Goal: Task Accomplishment & Management: Use online tool/utility

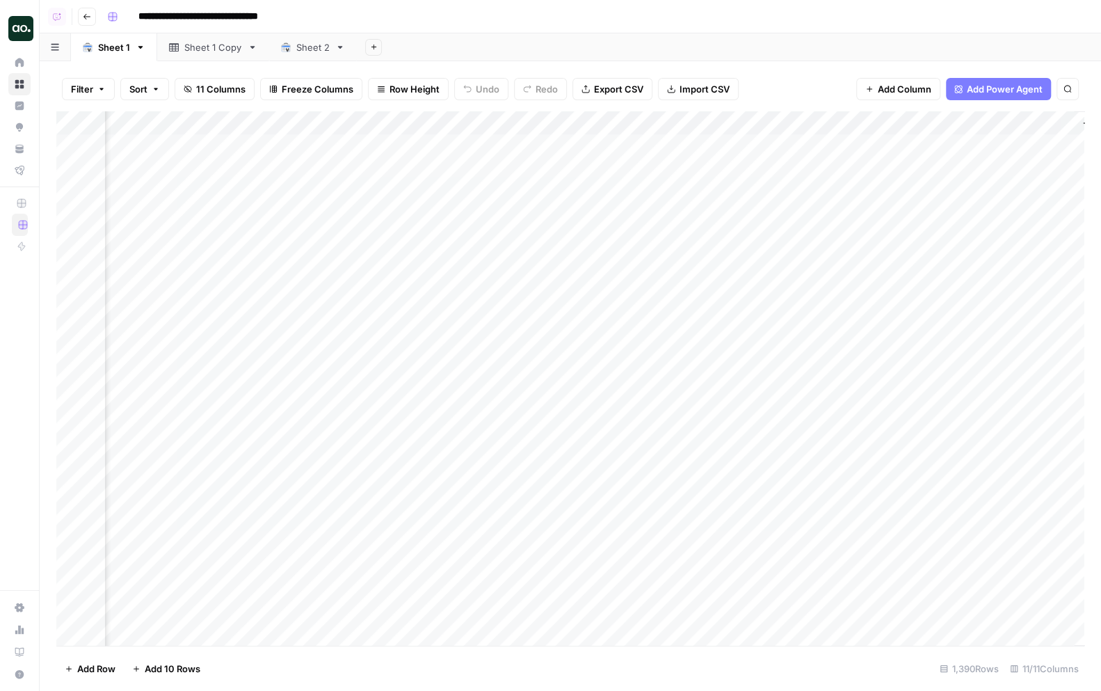
scroll to position [0, 658]
click at [575, 125] on div "Add Column" at bounding box center [570, 378] width 1028 height 535
click at [572, 216] on span "Schedule" at bounding box center [586, 221] width 122 height 14
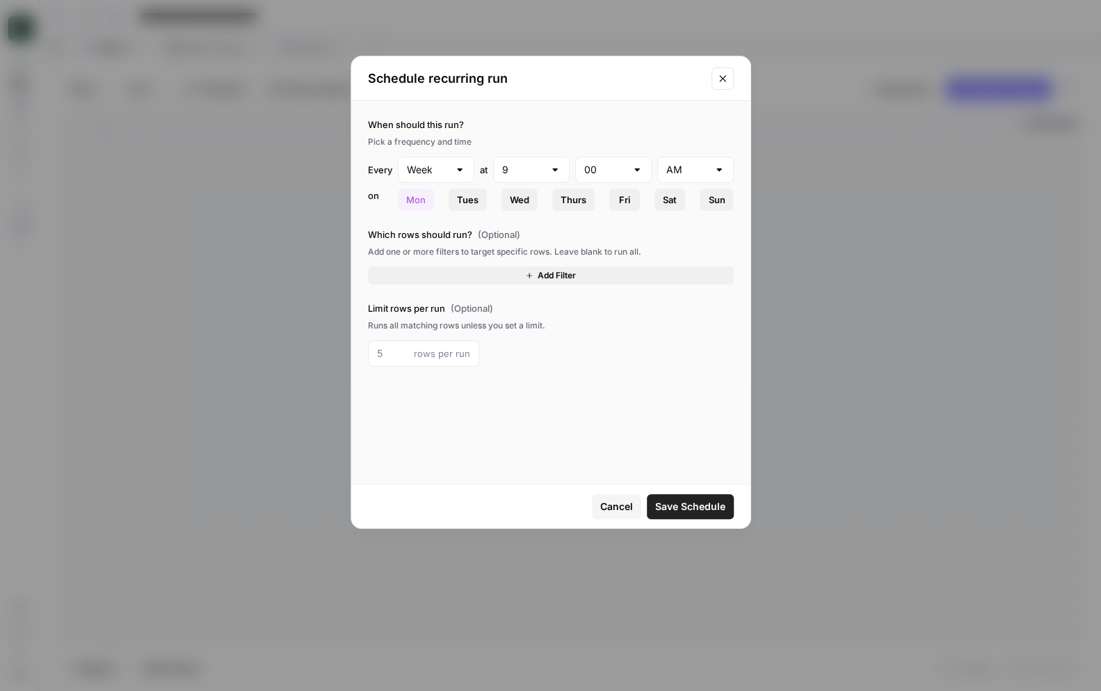
click at [725, 77] on icon "Close modal" at bounding box center [722, 78] width 11 height 11
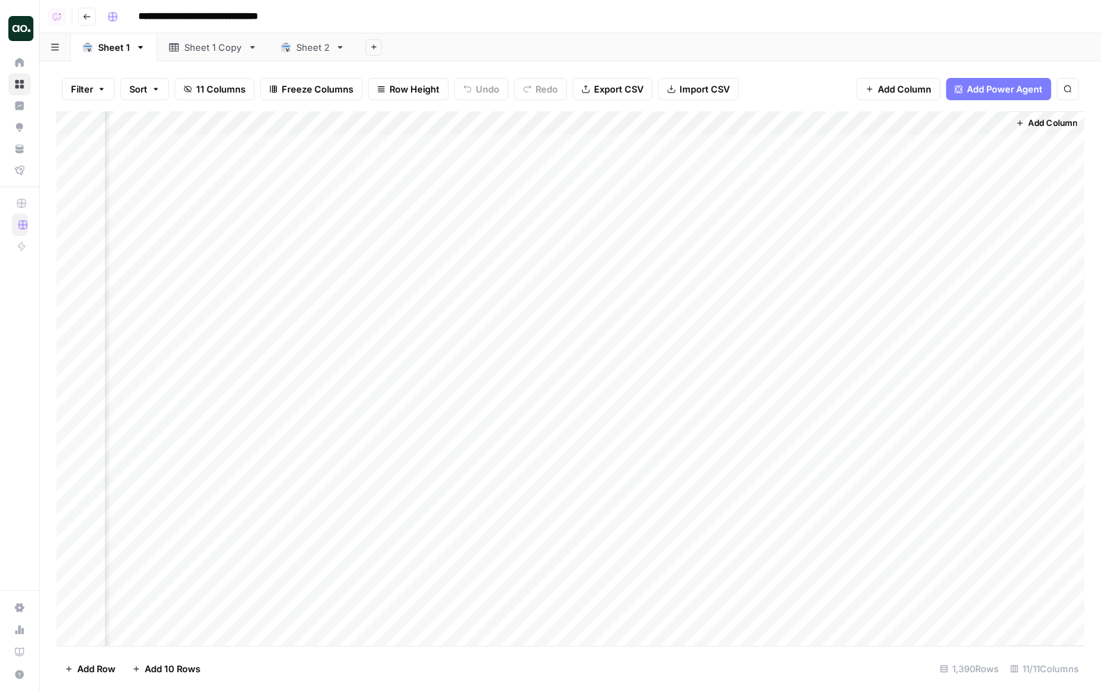
click at [966, 34] on div "Add Sheet" at bounding box center [729, 47] width 744 height 28
click at [882, 33] on header "**********" at bounding box center [571, 16] width 1062 height 33
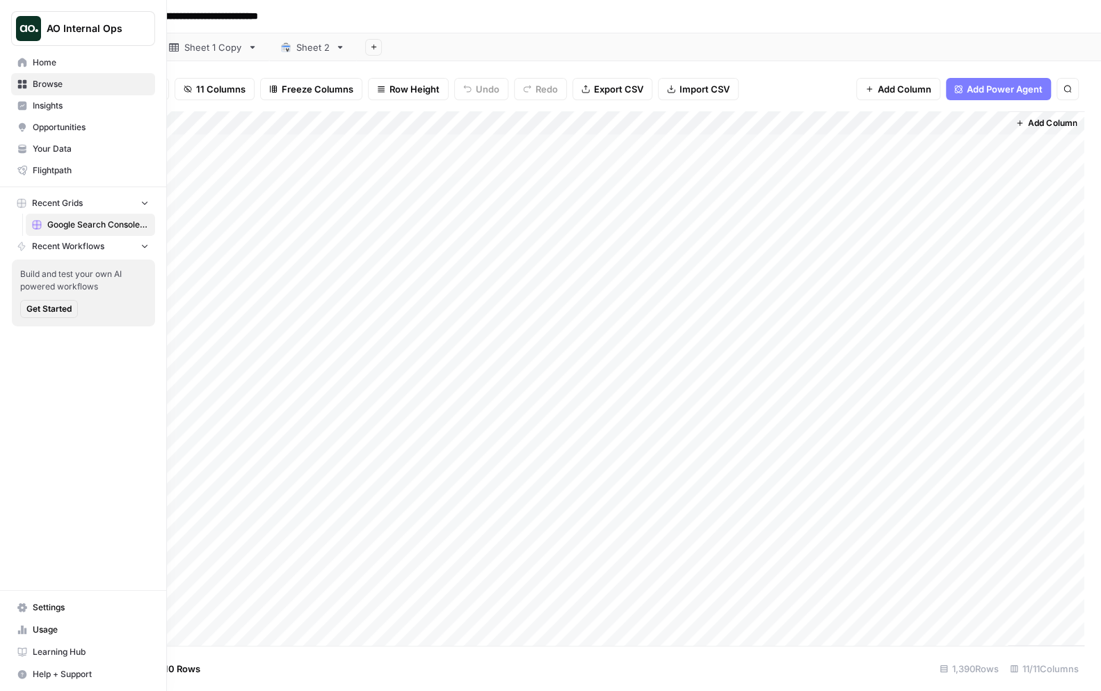
click at [35, 148] on span "Your Data" at bounding box center [91, 149] width 116 height 13
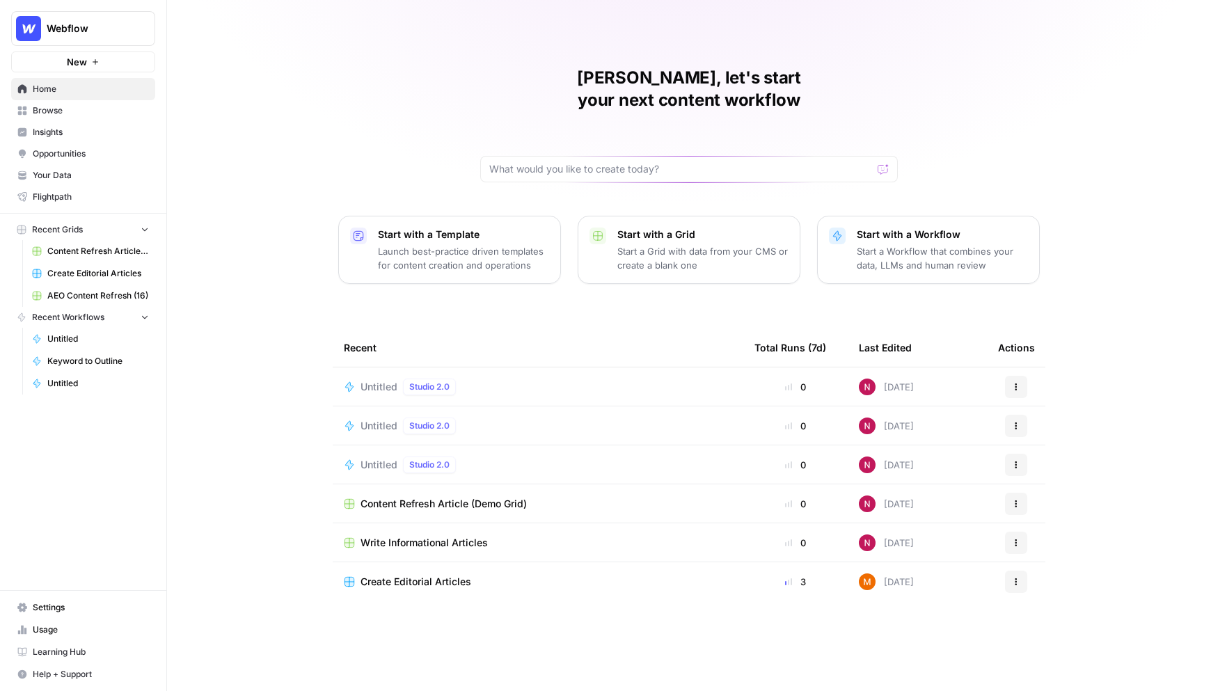
click at [102, 130] on span "Insights" at bounding box center [91, 132] width 116 height 13
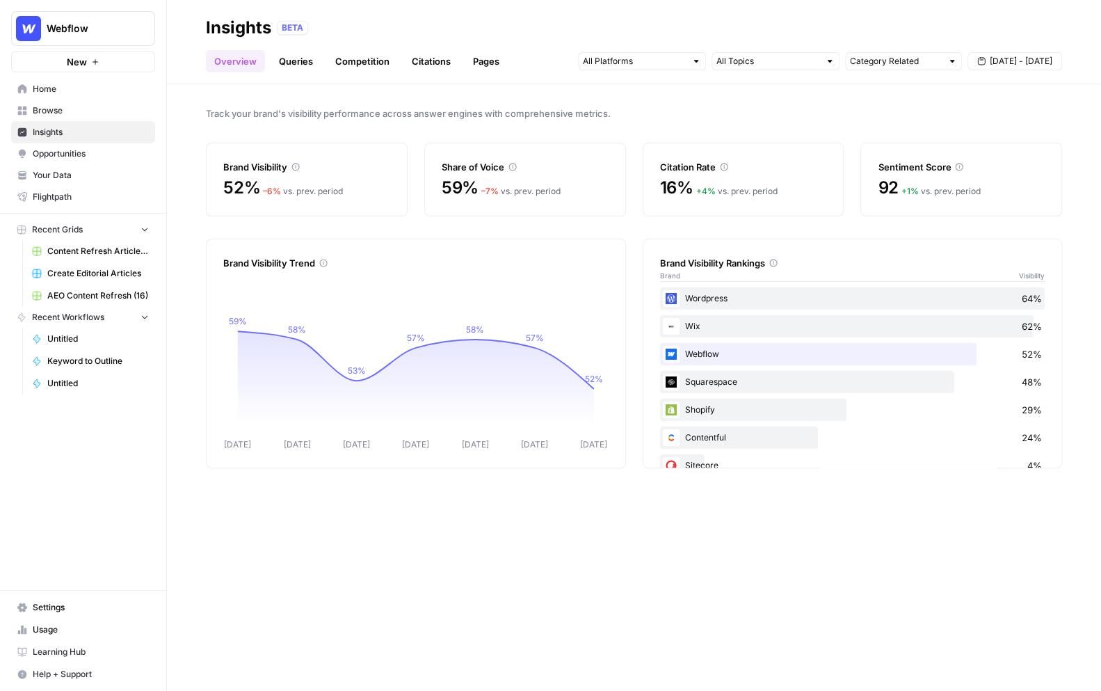
click at [1019, 62] on span "Sep 25 - Oct 1" at bounding box center [1021, 61] width 63 height 13
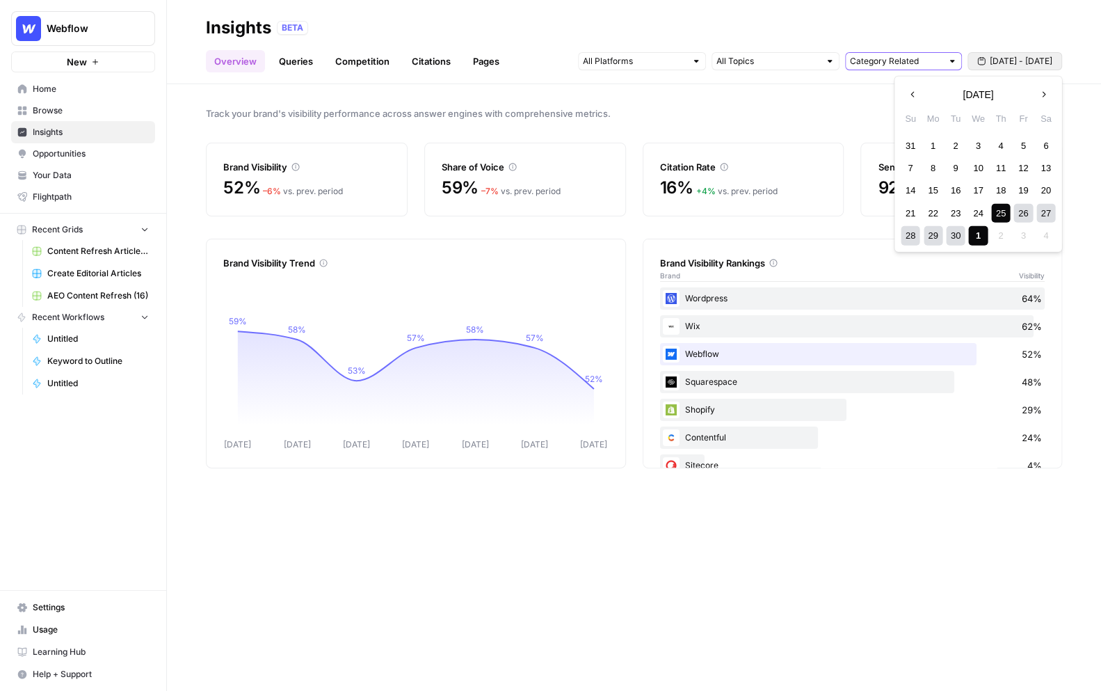
click at [903, 62] on input "Category Related" at bounding box center [896, 61] width 92 height 14
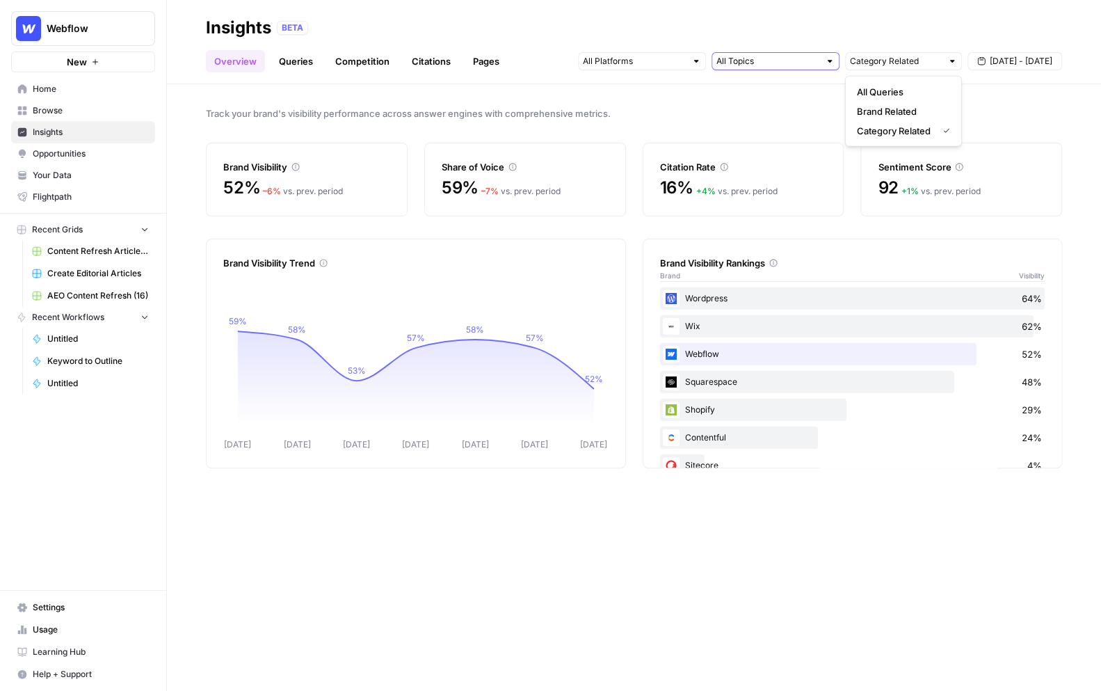
type input "Category Related"
click at [792, 62] on input "text" at bounding box center [768, 61] width 103 height 14
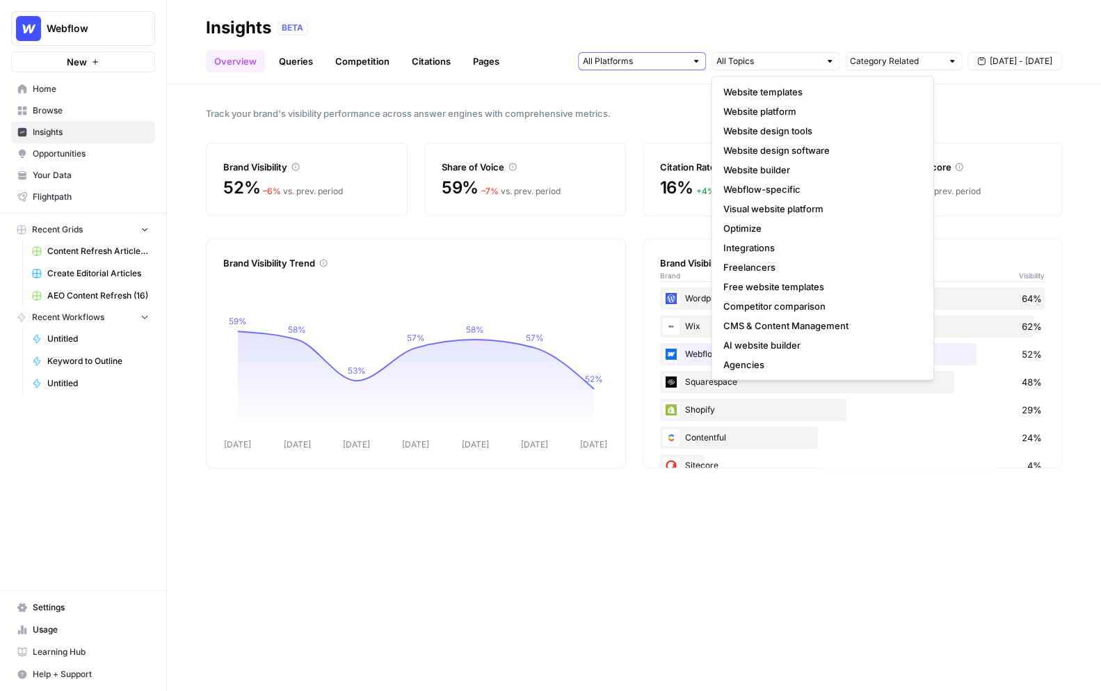
click at [671, 61] on input "text" at bounding box center [634, 61] width 103 height 14
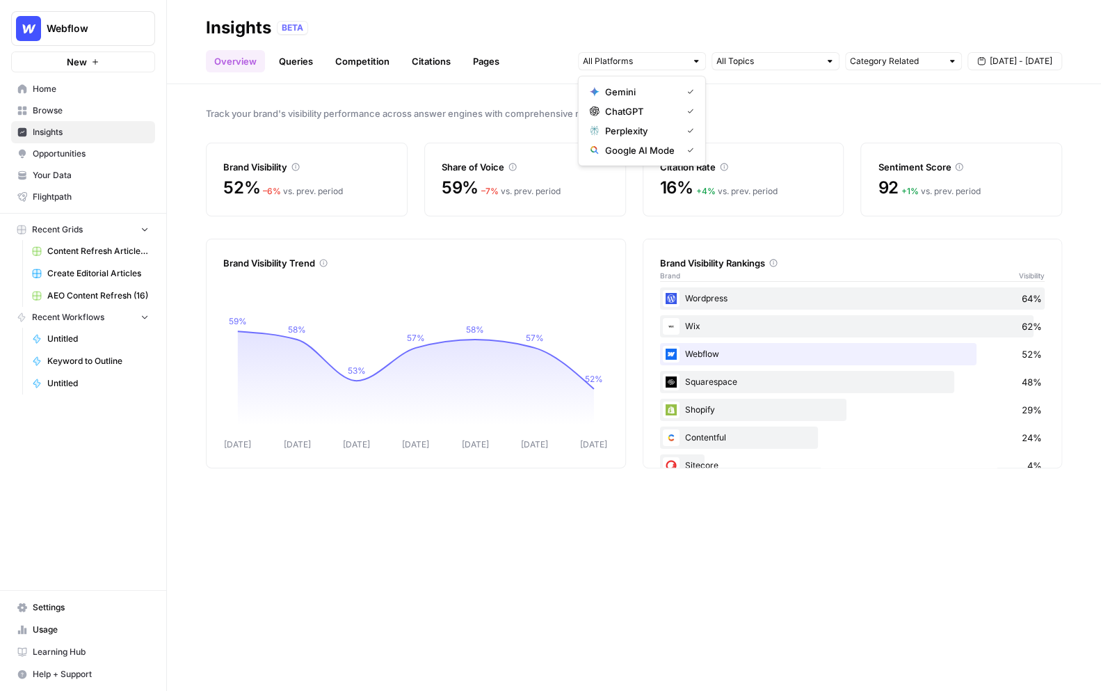
click at [403, 95] on div "Track your brand's visibility performance across answer engines with comprehens…" at bounding box center [634, 387] width 934 height 607
click at [285, 63] on link "Queries" at bounding box center [296, 61] width 51 height 22
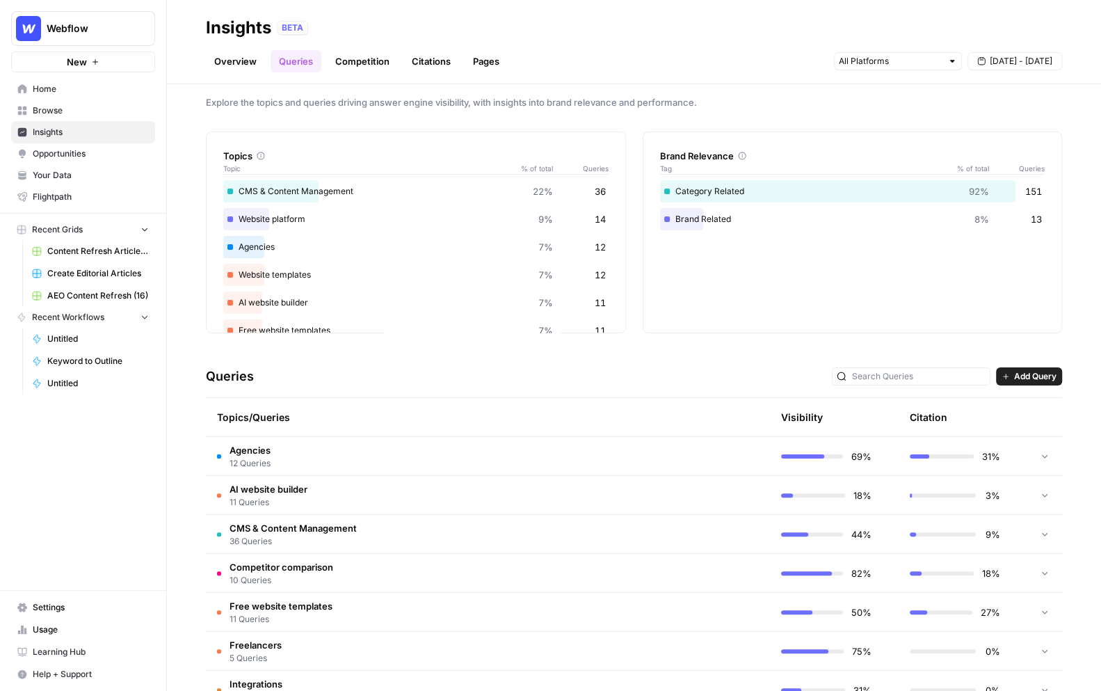
scroll to position [13, 0]
click at [84, 176] on span "Your Data" at bounding box center [91, 175] width 116 height 13
click at [680, 461] on td at bounding box center [704, 455] width 132 height 38
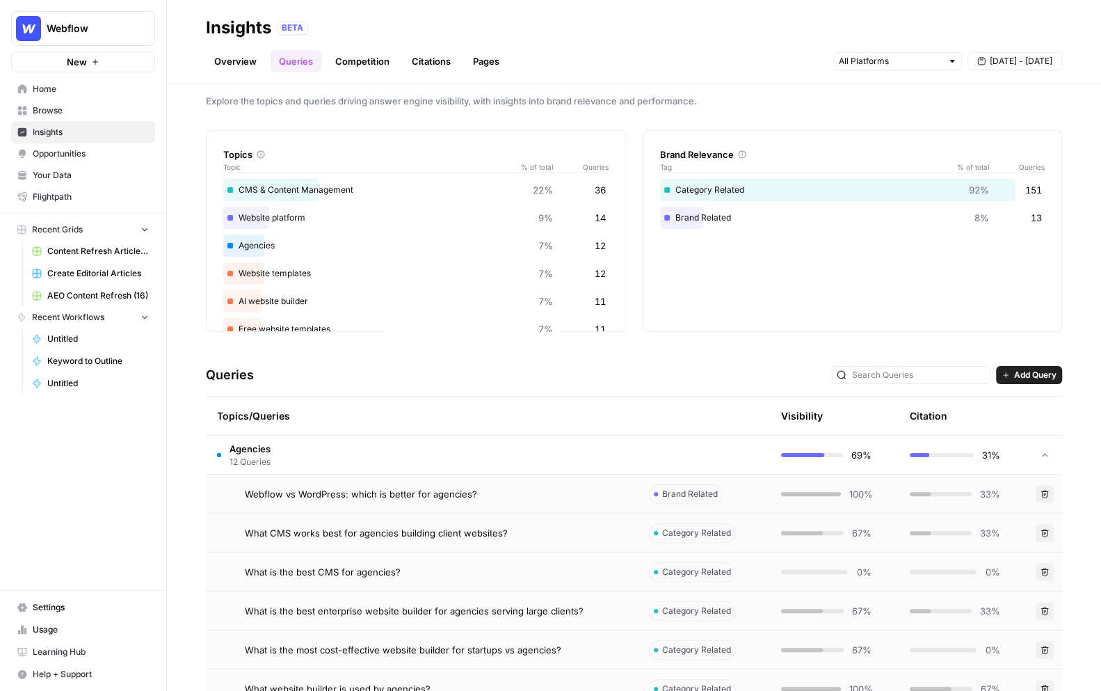
click at [1023, 374] on span "Add Query" at bounding box center [1035, 375] width 42 height 13
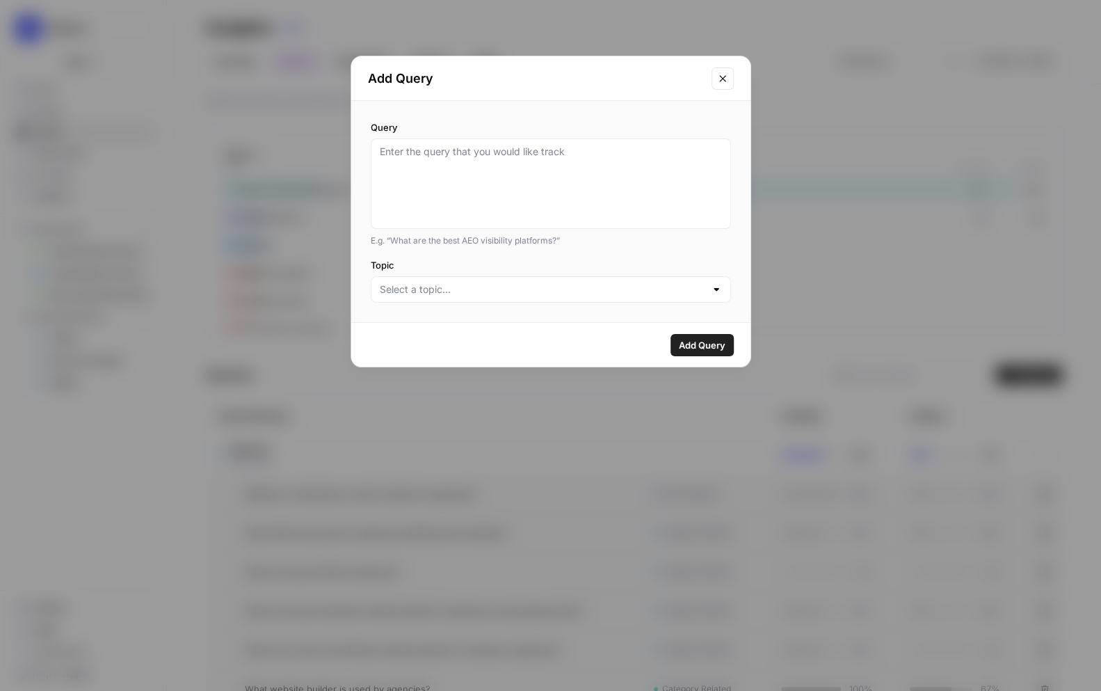
click at [717, 82] on icon "Close modal" at bounding box center [722, 78] width 11 height 11
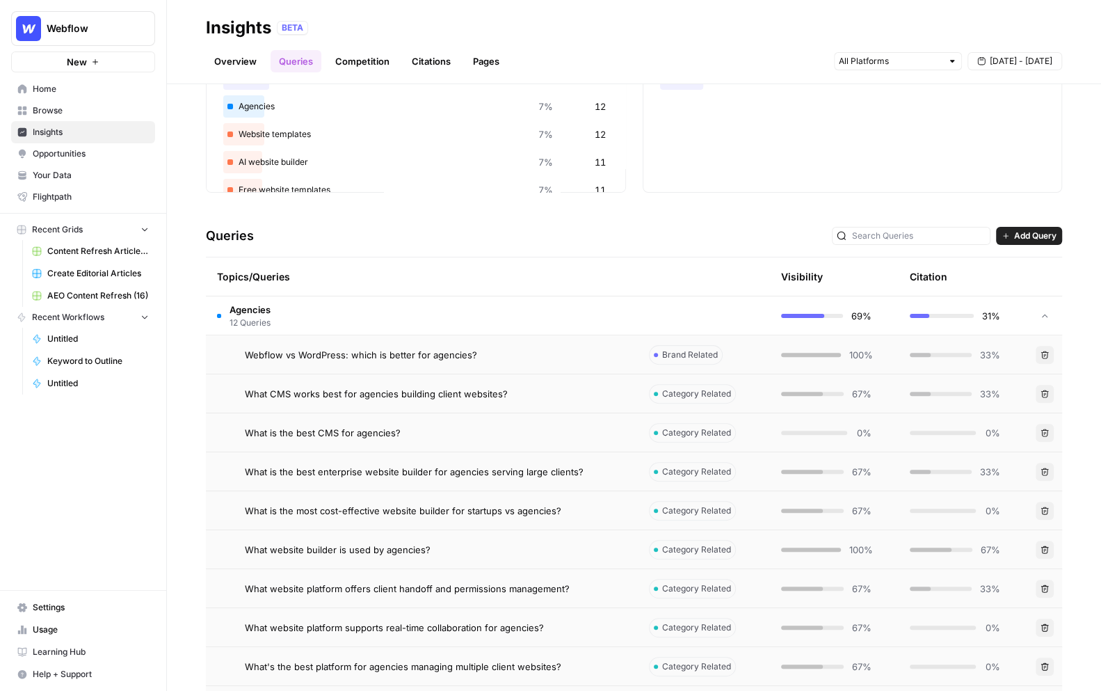
scroll to position [160, 0]
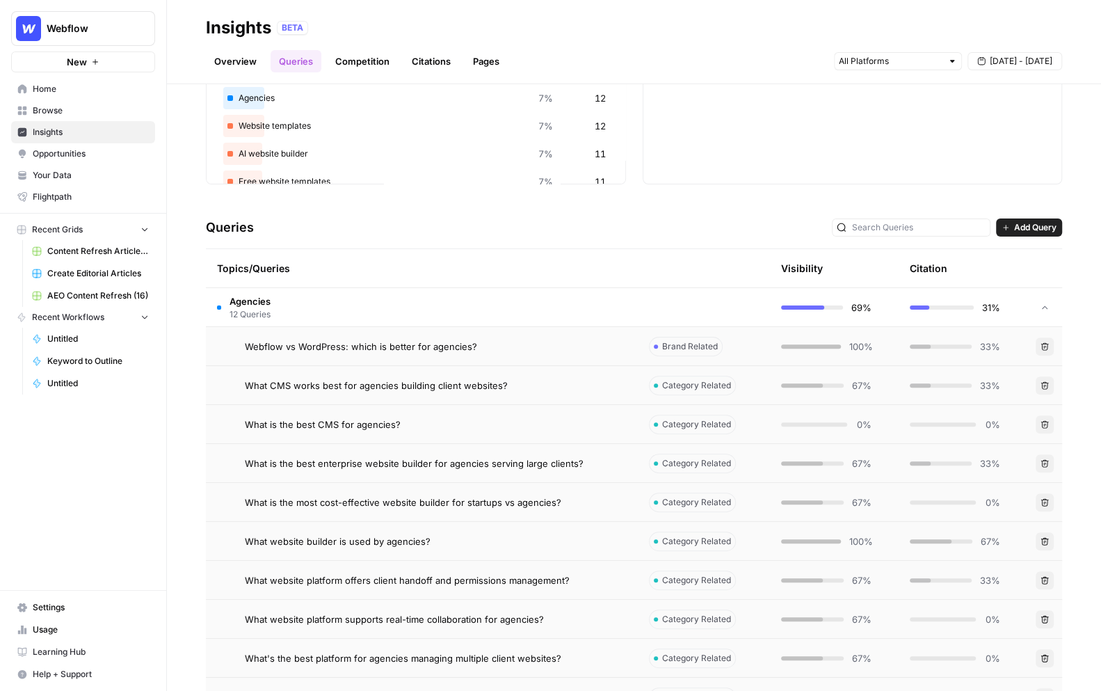
click at [532, 350] on div "Webflow vs WordPress: which is better for agencies?" at bounding box center [436, 347] width 382 height 14
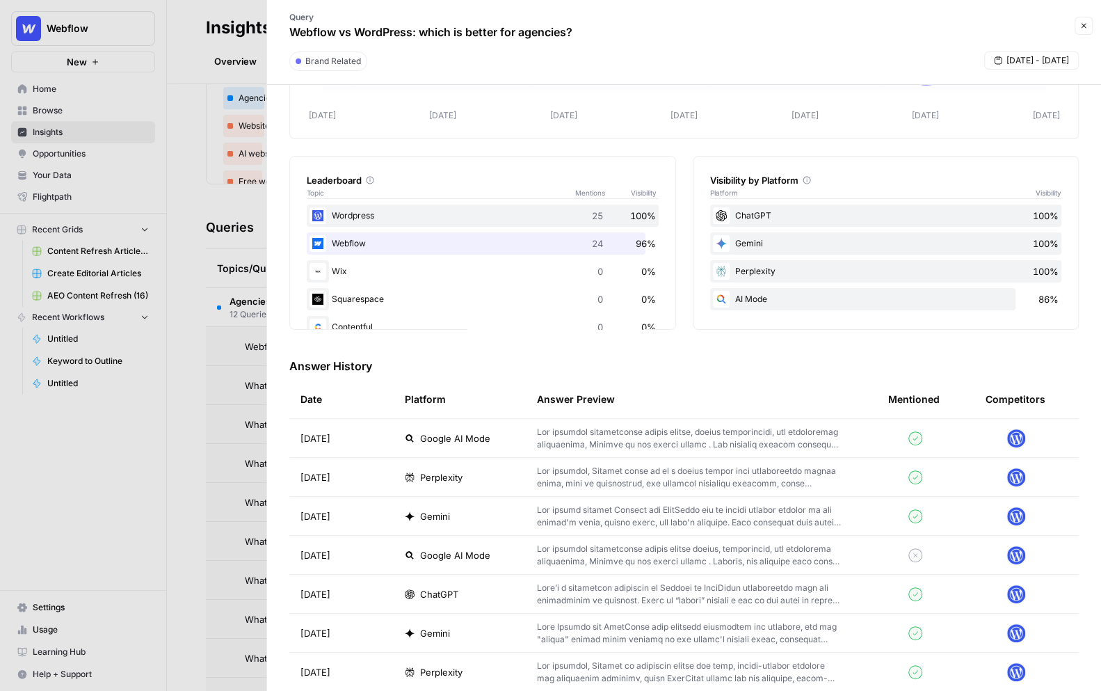
scroll to position [159, 0]
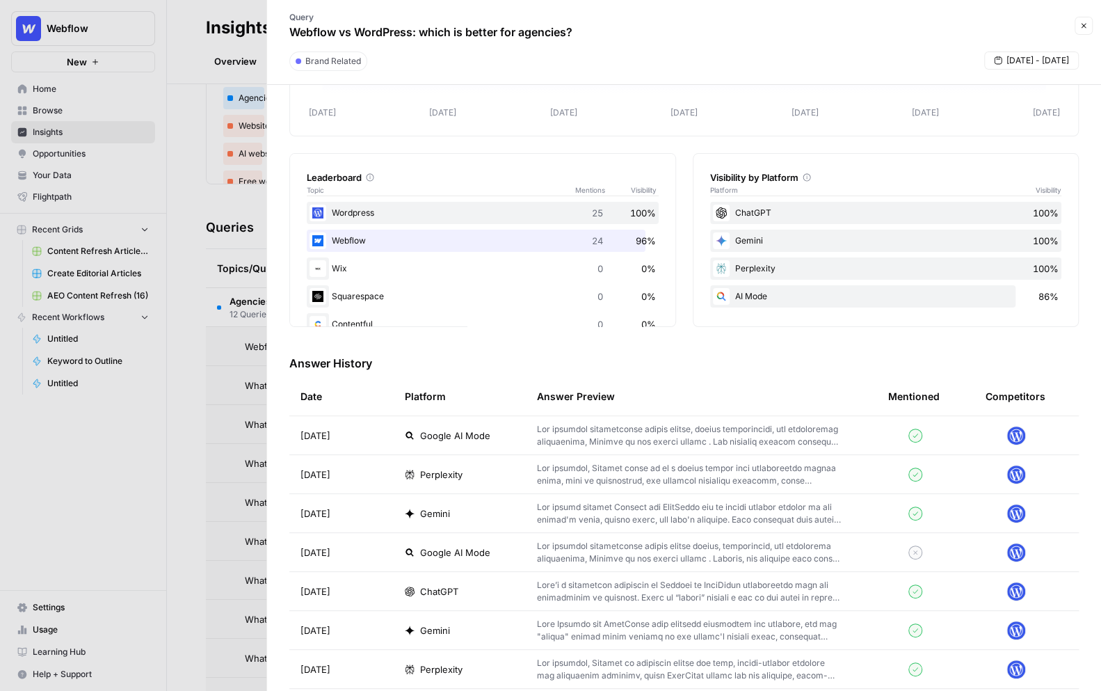
click at [501, 440] on div "Google AI Mode" at bounding box center [460, 436] width 110 height 14
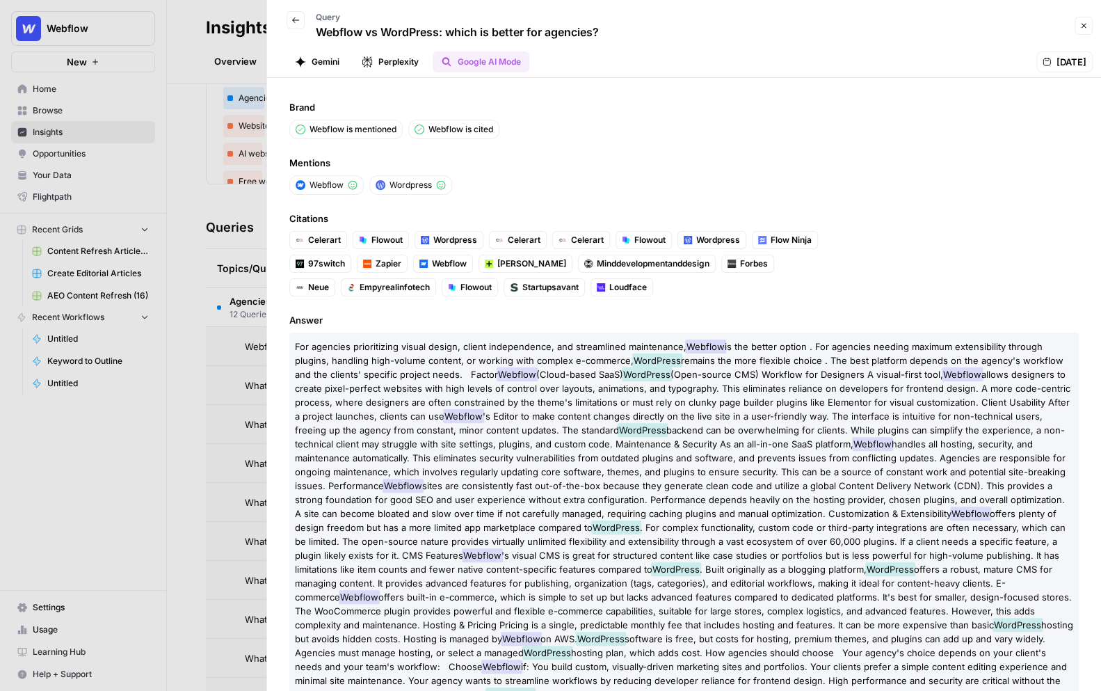
click at [225, 188] on div at bounding box center [550, 345] width 1101 height 691
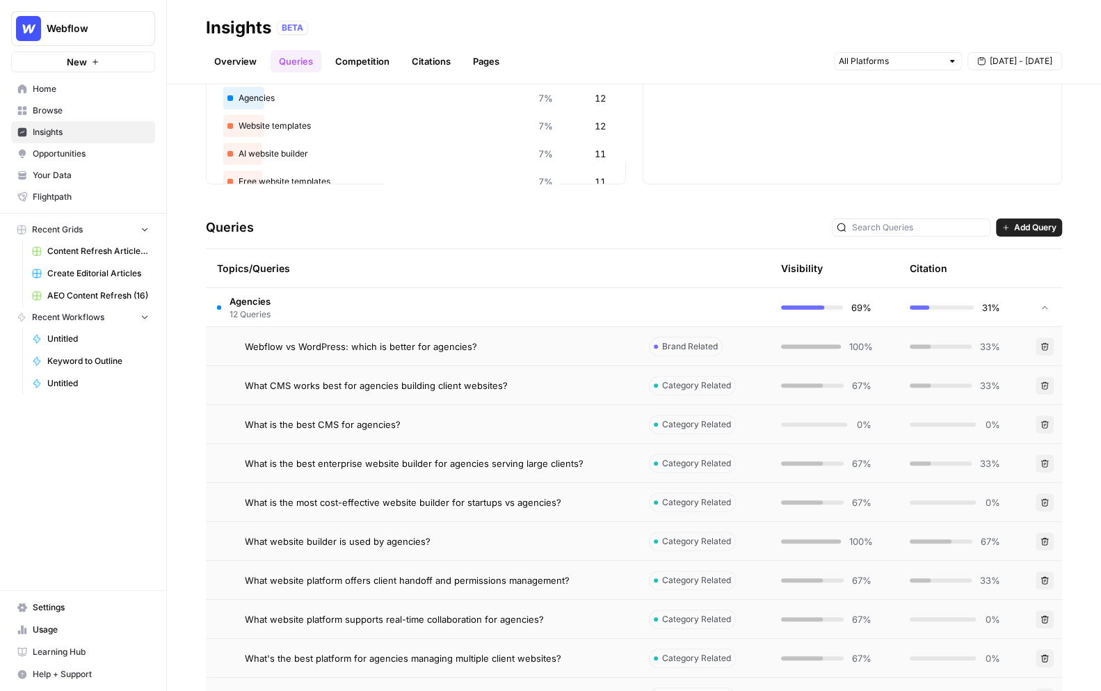
click at [474, 306] on td "Agencies 12 Queries" at bounding box center [422, 307] width 432 height 38
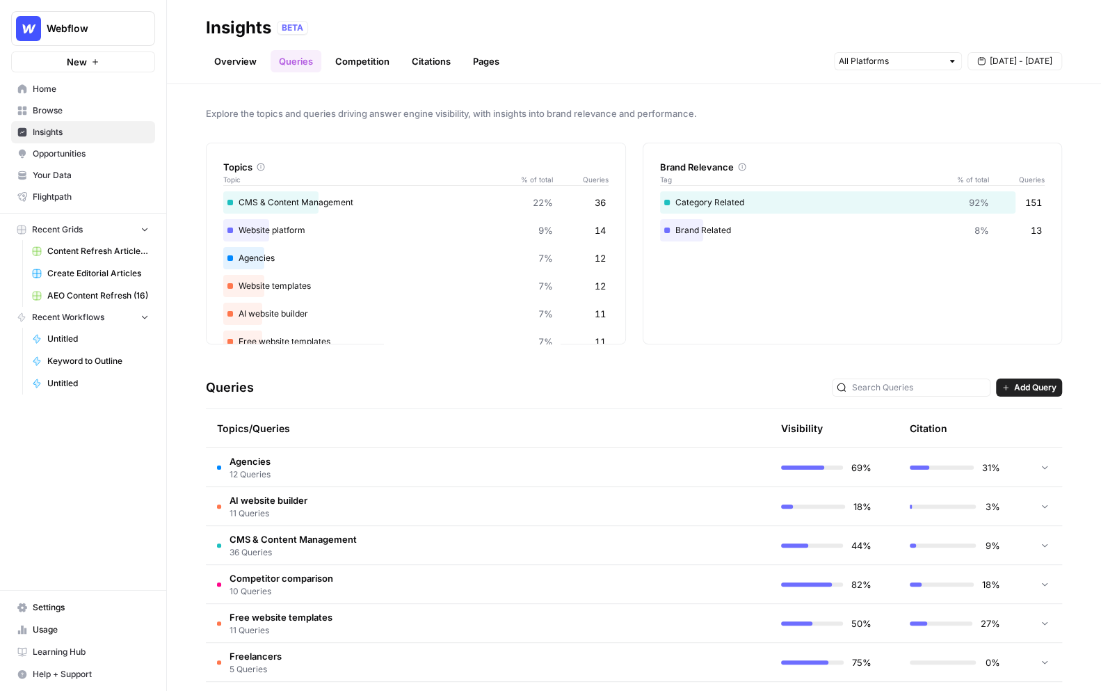
click at [427, 65] on link "Citations" at bounding box center [432, 61] width 56 height 22
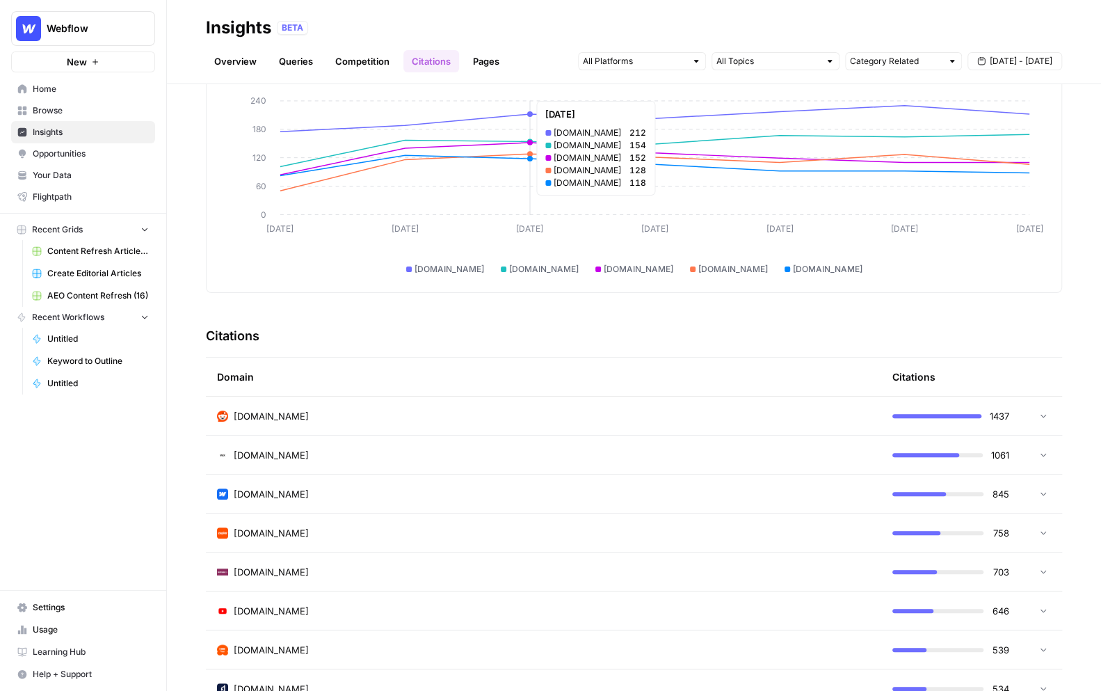
scroll to position [95, 0]
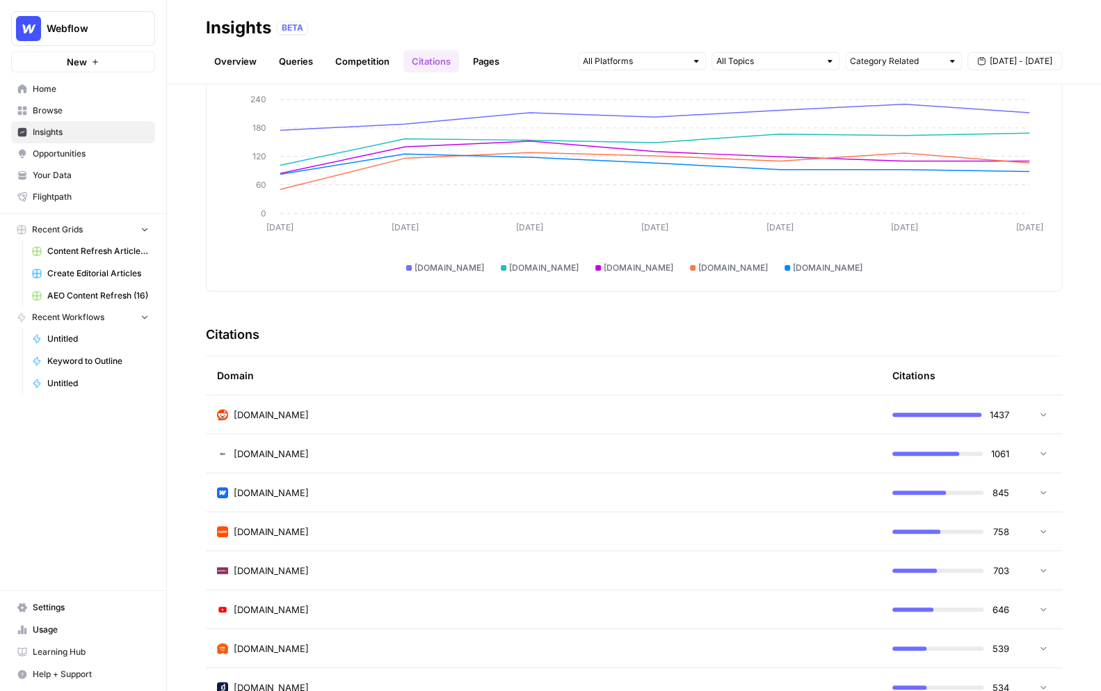
click at [696, 413] on div "reddit.com" at bounding box center [543, 415] width 653 height 14
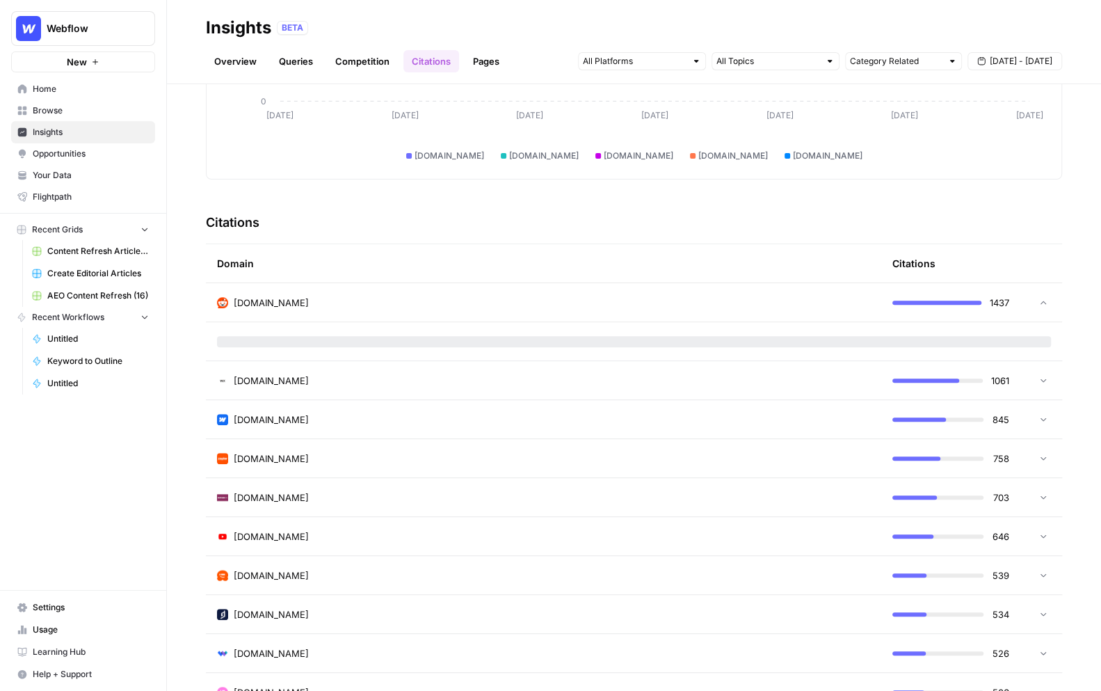
scroll to position [209, 0]
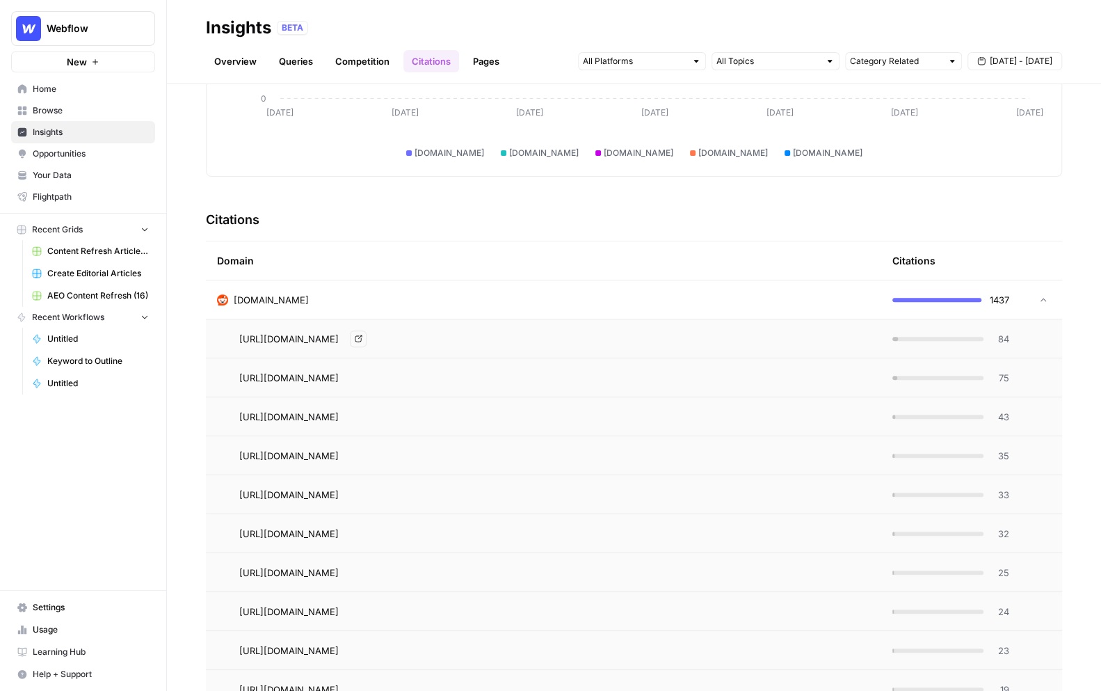
click at [868, 337] on div "https://www.reddit.com/r/MarketingGeek/comments/1l6wgro/best_website_builders_f…" at bounding box center [554, 338] width 631 height 17
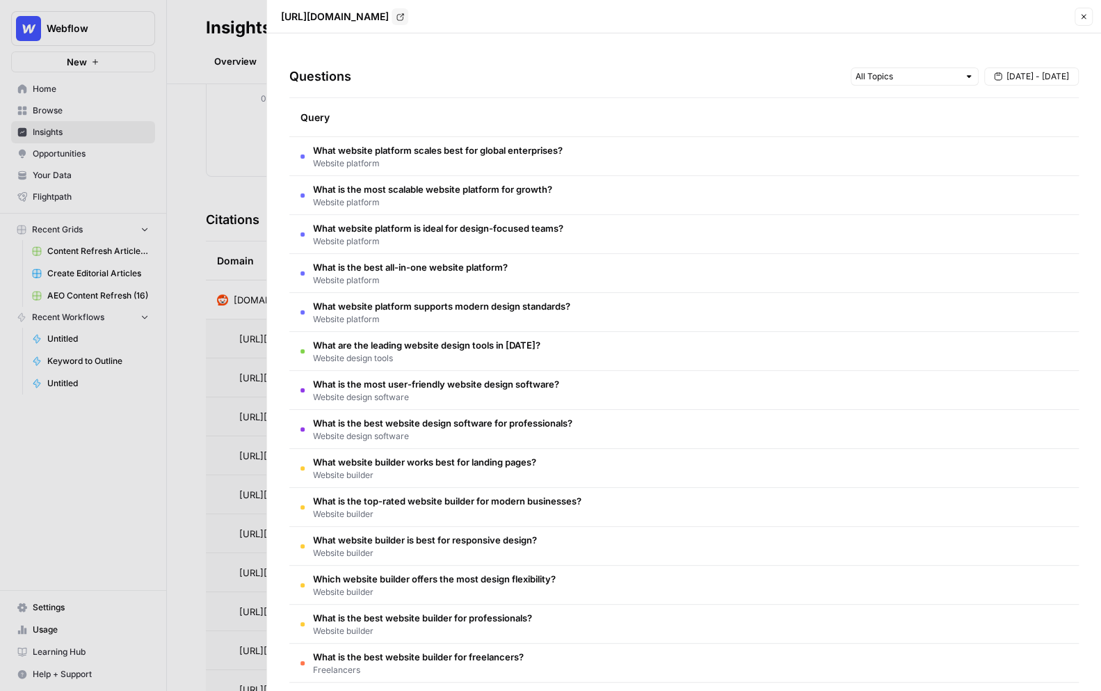
click at [213, 278] on div at bounding box center [550, 345] width 1101 height 691
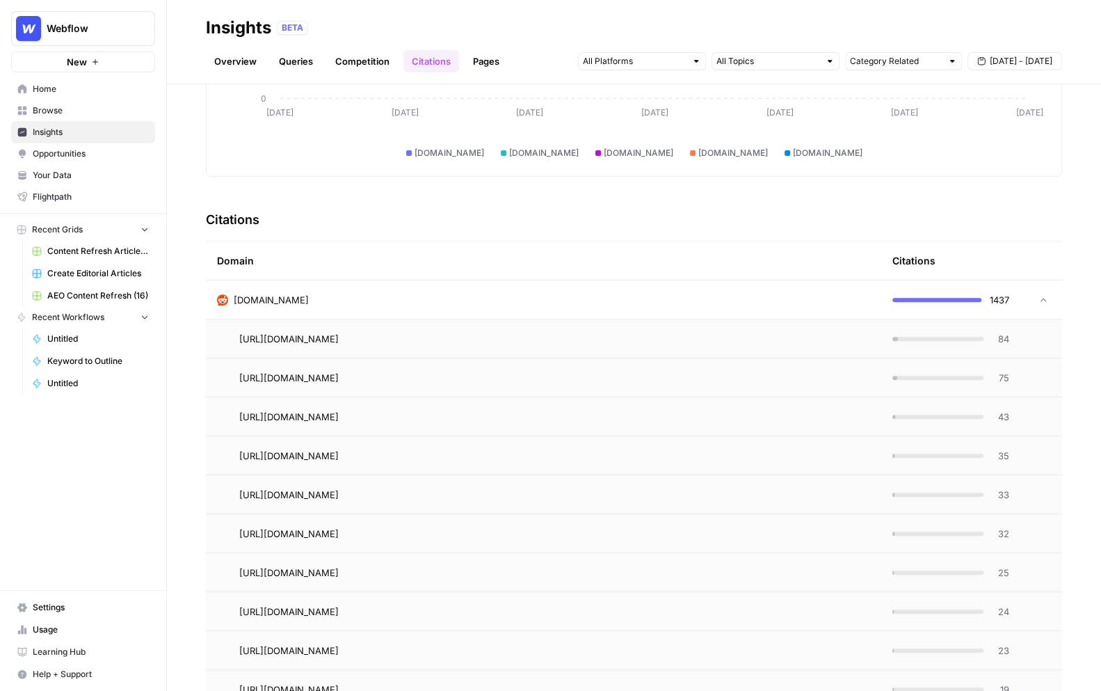
click at [431, 296] on div "reddit.com" at bounding box center [543, 300] width 653 height 14
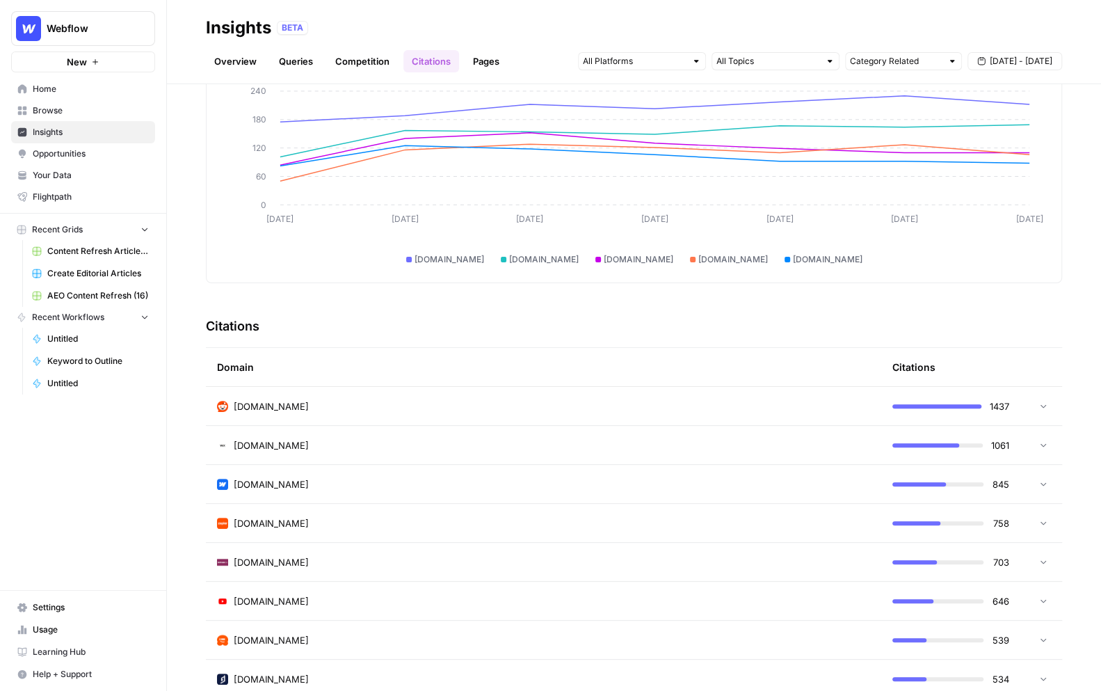
scroll to position [101, 0]
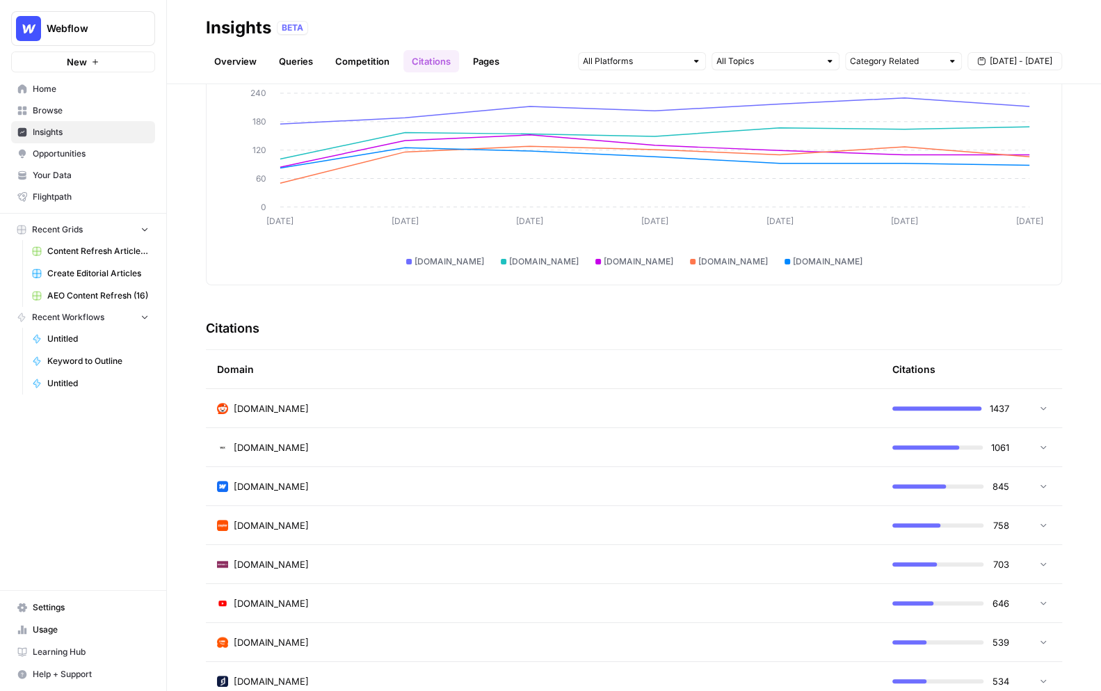
click at [85, 154] on span "Opportunities" at bounding box center [91, 154] width 116 height 13
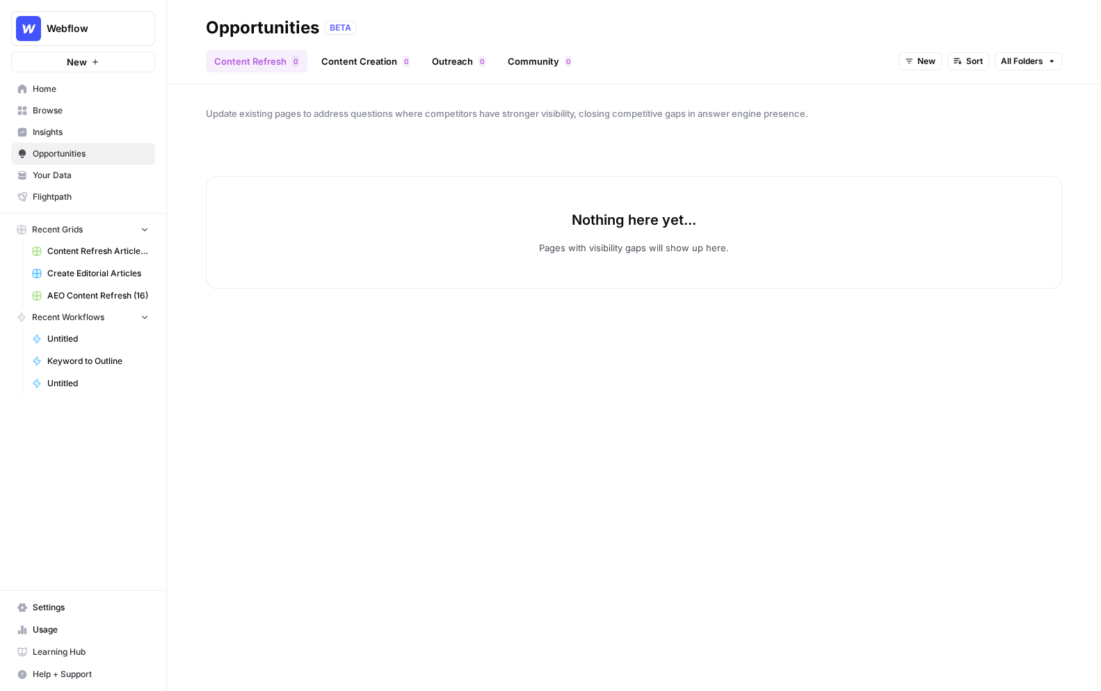
click at [925, 61] on span "New" at bounding box center [927, 61] width 18 height 13
click at [925, 90] on span "All Opportunities" at bounding box center [946, 92] width 71 height 14
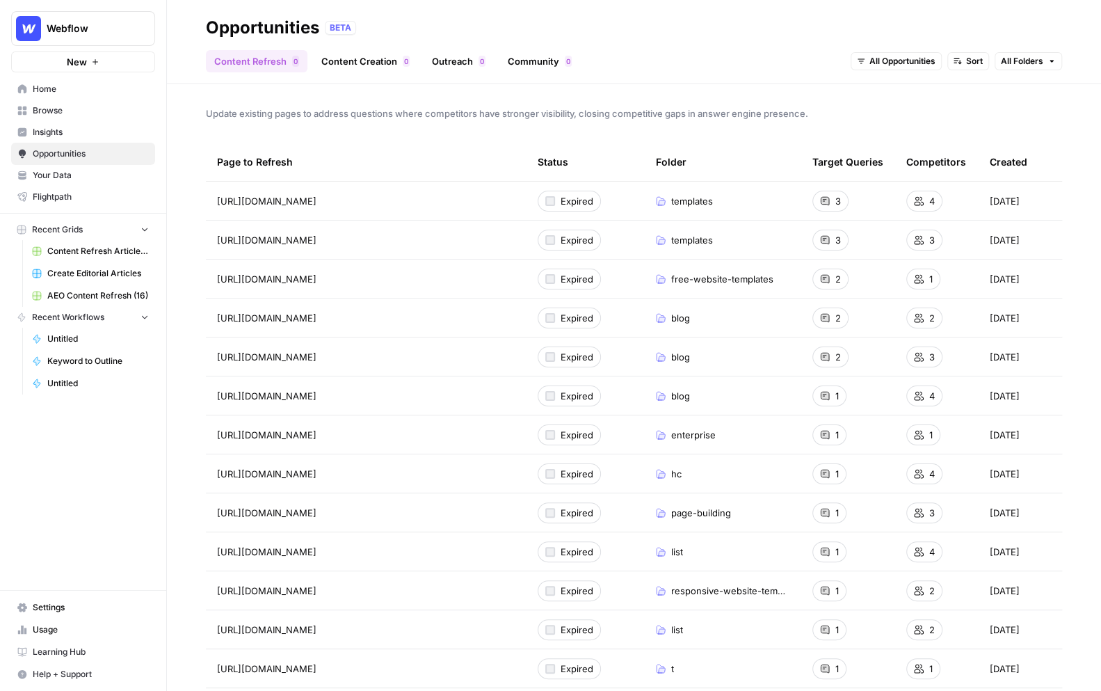
click at [346, 63] on link "Content Creation 0" at bounding box center [365, 61] width 105 height 22
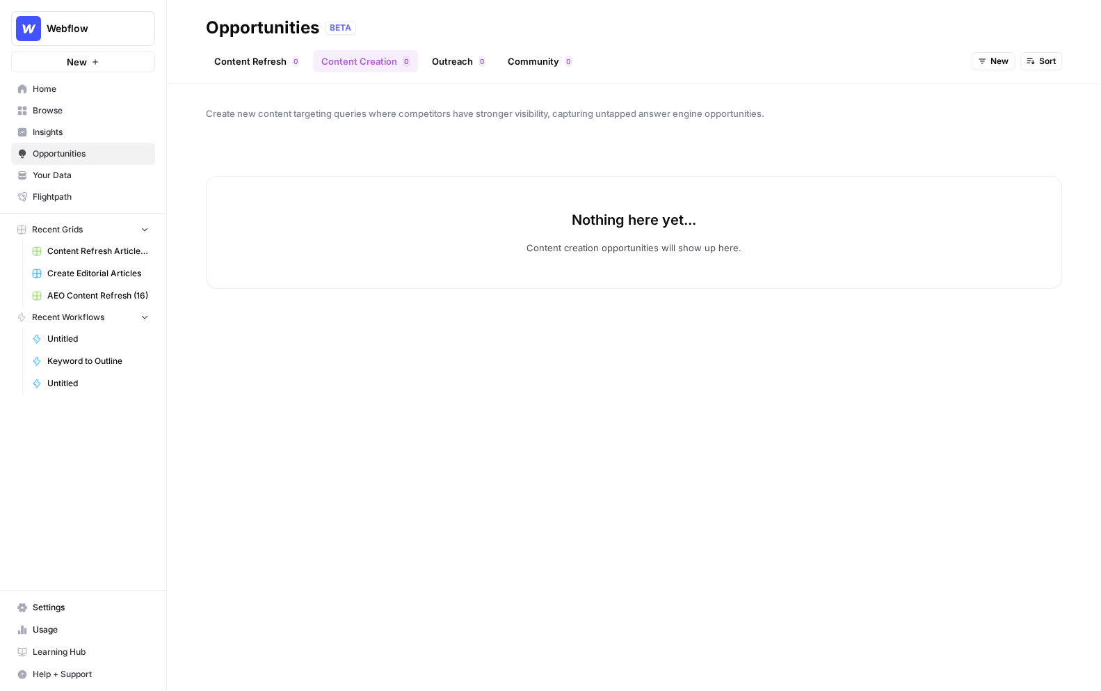
click at [987, 63] on button "New" at bounding box center [993, 61] width 43 height 18
click at [992, 95] on span "All Opportunities" at bounding box center [1019, 92] width 71 height 14
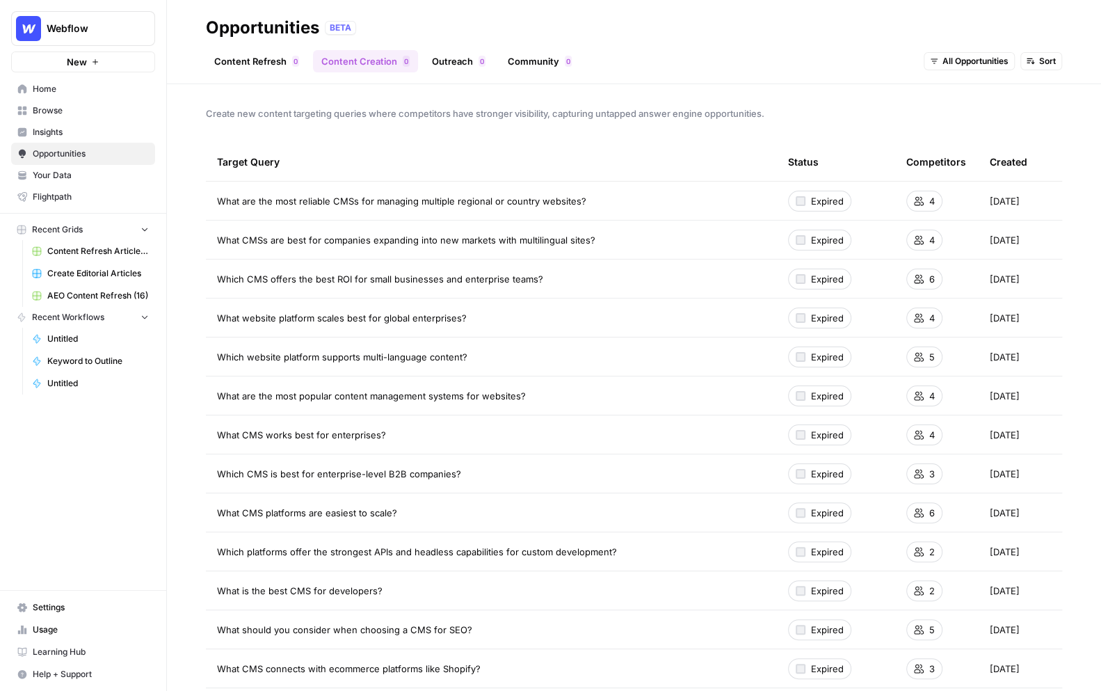
click at [461, 59] on link "Outreach 0" at bounding box center [459, 61] width 70 height 22
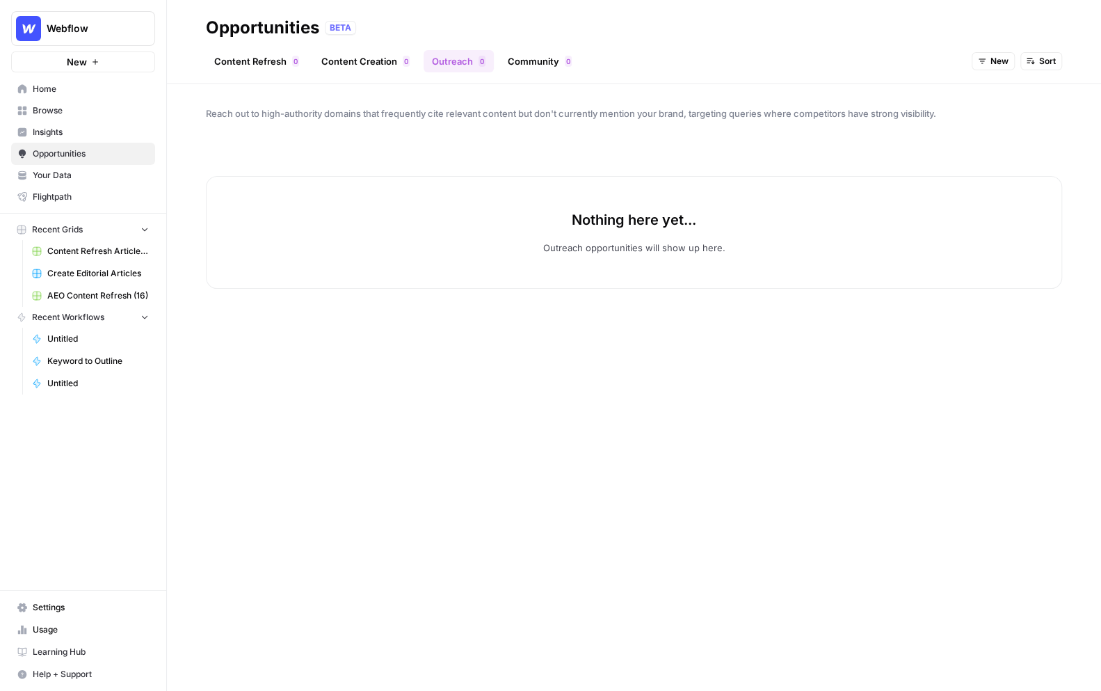
click at [990, 58] on button "New" at bounding box center [993, 61] width 43 height 18
click at [991, 86] on span "All Opportunities" at bounding box center [1019, 92] width 71 height 14
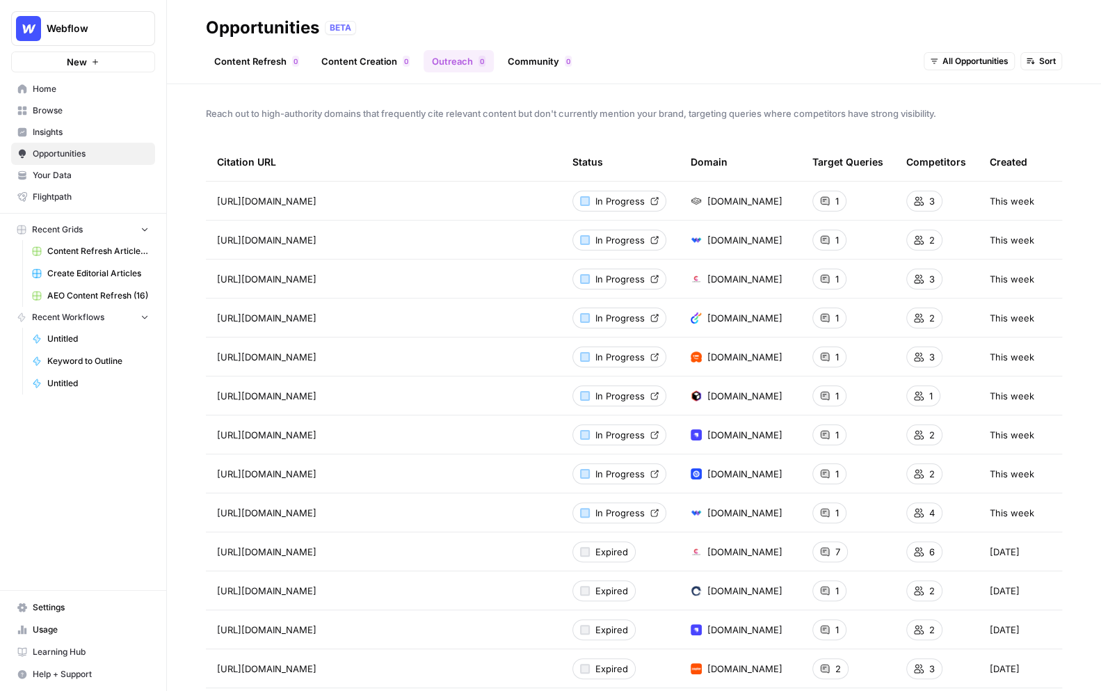
click at [544, 63] on link "Community 0" at bounding box center [540, 61] width 81 height 22
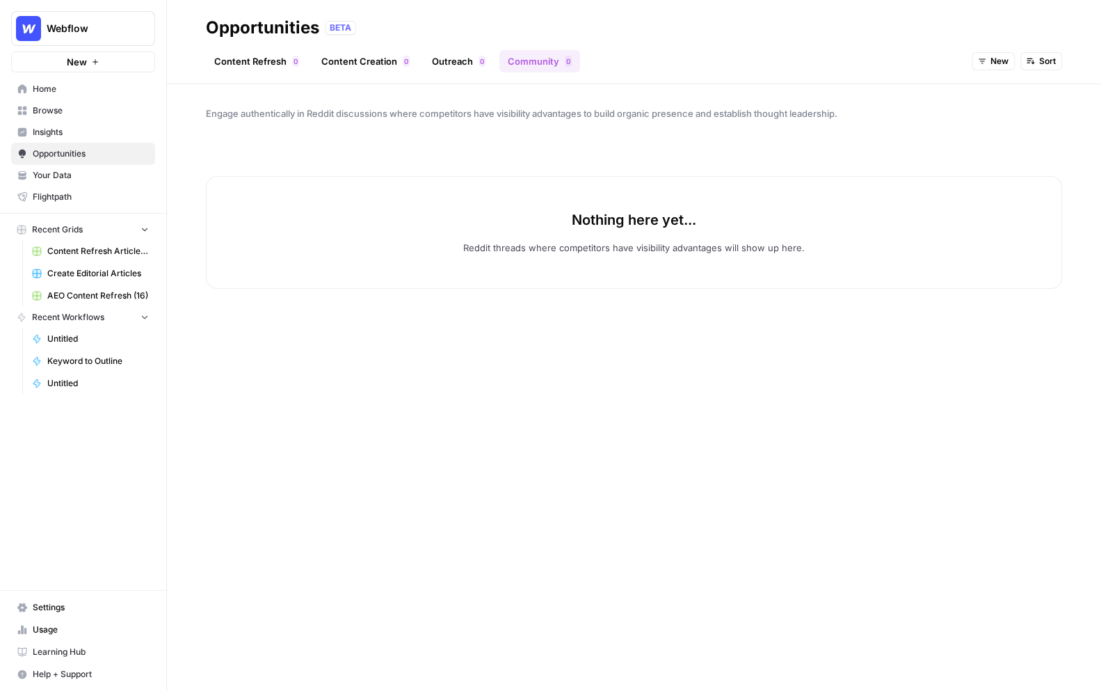
click at [991, 67] on span "New" at bounding box center [1000, 61] width 18 height 13
click at [991, 88] on span "All Opportunities" at bounding box center [1019, 92] width 71 height 14
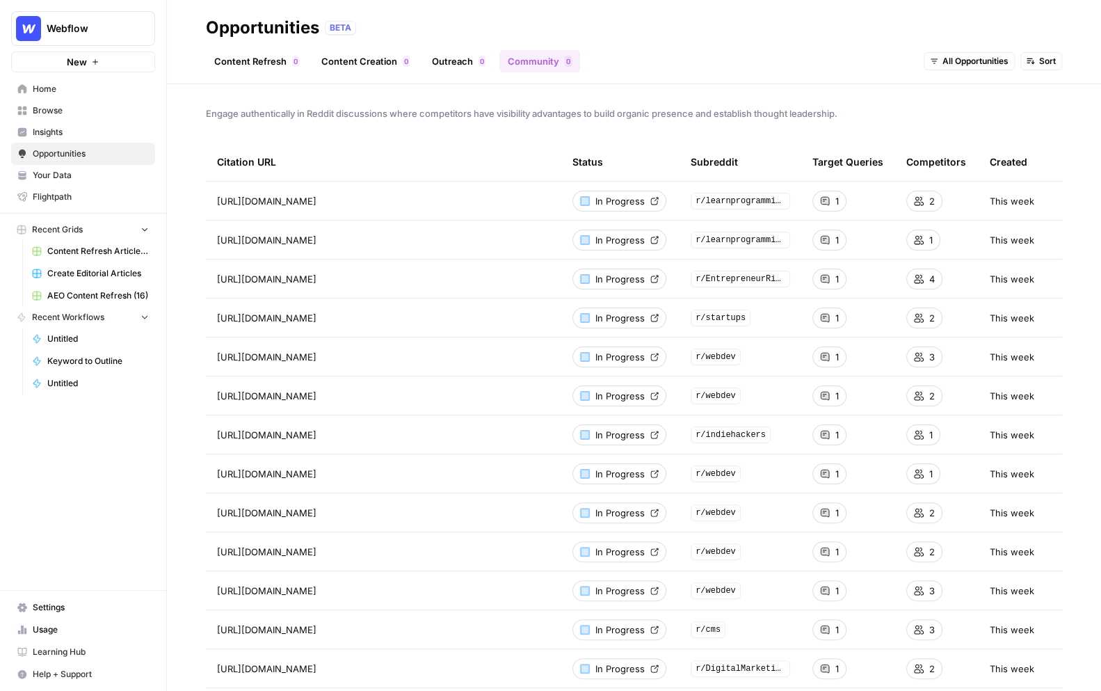
click at [614, 203] on span "In Progress" at bounding box center [620, 201] width 49 height 14
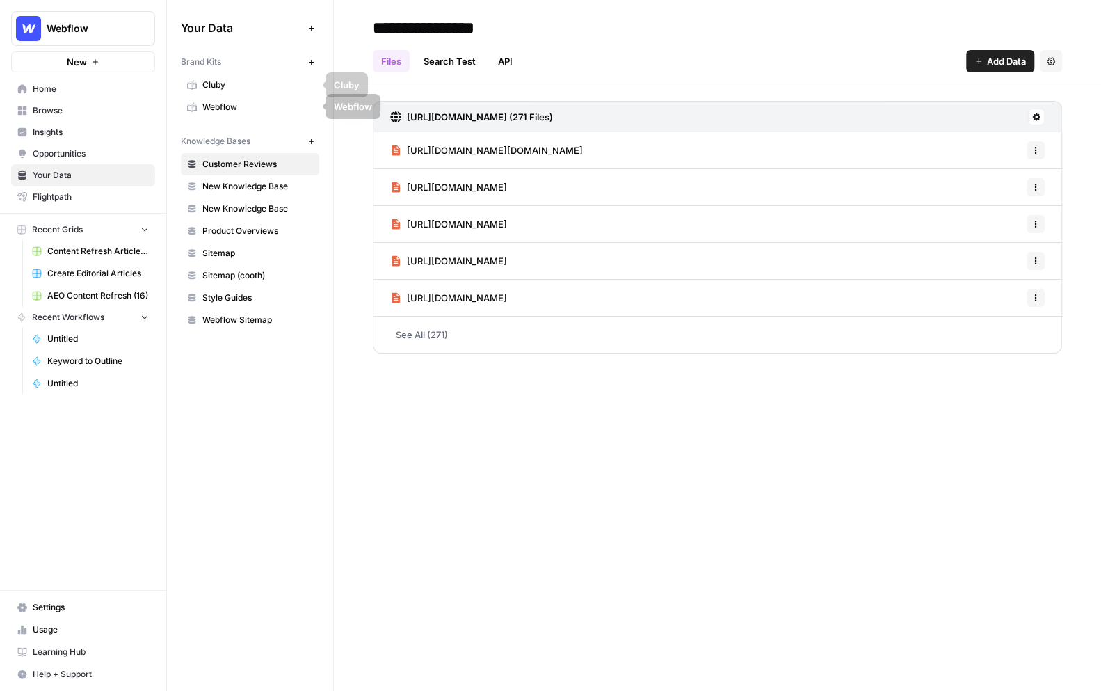
click at [229, 102] on span "Webflow" at bounding box center [257, 107] width 111 height 13
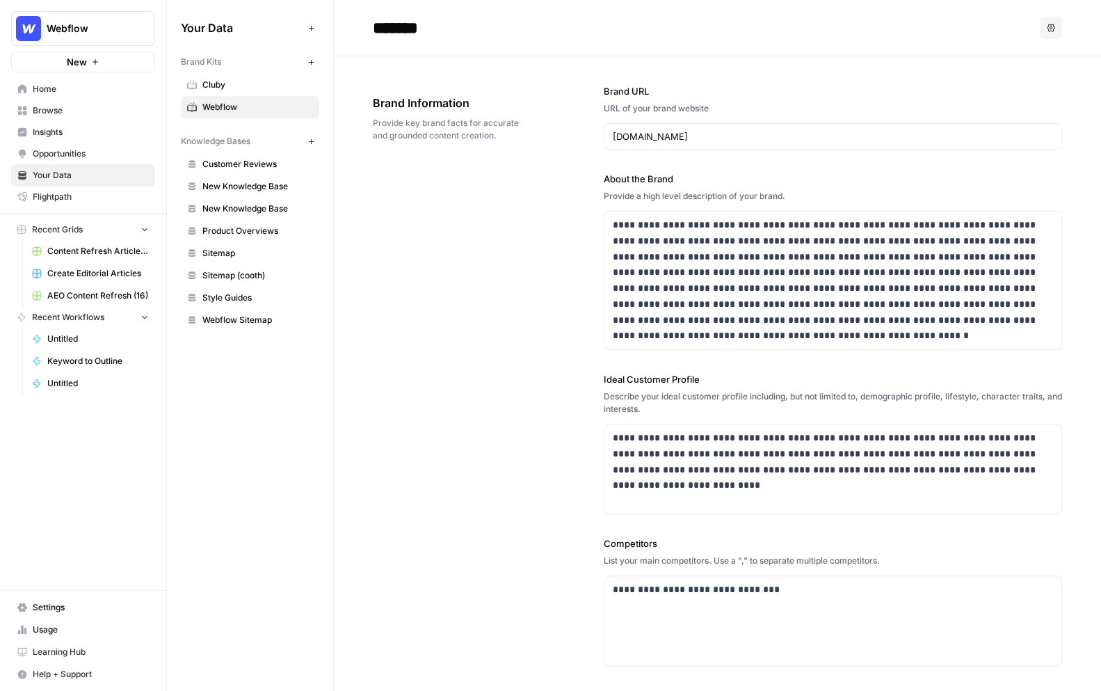
click at [487, 302] on div "**********" at bounding box center [718, 451] width 690 height 791
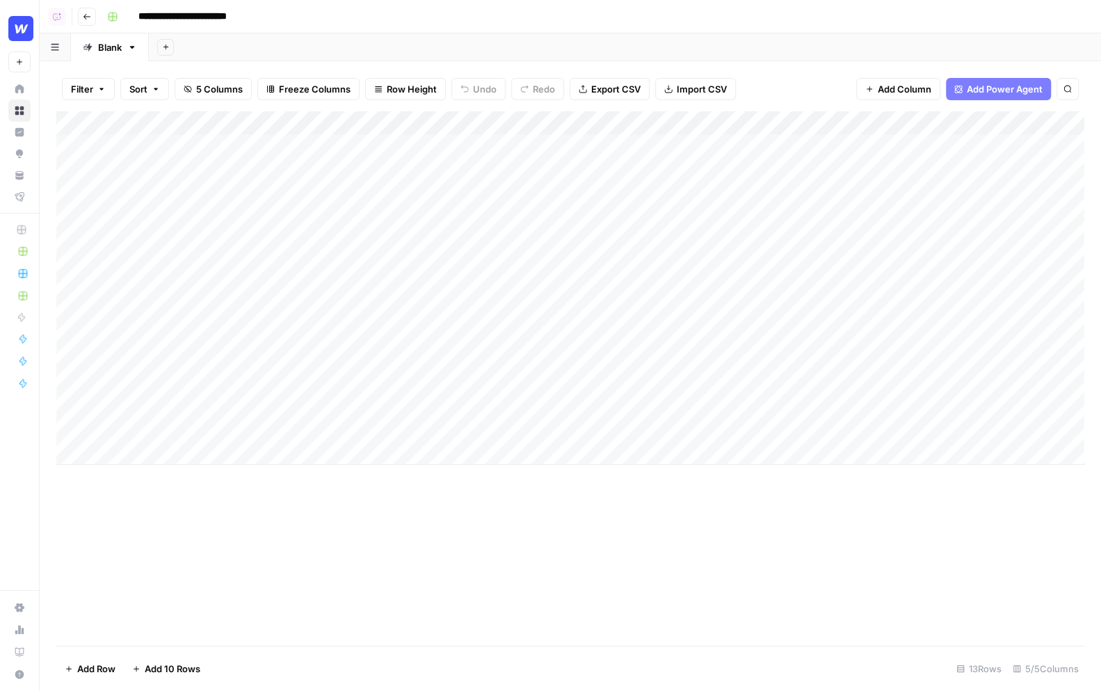
click at [223, 118] on div "Add Column" at bounding box center [570, 287] width 1028 height 353
click at [245, 70] on div "Filter Sort 5 Columns Freeze Columns Row Height Undo Redo Export CSV Import CSV…" at bounding box center [570, 89] width 1028 height 45
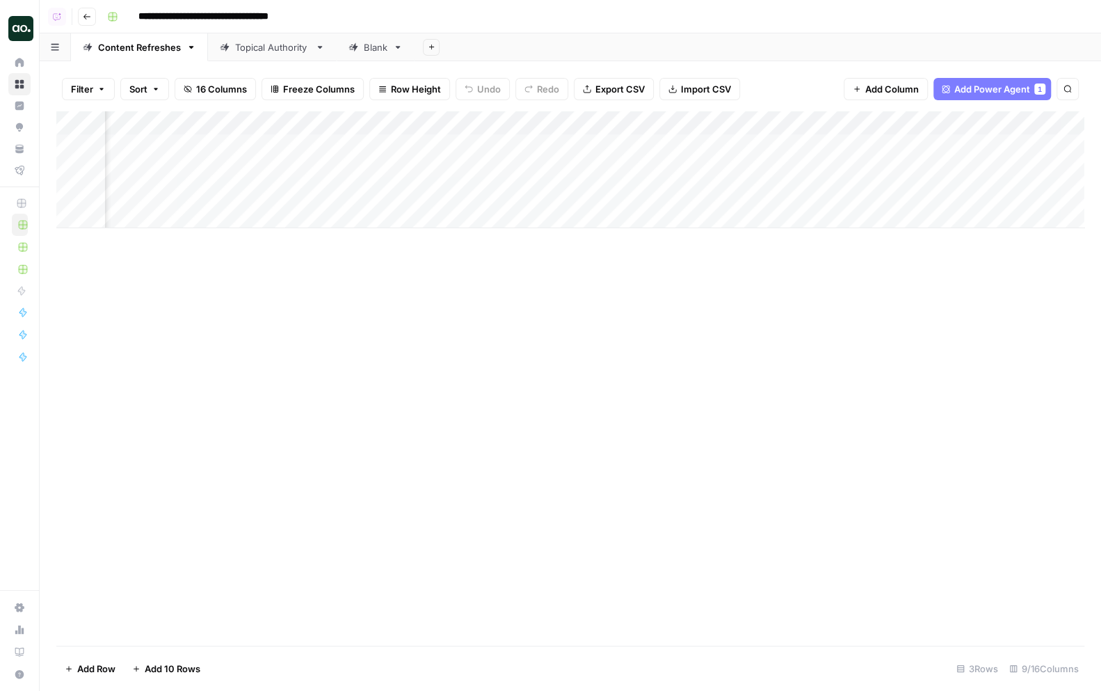
scroll to position [0, 401]
click at [821, 104] on div "Filter Sort 16 Columns Freeze Columns Row Height Undo Redo Export CSV Import CS…" at bounding box center [570, 89] width 1028 height 45
click at [824, 141] on div "Add Column" at bounding box center [570, 169] width 1028 height 117
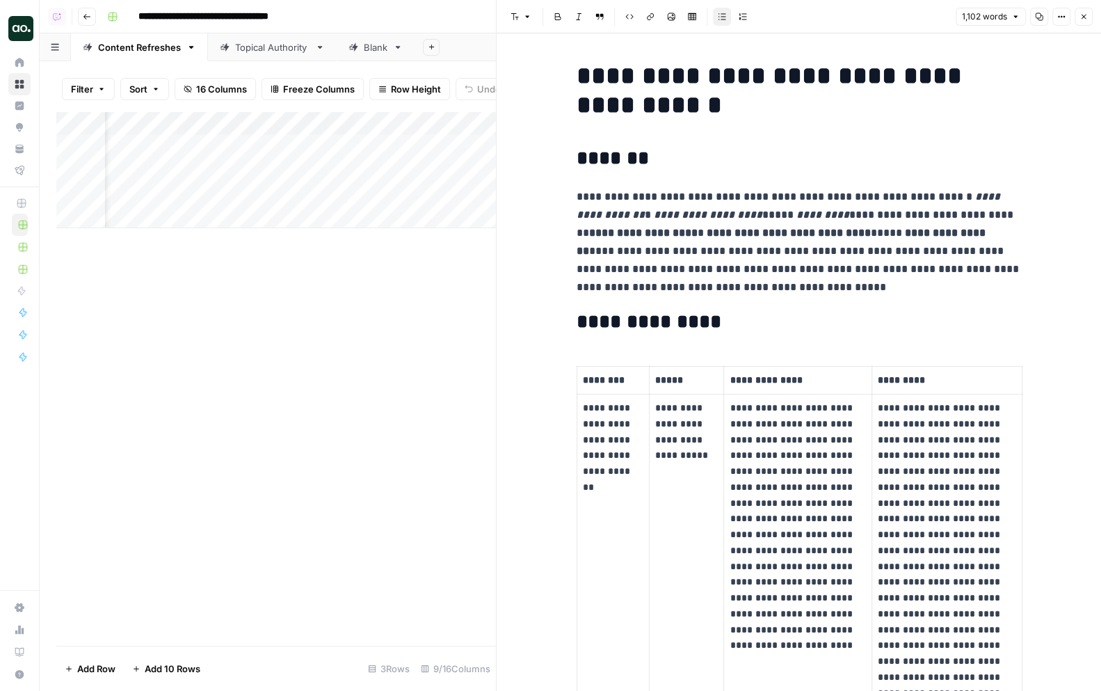
click at [1082, 15] on icon "button" at bounding box center [1084, 17] width 8 height 8
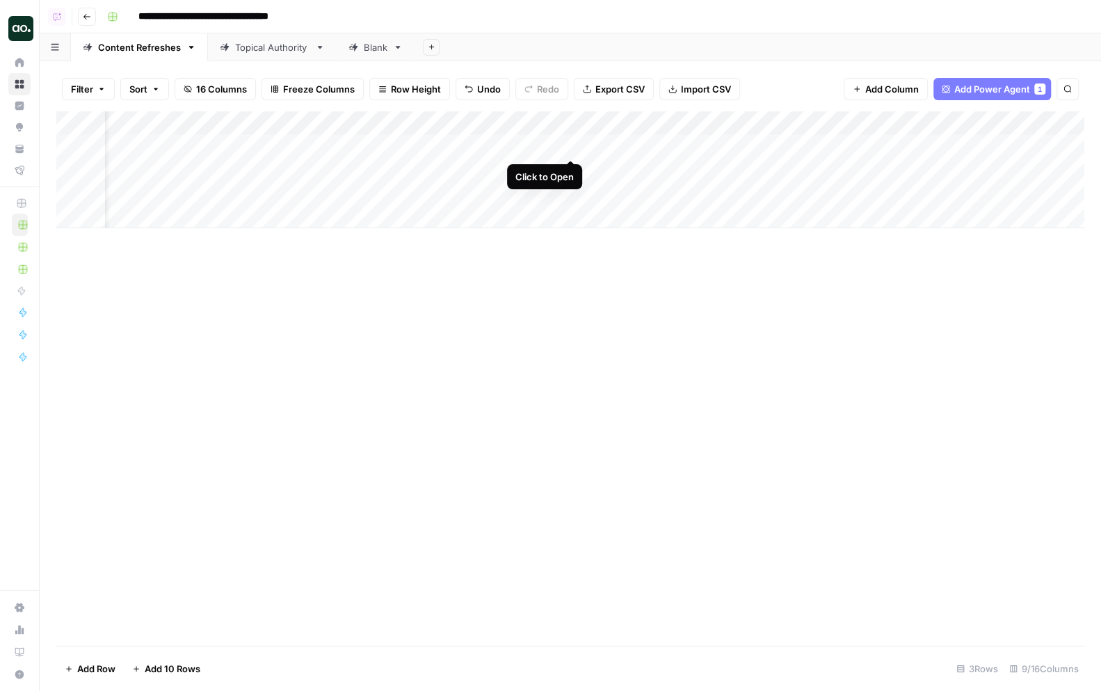
click at [573, 145] on div "Add Column" at bounding box center [570, 169] width 1028 height 117
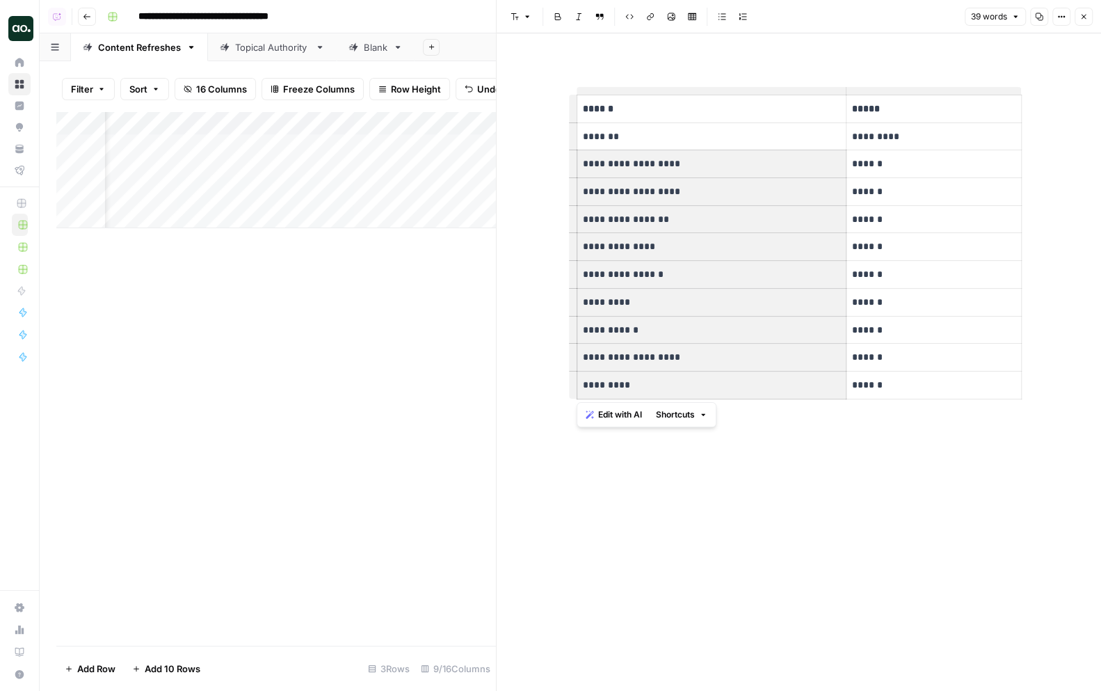
drag, startPoint x: 583, startPoint y: 165, endPoint x: 690, endPoint y: 376, distance: 236.8
click at [690, 376] on tbody "**********" at bounding box center [799, 247] width 445 height 304
click at [1088, 14] on icon "button" at bounding box center [1084, 17] width 8 height 8
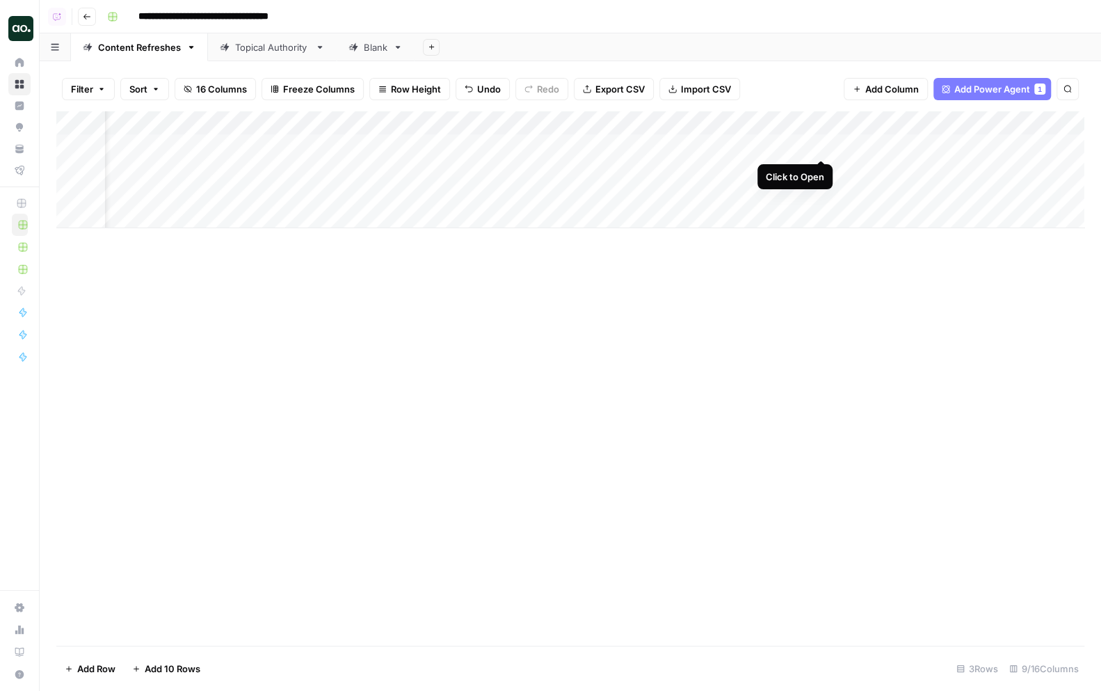
click at [825, 141] on div "Add Column" at bounding box center [570, 169] width 1028 height 117
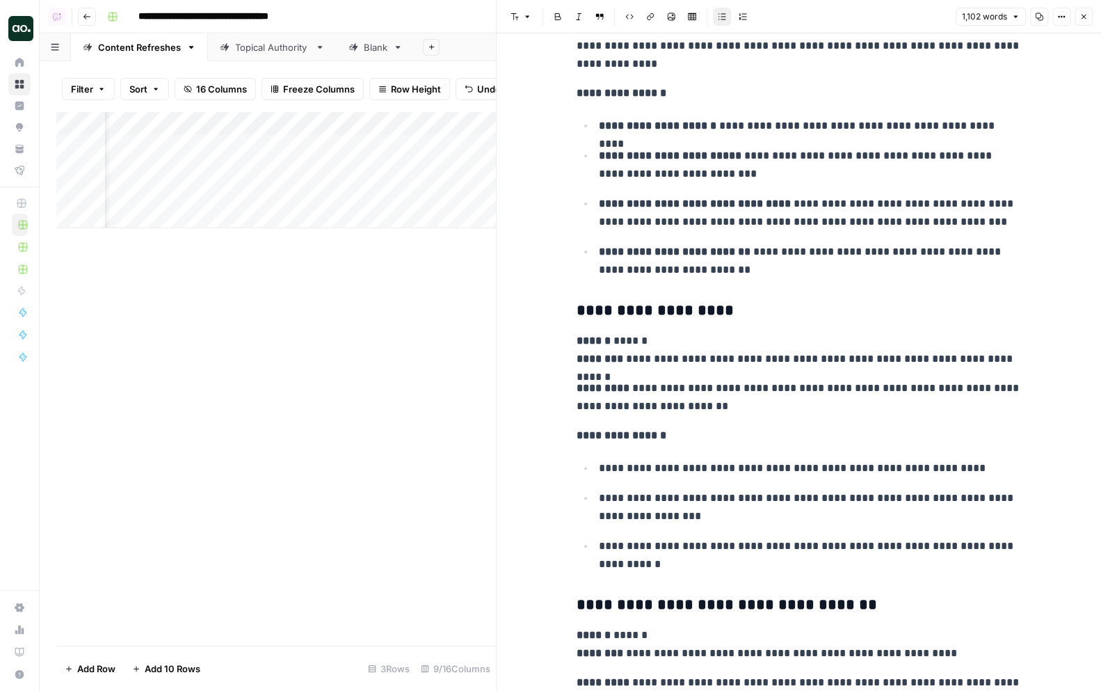
scroll to position [2119, 0]
click at [1089, 15] on button "Close" at bounding box center [1084, 17] width 18 height 18
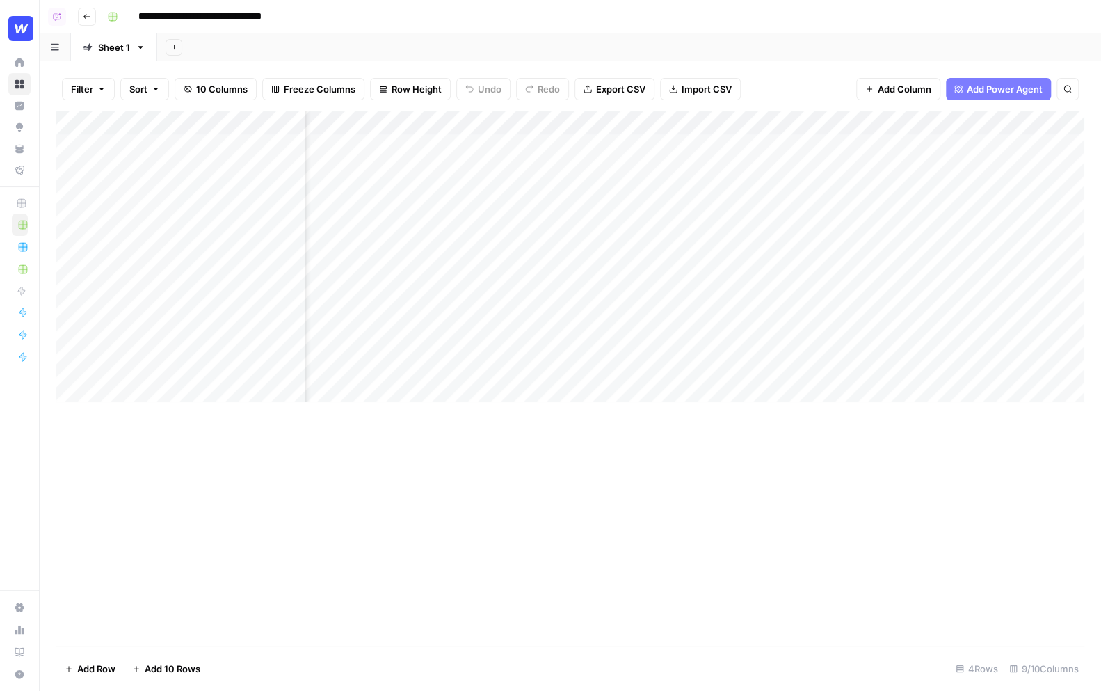
scroll to position [0, 764]
click at [958, 148] on div "Add Column" at bounding box center [570, 256] width 1028 height 291
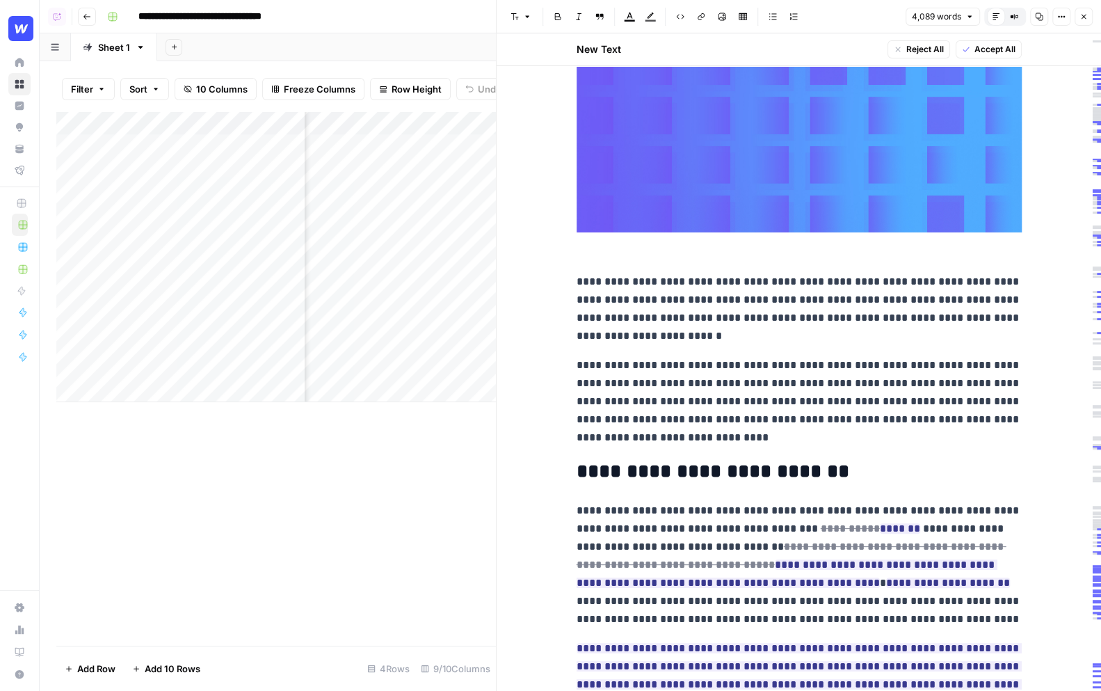
scroll to position [285, 0]
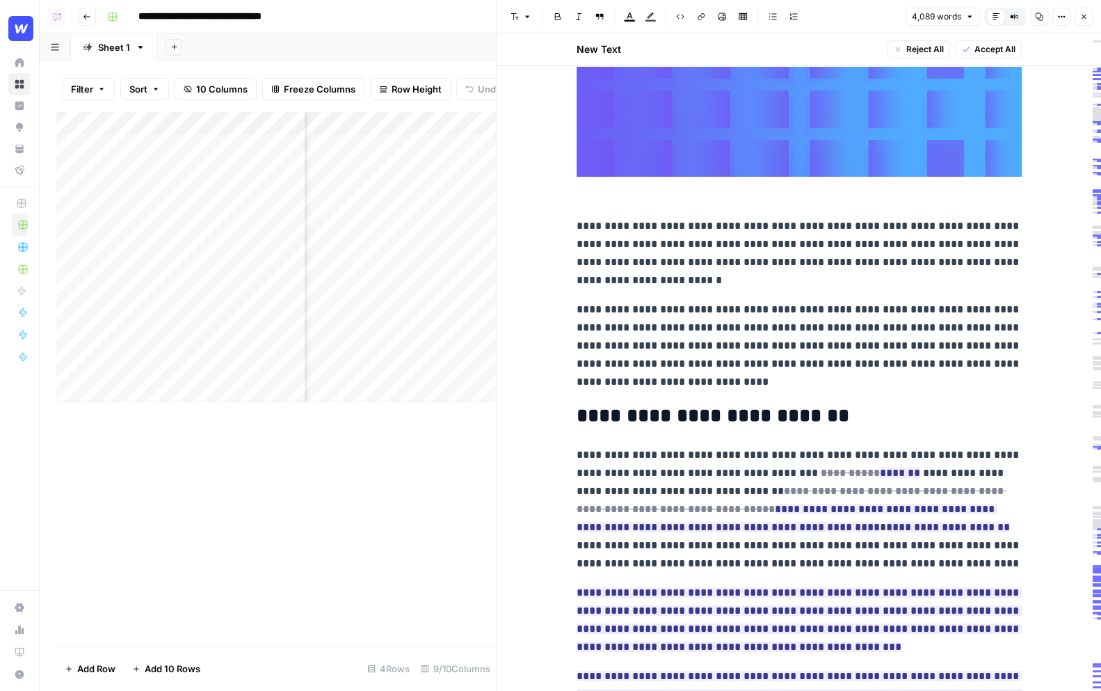
click at [744, 475] on p "**********" at bounding box center [799, 509] width 445 height 127
click at [1085, 20] on icon "button" at bounding box center [1084, 17] width 8 height 8
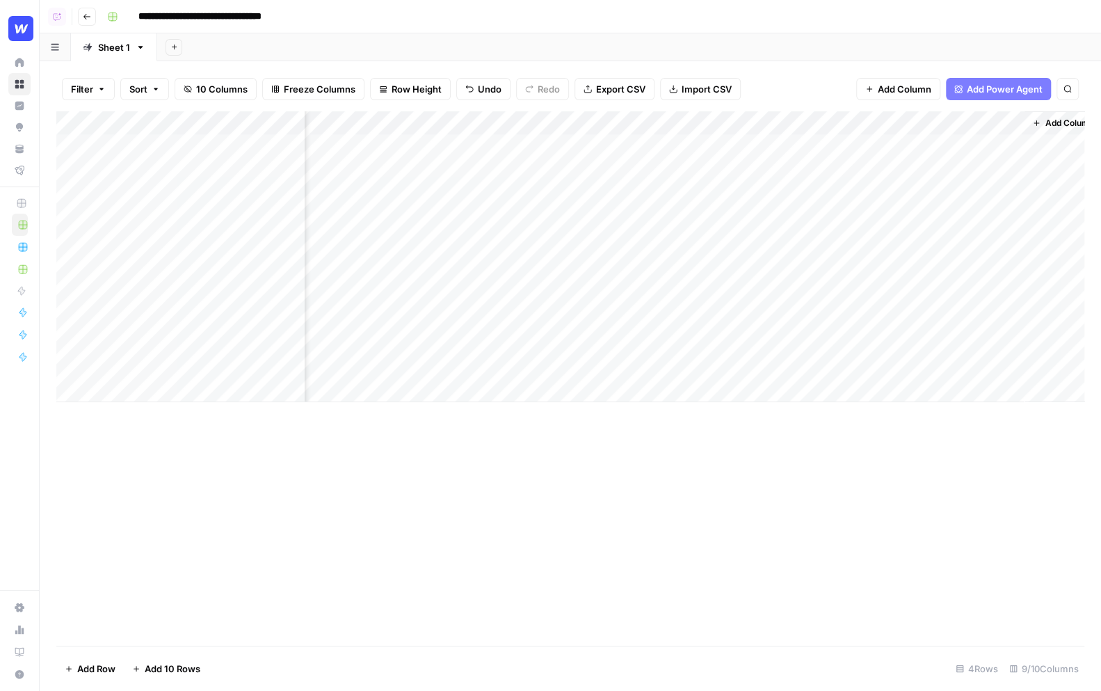
scroll to position [0, 748]
click at [973, 23] on div "**********" at bounding box center [595, 17] width 986 height 22
click at [978, 145] on div "Add Column" at bounding box center [570, 256] width 1028 height 291
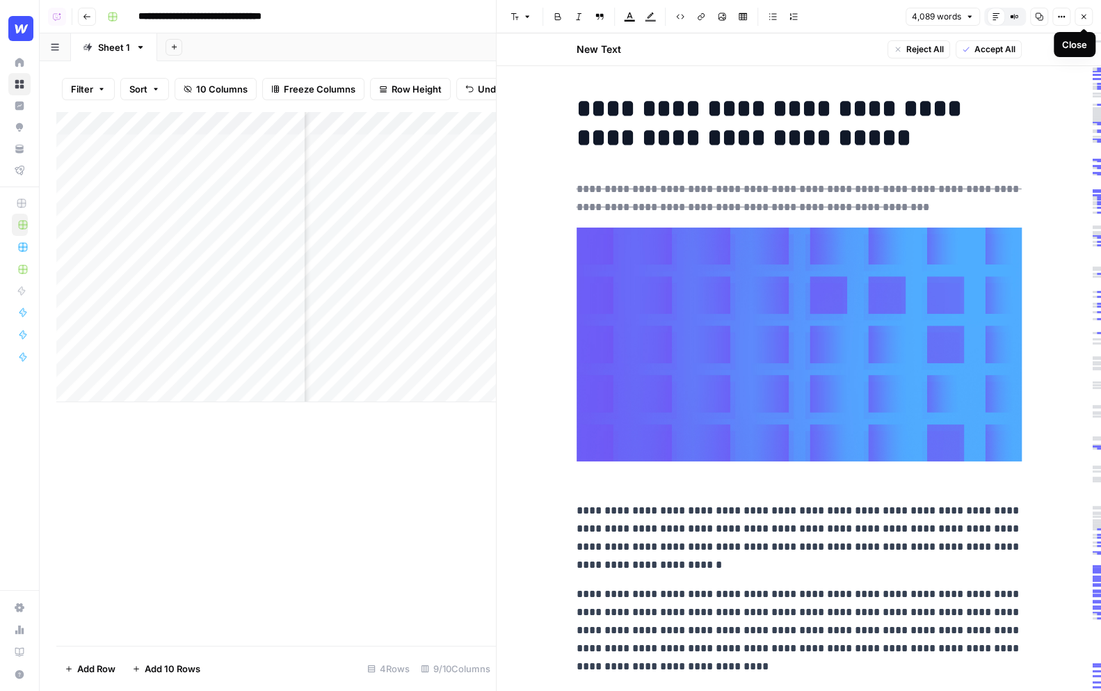
click at [1082, 13] on icon "button" at bounding box center [1084, 17] width 8 height 8
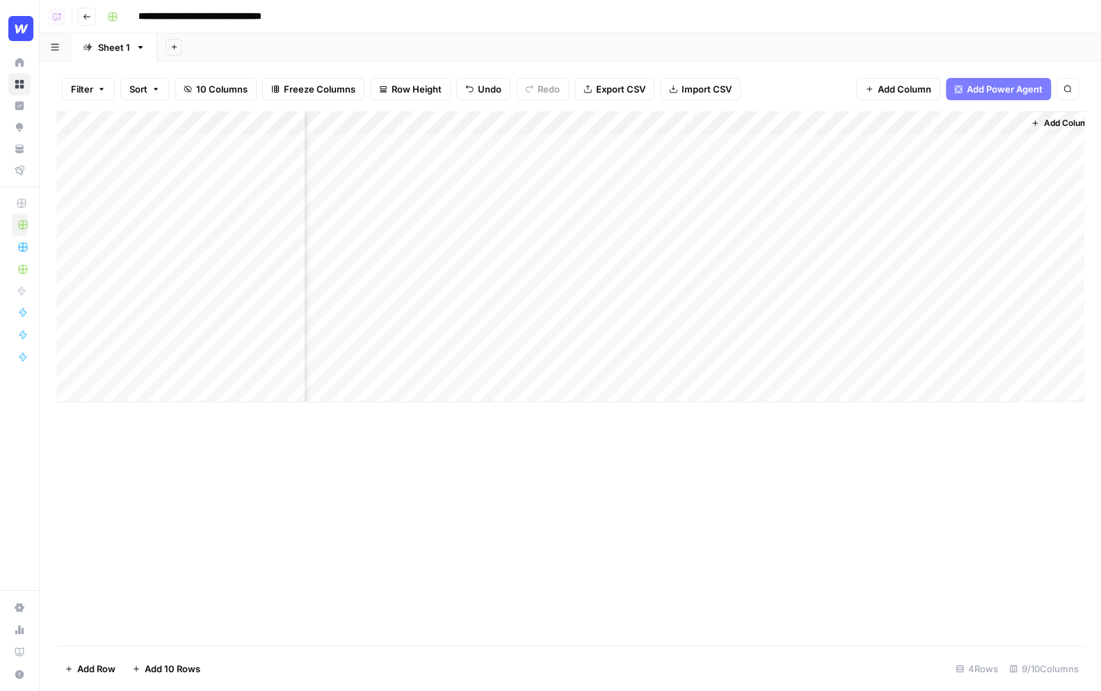
click at [1070, 16] on div "**********" at bounding box center [595, 17] width 986 height 22
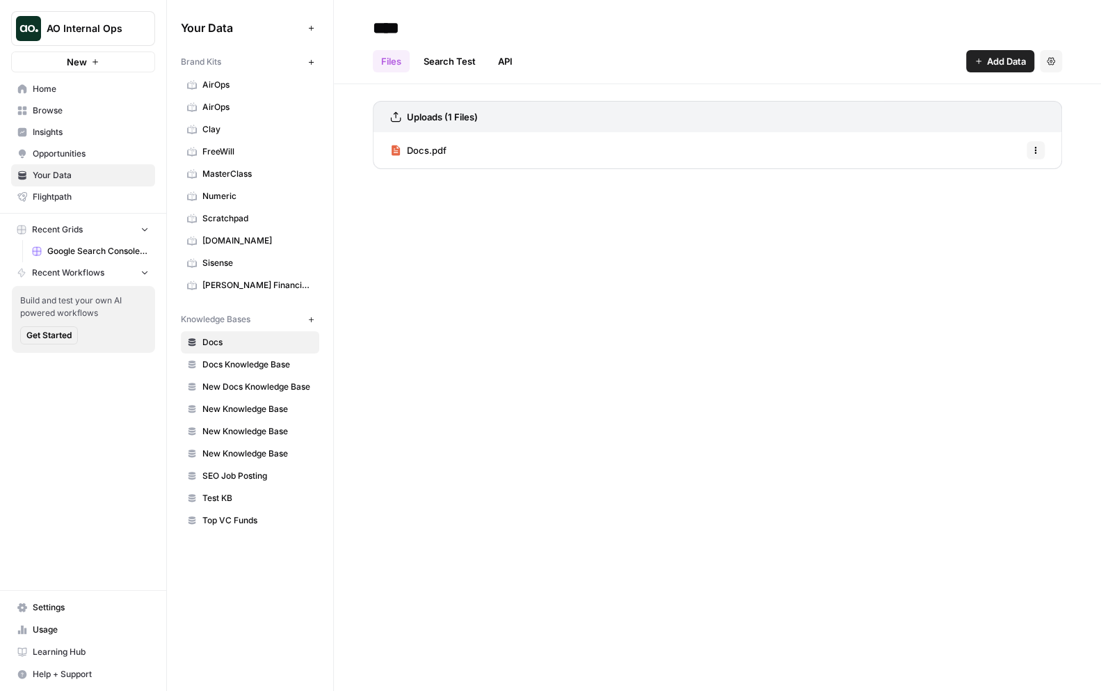
click at [118, 33] on span "AO Internal Ops" at bounding box center [89, 29] width 84 height 14
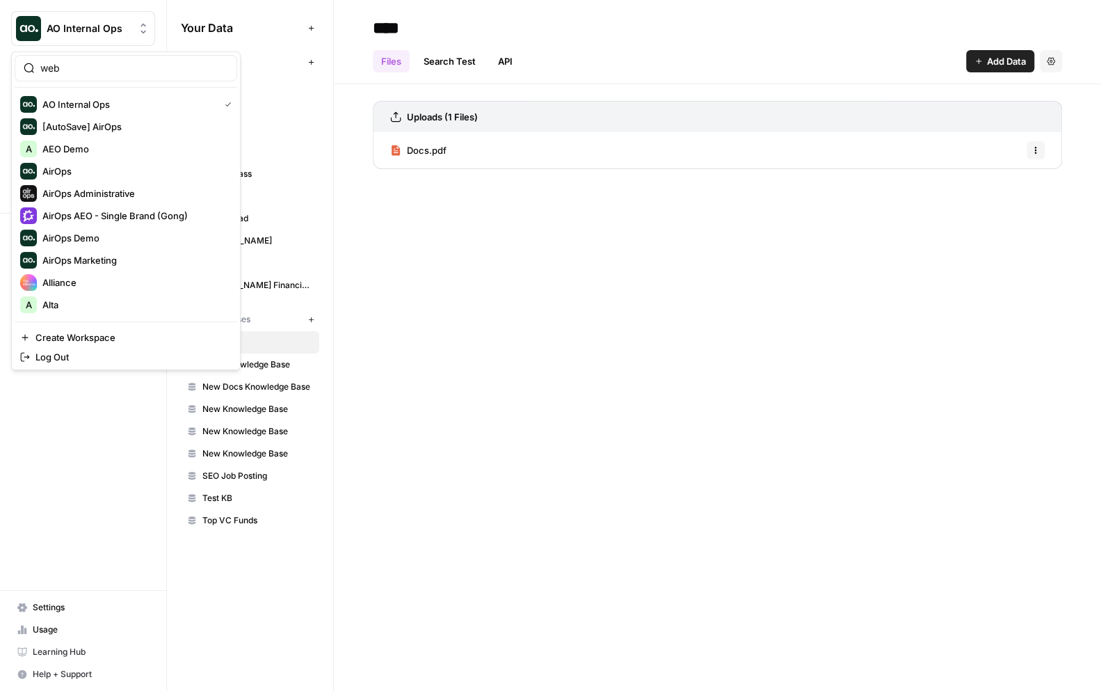
type input "web"
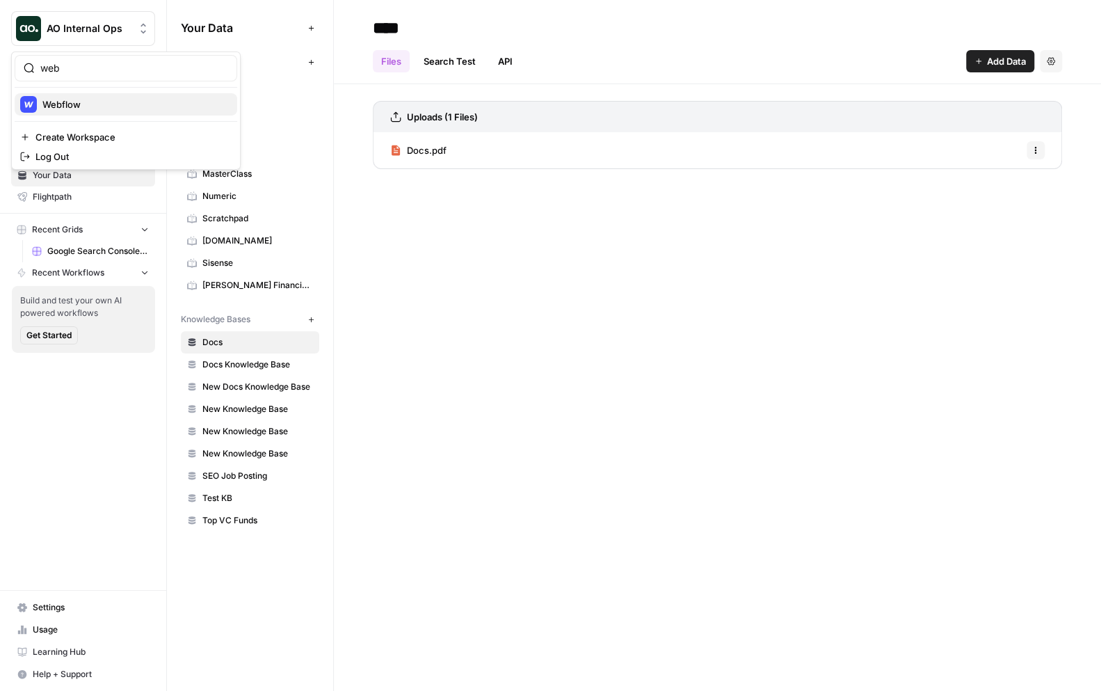
click at [108, 104] on span "Webflow" at bounding box center [134, 104] width 184 height 14
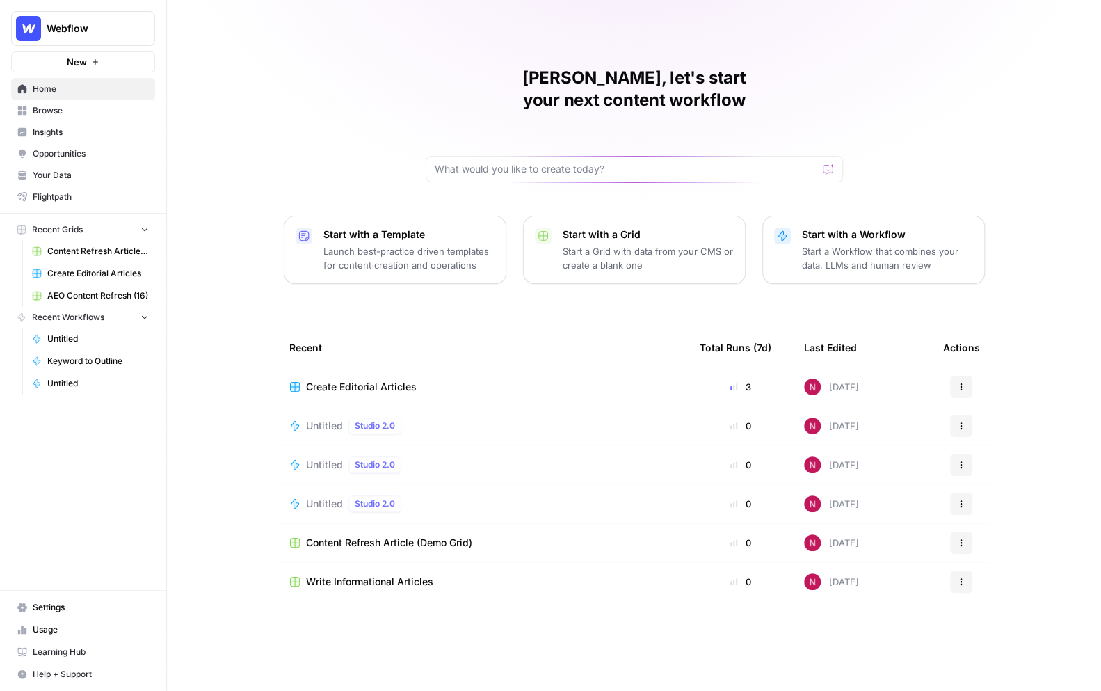
click at [71, 179] on span "Your Data" at bounding box center [91, 175] width 116 height 13
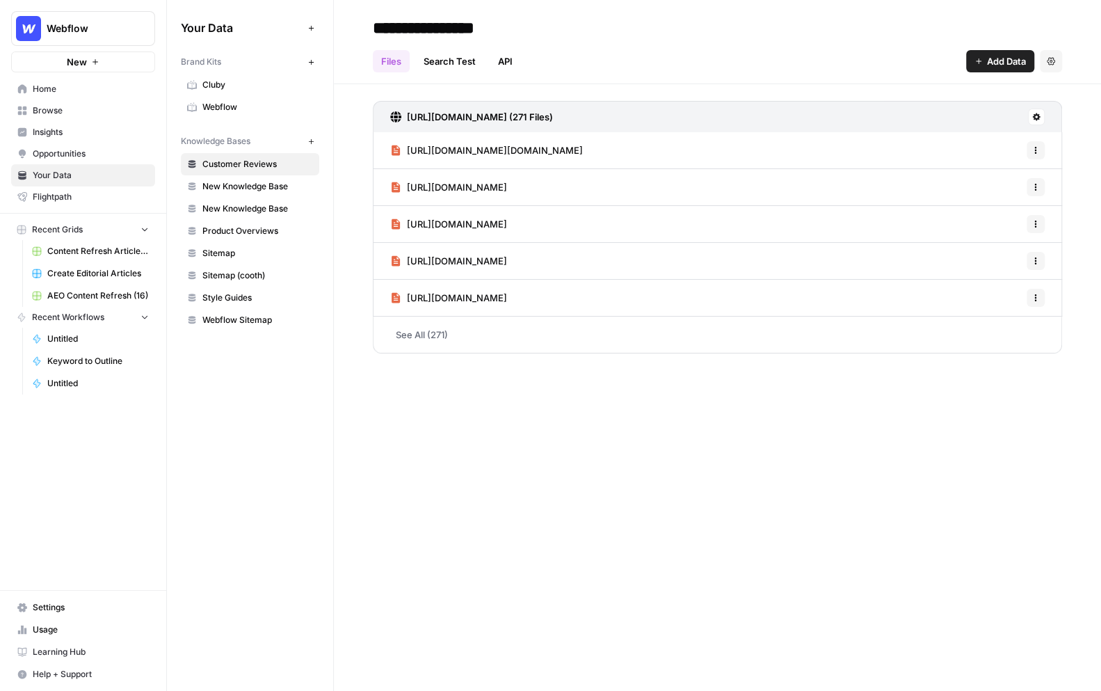
click at [233, 252] on span "Sitemap" at bounding box center [257, 253] width 111 height 13
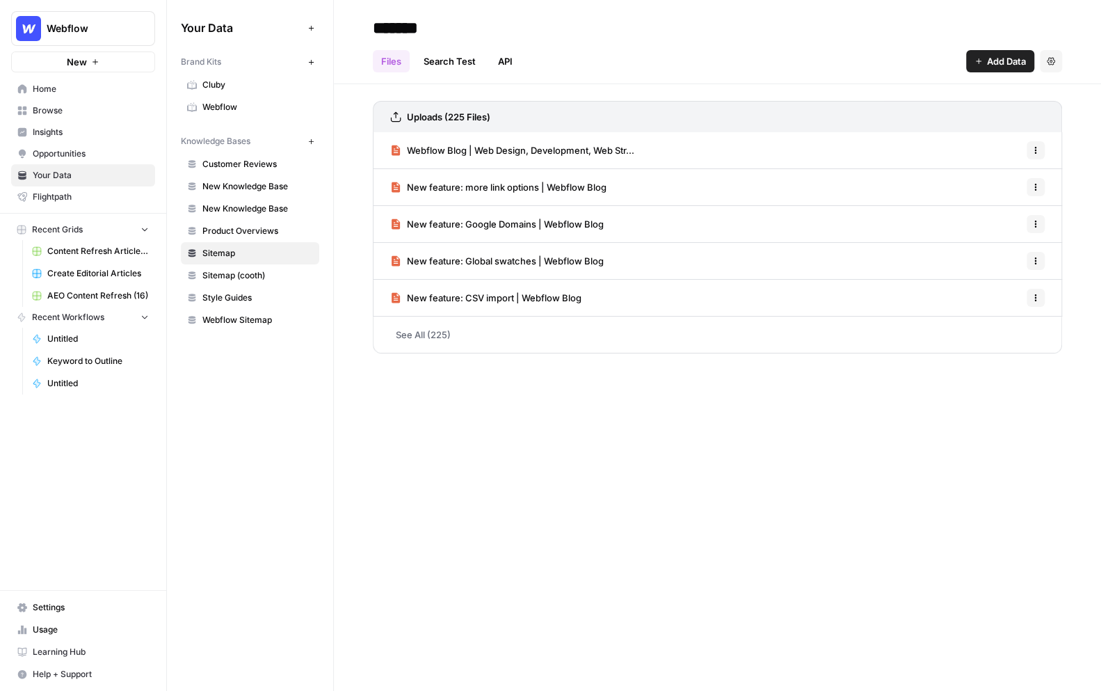
click at [1055, 61] on button "Settings" at bounding box center [1051, 61] width 22 height 22
click at [1046, 122] on div "Uploads (225 Files)" at bounding box center [718, 116] width 690 height 31
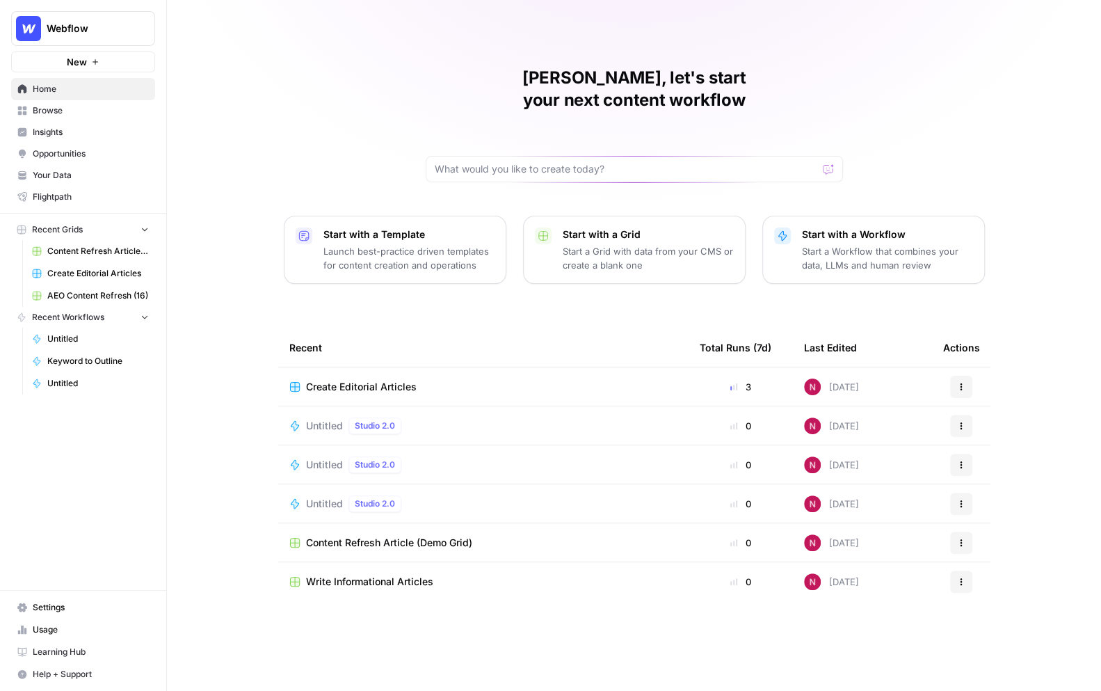
click at [829, 244] on p "Start a Workflow that combines your data, LLMs and human review" at bounding box center [887, 258] width 171 height 28
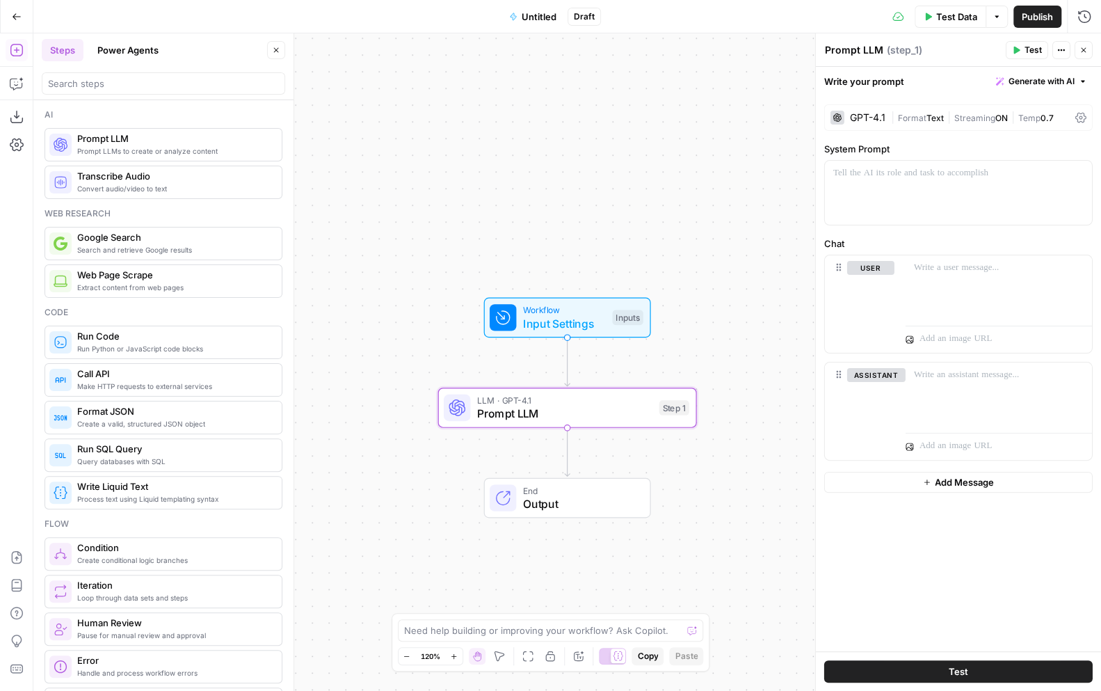
click at [868, 115] on div "GPT-4.1" at bounding box center [867, 118] width 35 height 10
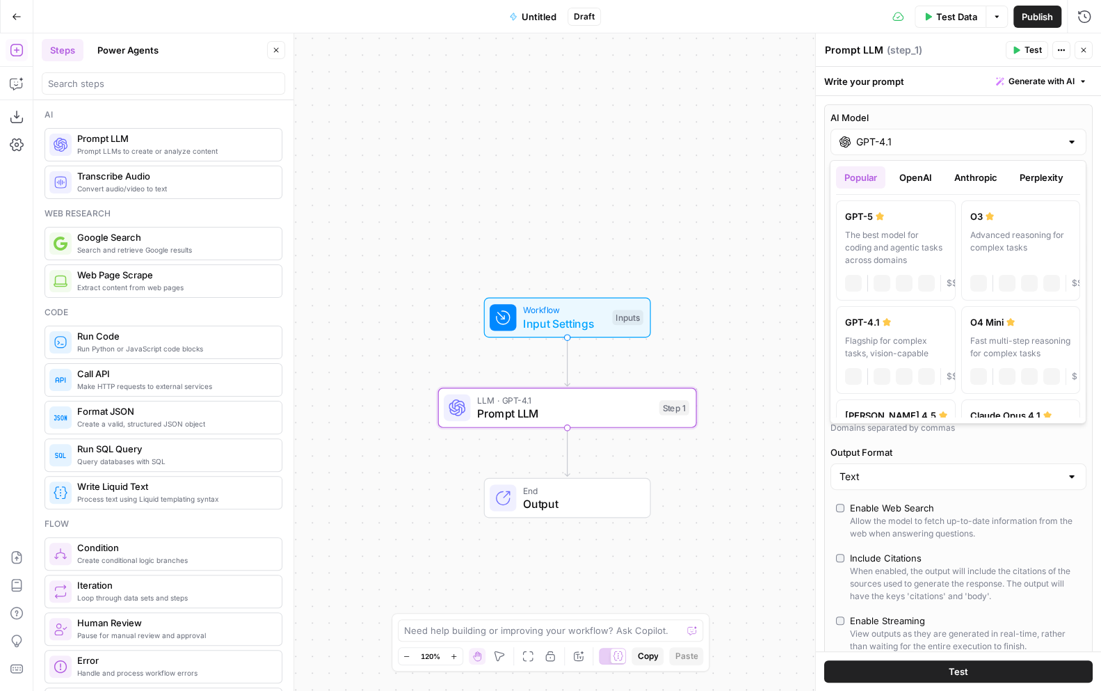
click at [879, 135] on input "GPT-4.1" at bounding box center [959, 142] width 205 height 14
click at [921, 173] on button "OpenAI" at bounding box center [915, 177] width 49 height 22
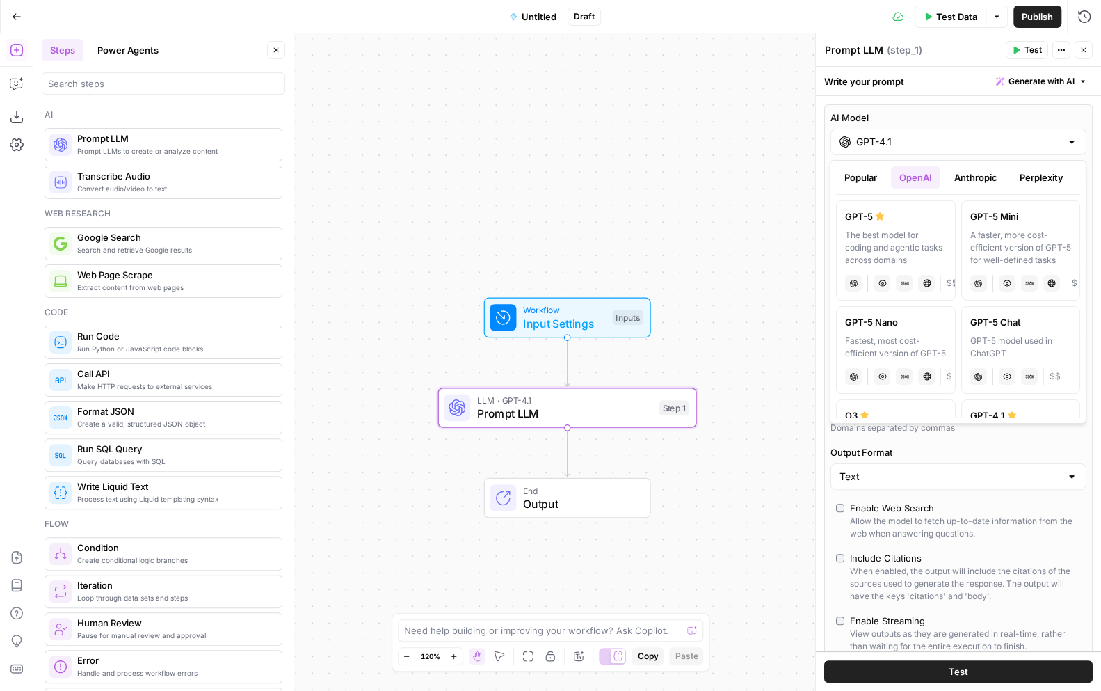
click at [967, 180] on button "Anthropic" at bounding box center [976, 177] width 60 height 22
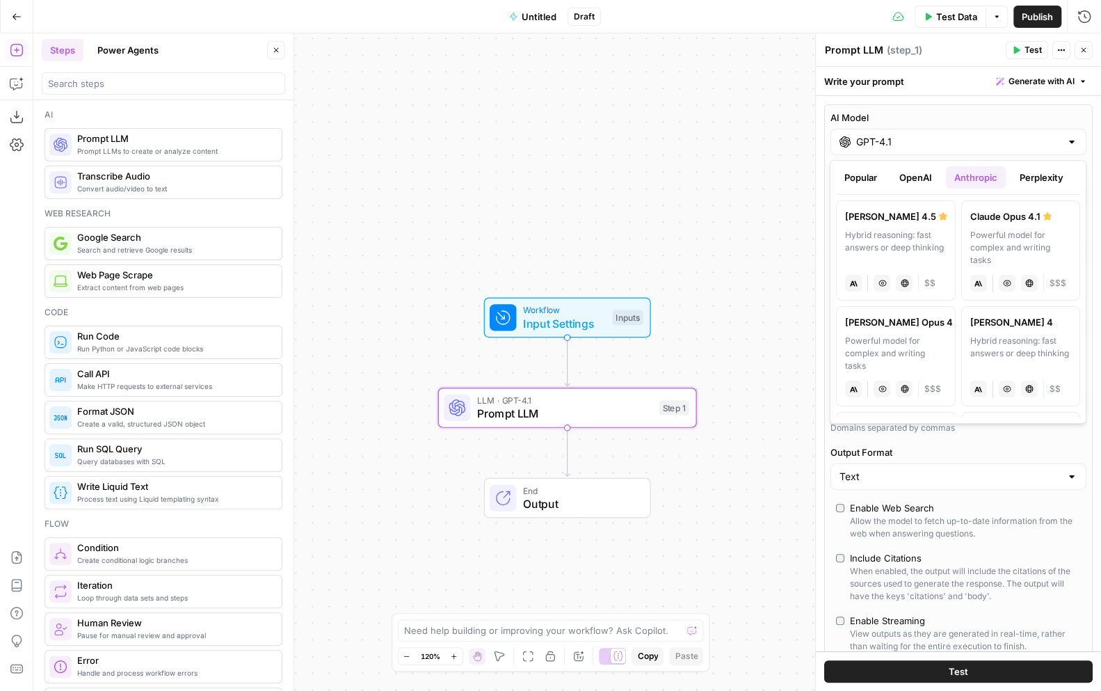
click at [1024, 180] on button "Perplexity" at bounding box center [1042, 177] width 61 height 22
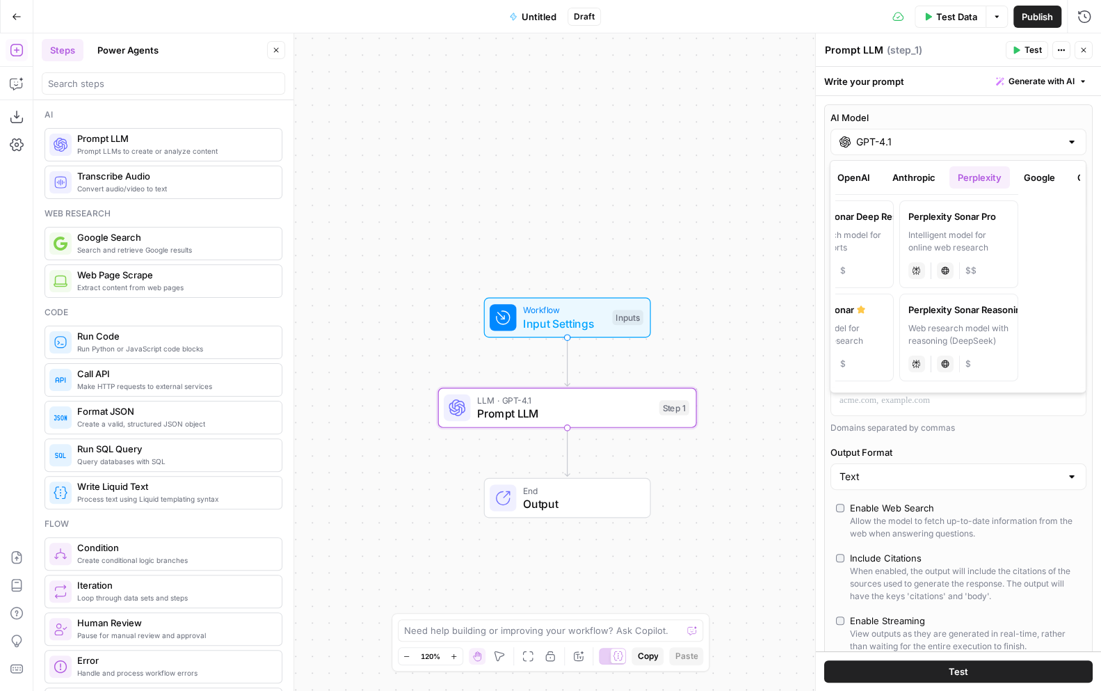
scroll to position [0, 64]
click at [1033, 176] on button "Google" at bounding box center [1038, 177] width 48 height 22
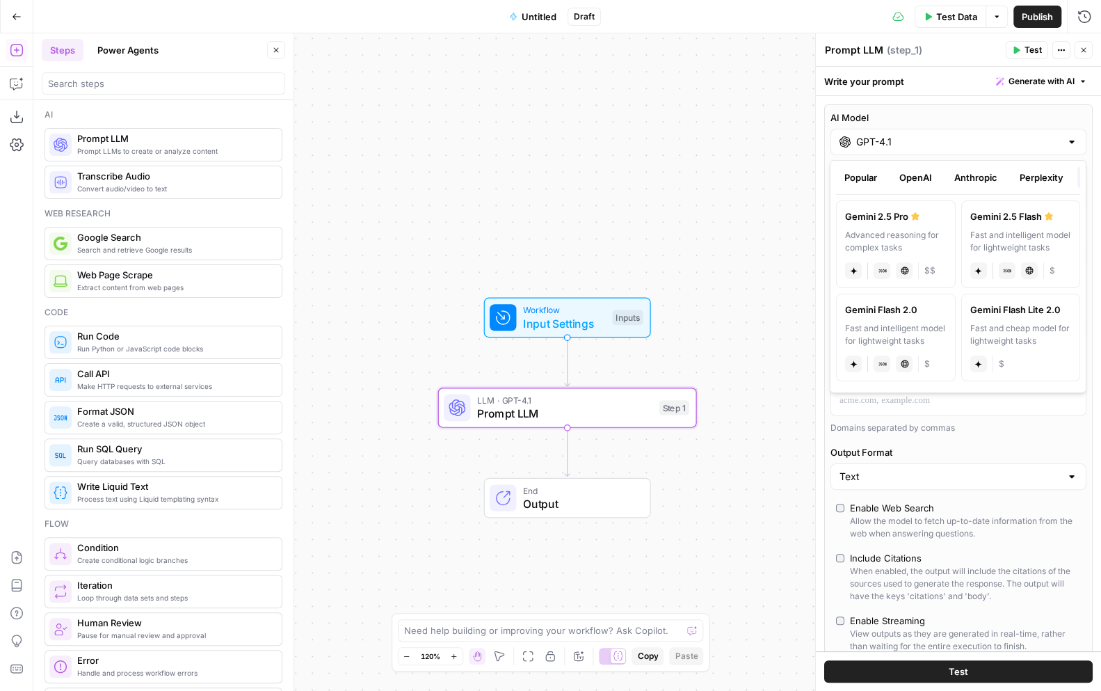
click at [409, 231] on div "Workflow Input Settings Inputs LLM · GPT-4.1 Prompt LLM Step 1 End Output" at bounding box center [567, 362] width 1068 height 658
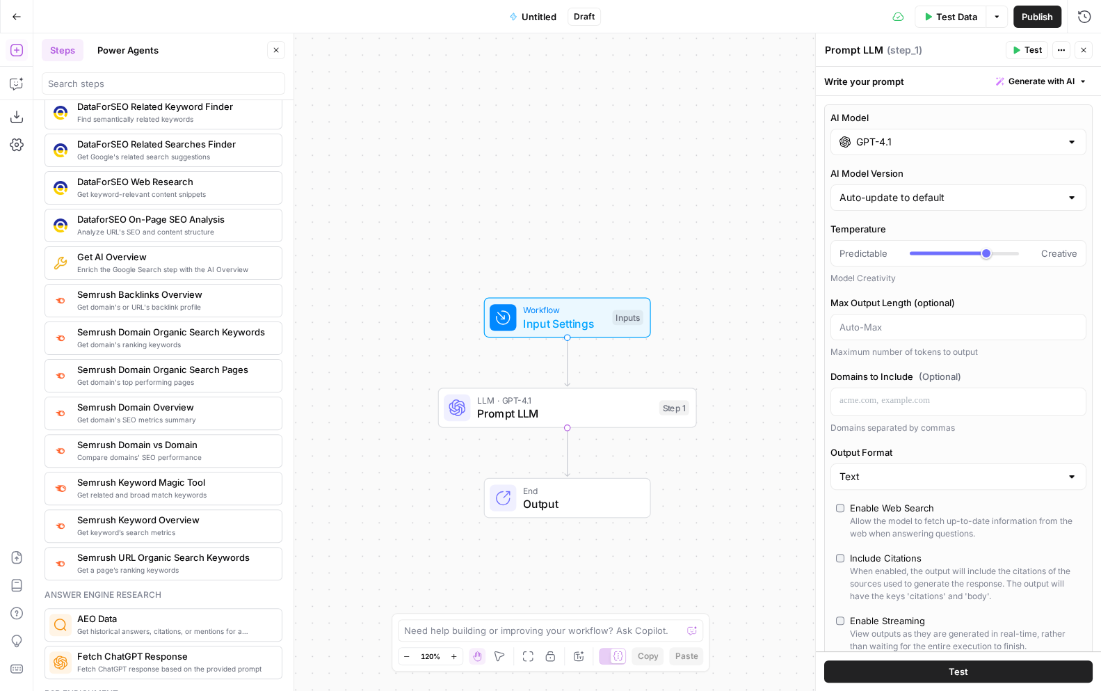
scroll to position [1404, 0]
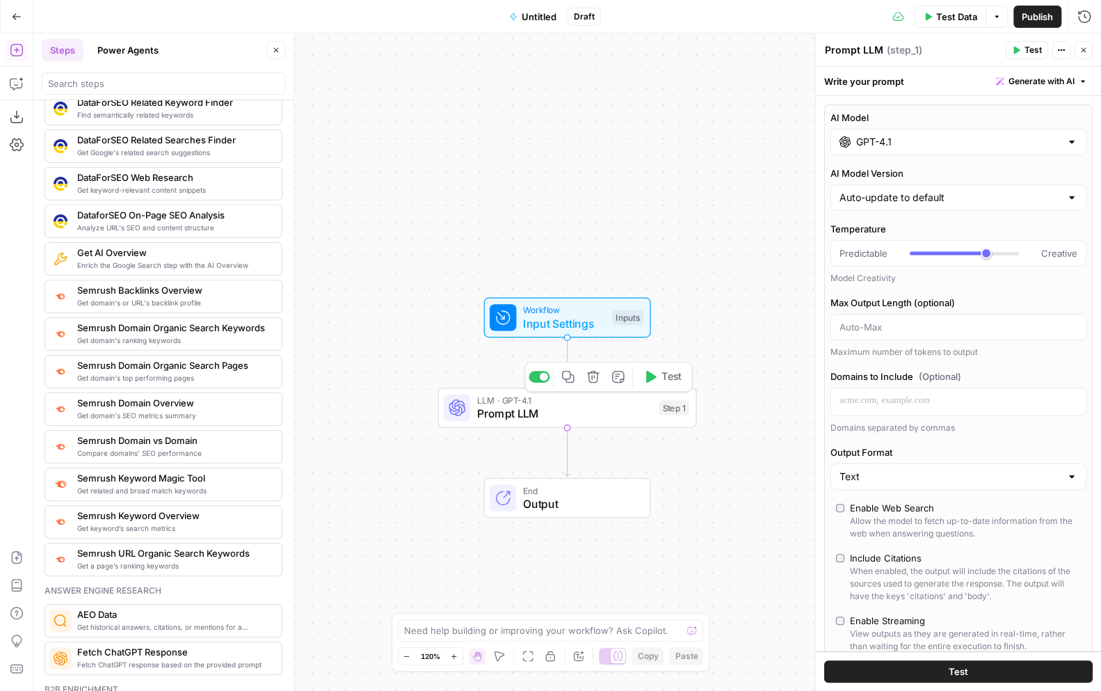
click at [592, 379] on icon "button" at bounding box center [593, 377] width 12 height 12
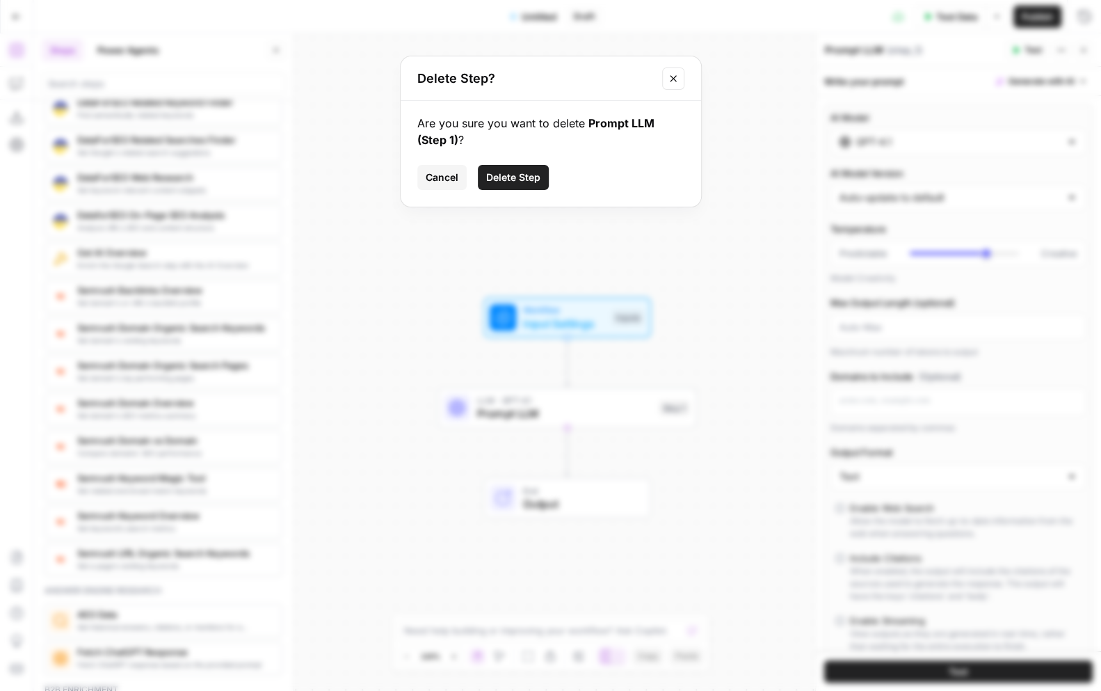
click at [526, 172] on span "Delete Step" at bounding box center [513, 177] width 54 height 14
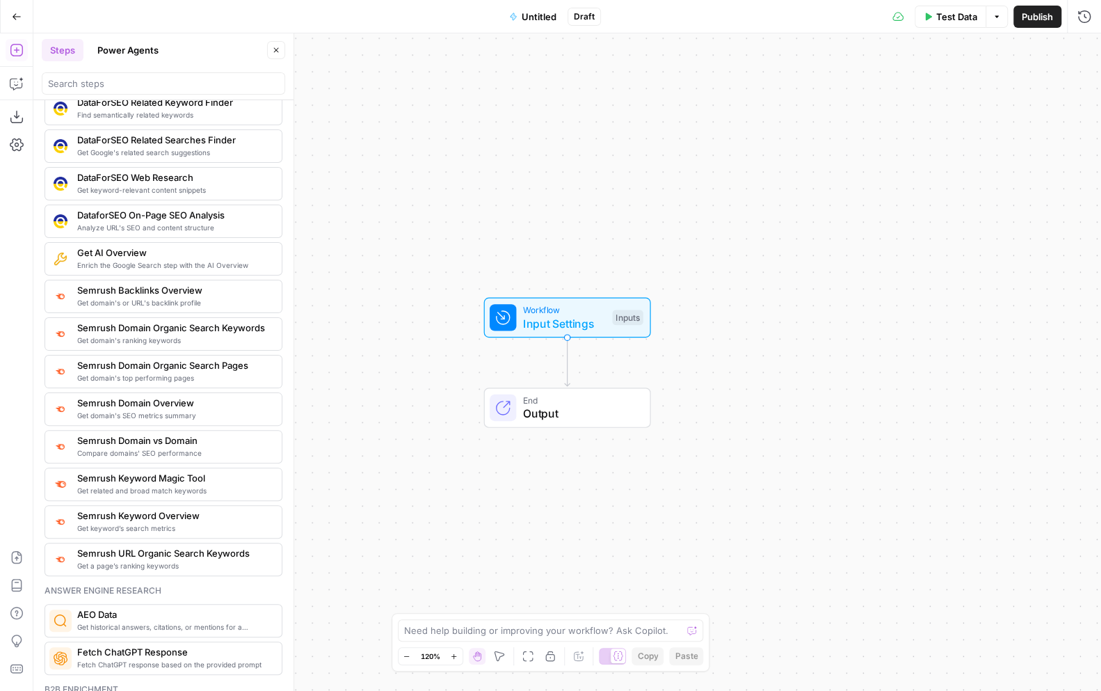
click at [141, 47] on button "Power Agents" at bounding box center [128, 50] width 78 height 22
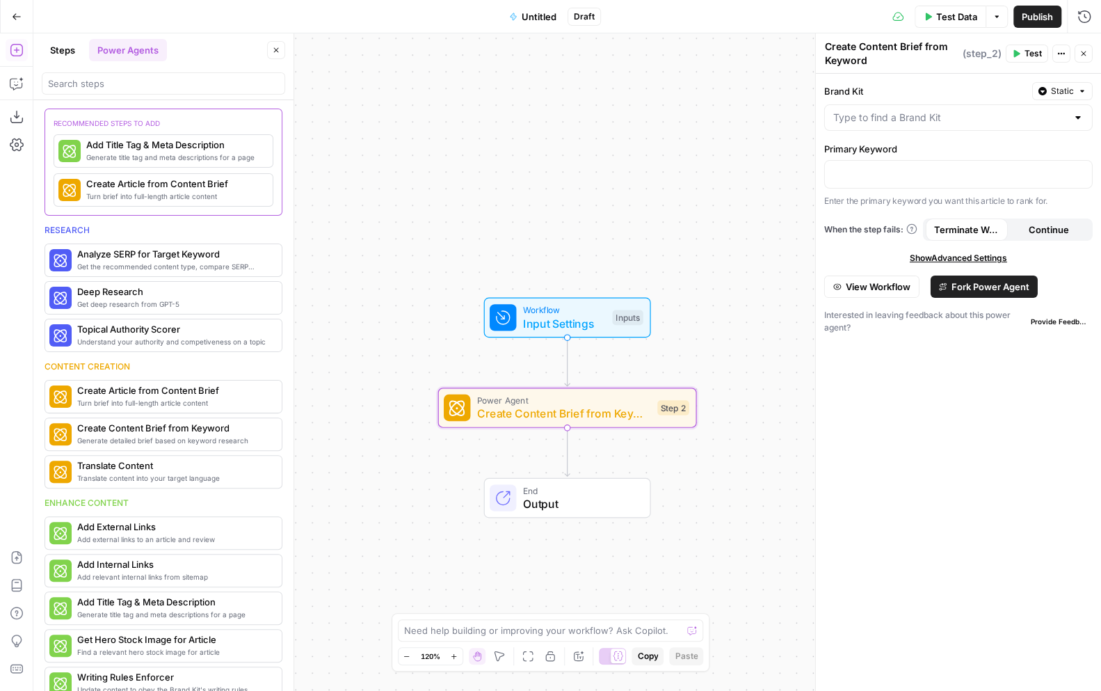
click at [982, 280] on span "Fork Power Agent" at bounding box center [991, 287] width 78 height 14
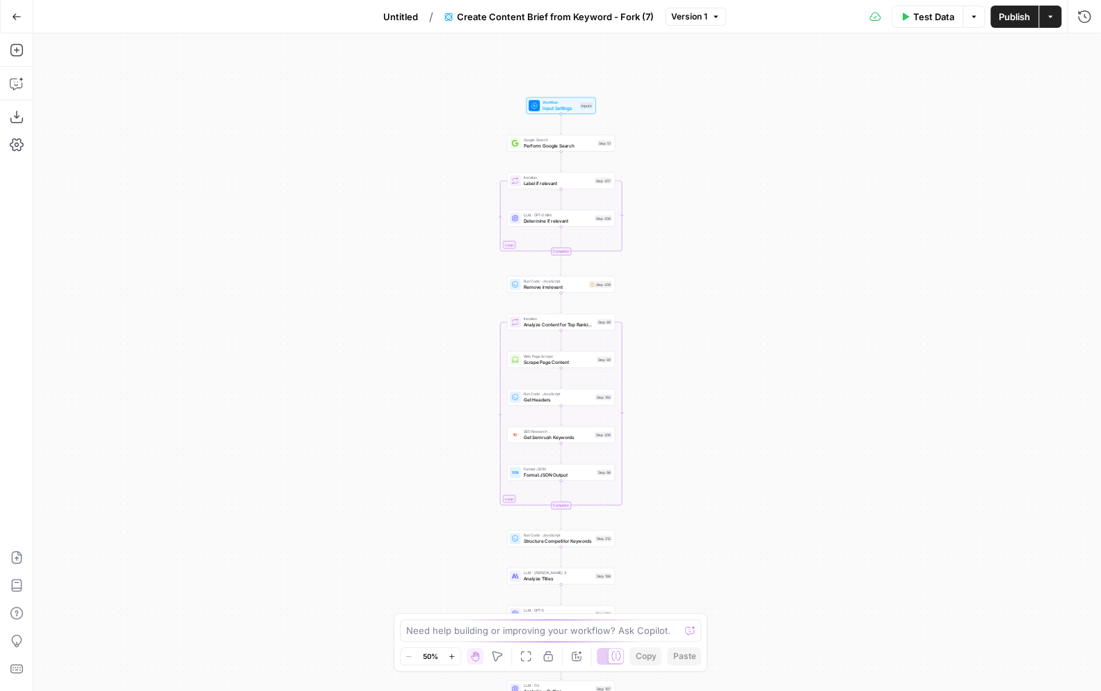
drag, startPoint x: 657, startPoint y: 449, endPoint x: 651, endPoint y: 597, distance: 147.6
click at [651, 597] on div "Workflow Input Settings Inputs Google Search Perform Google Search Step 51 Loop…" at bounding box center [567, 362] width 1068 height 658
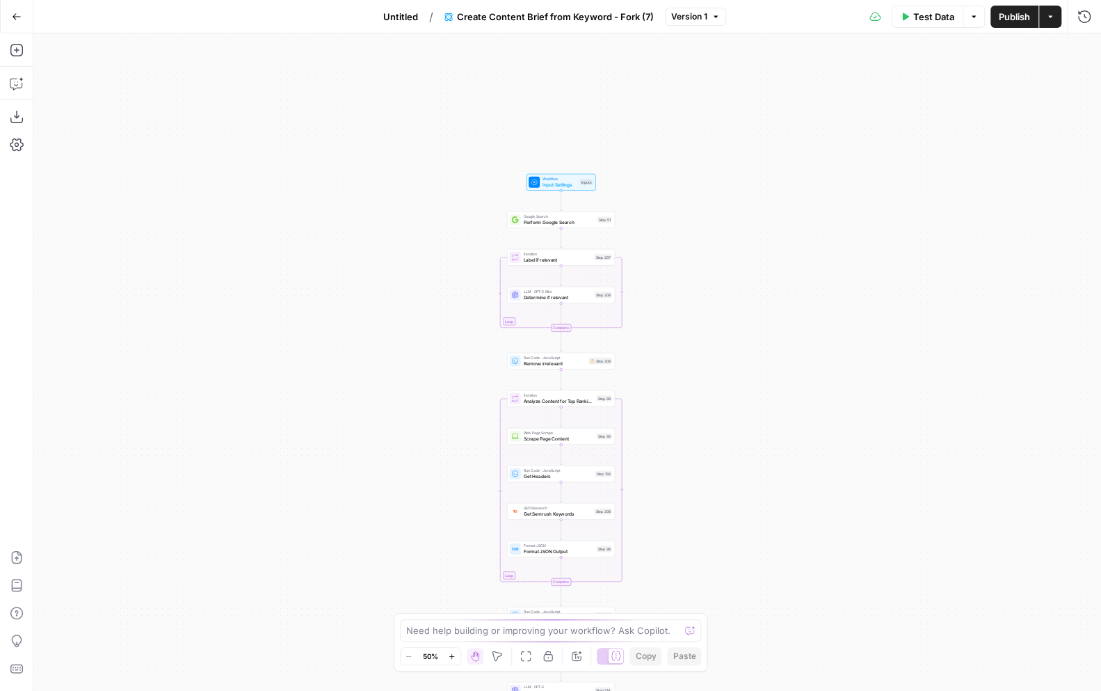
drag, startPoint x: 651, startPoint y: 172, endPoint x: 651, endPoint y: 248, distance: 76.5
click at [651, 248] on div "Workflow Input Settings Inputs Google Search Perform Google Search Step 51 Loop…" at bounding box center [567, 362] width 1068 height 658
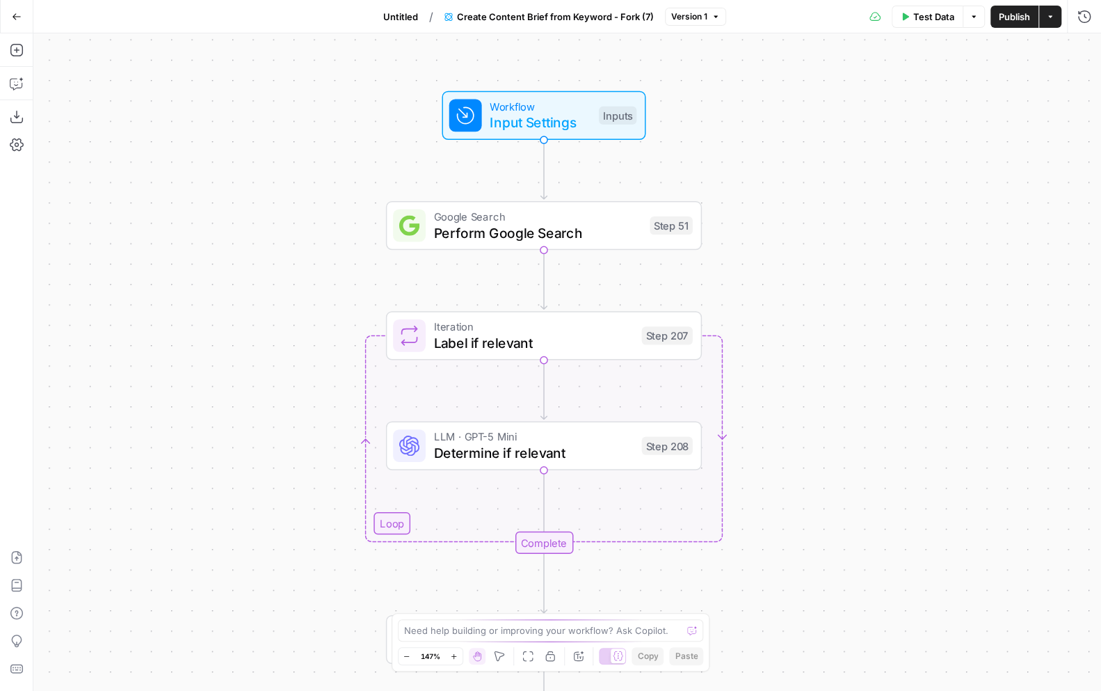
drag, startPoint x: 644, startPoint y: 238, endPoint x: 789, endPoint y: 279, distance: 150.4
click at [789, 279] on div "Workflow Input Settings Inputs Google Search Perform Google Search Step 51 Loop…" at bounding box center [567, 362] width 1068 height 658
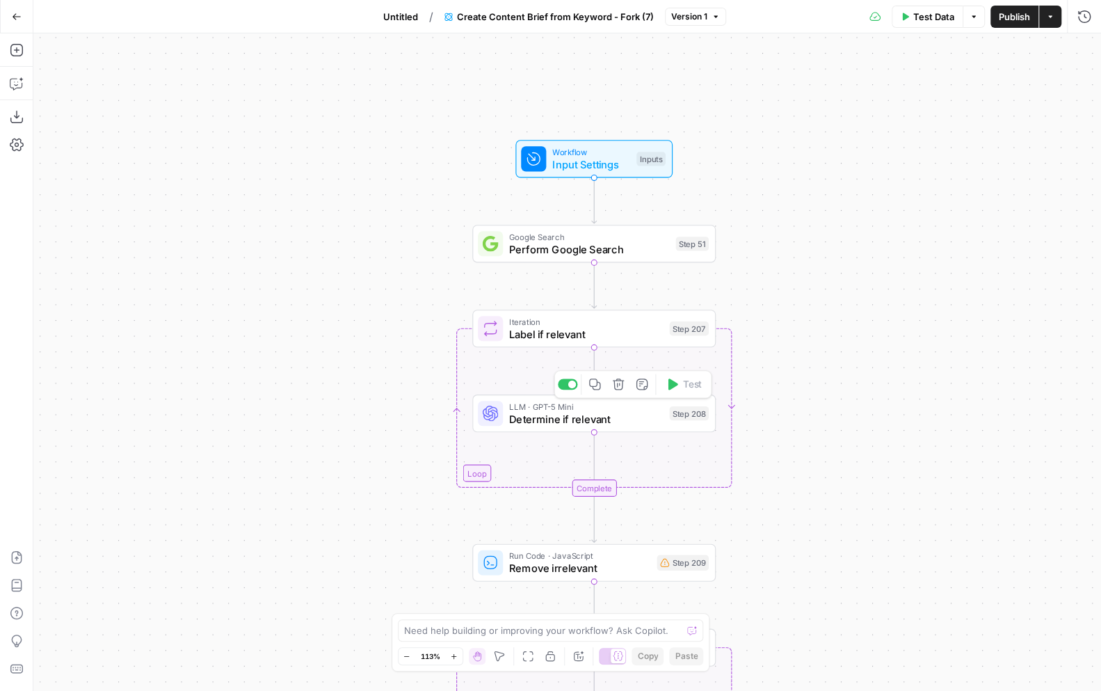
click at [581, 409] on span "LLM · GPT-5 Mini" at bounding box center [586, 406] width 154 height 13
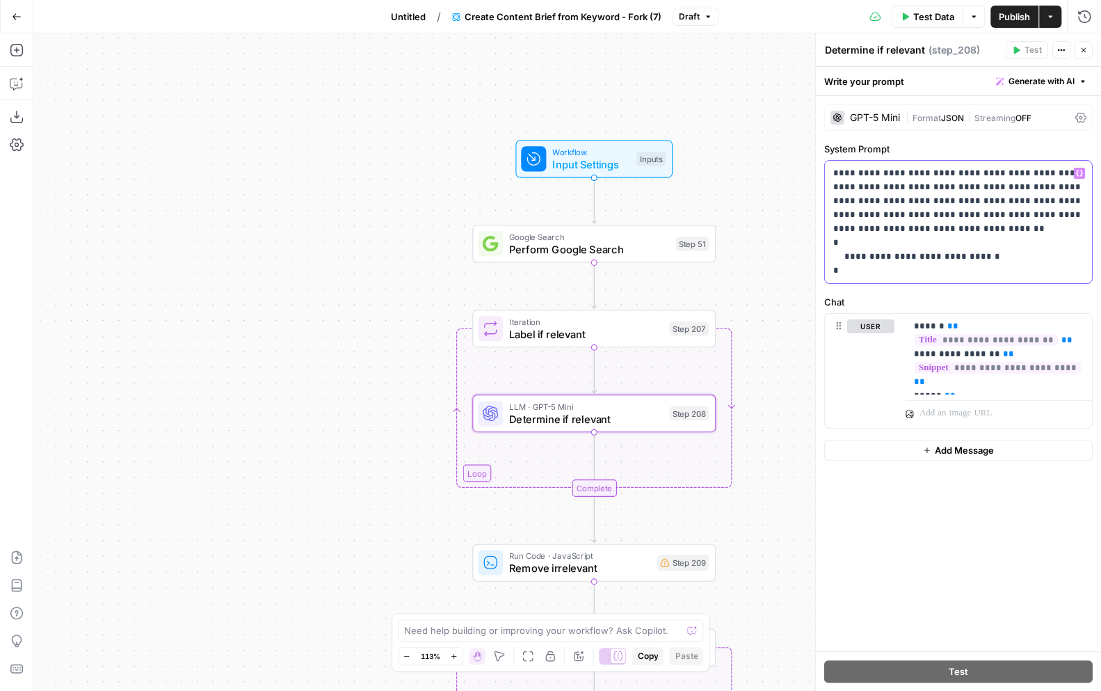
click at [840, 171] on p "**********" at bounding box center [959, 221] width 251 height 111
click at [1047, 174] on p "**********" at bounding box center [959, 221] width 251 height 111
click at [870, 192] on p "**********" at bounding box center [959, 221] width 251 height 111
click at [909, 188] on p "**********" at bounding box center [959, 221] width 251 height 111
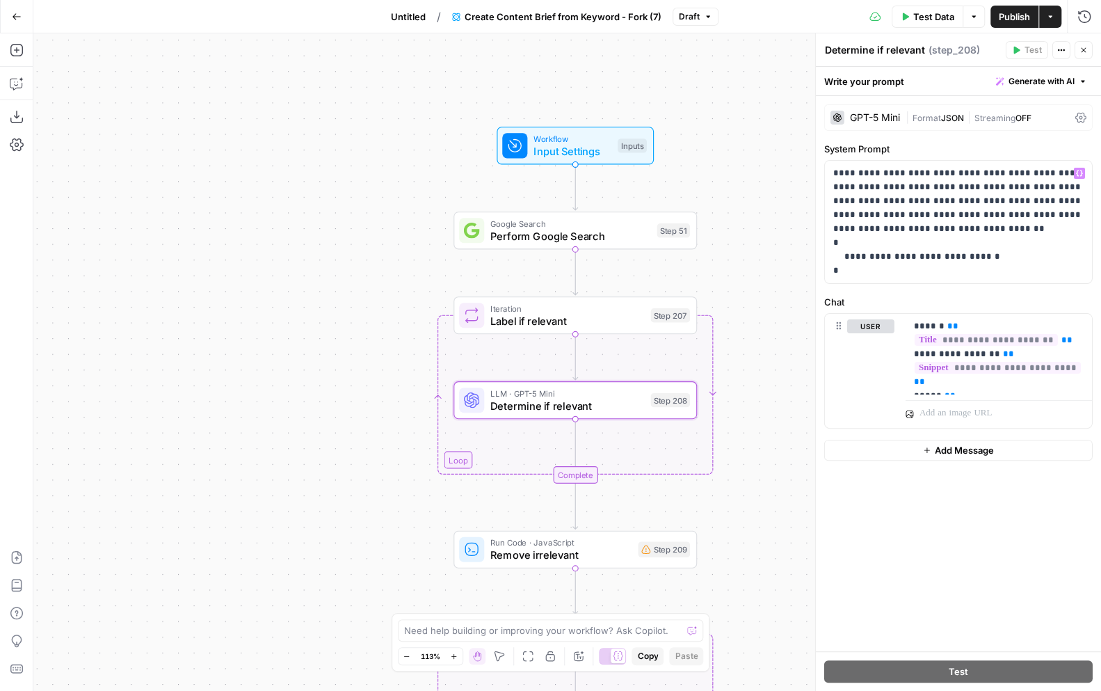
drag, startPoint x: 736, startPoint y: 543, endPoint x: 717, endPoint y: 529, distance: 23.0
click at [717, 529] on div "Workflow Input Settings Inputs Google Search Perform Google Search Step 51 Loop…" at bounding box center [567, 362] width 1068 height 658
click at [19, 84] on icon "button" at bounding box center [17, 84] width 14 height 14
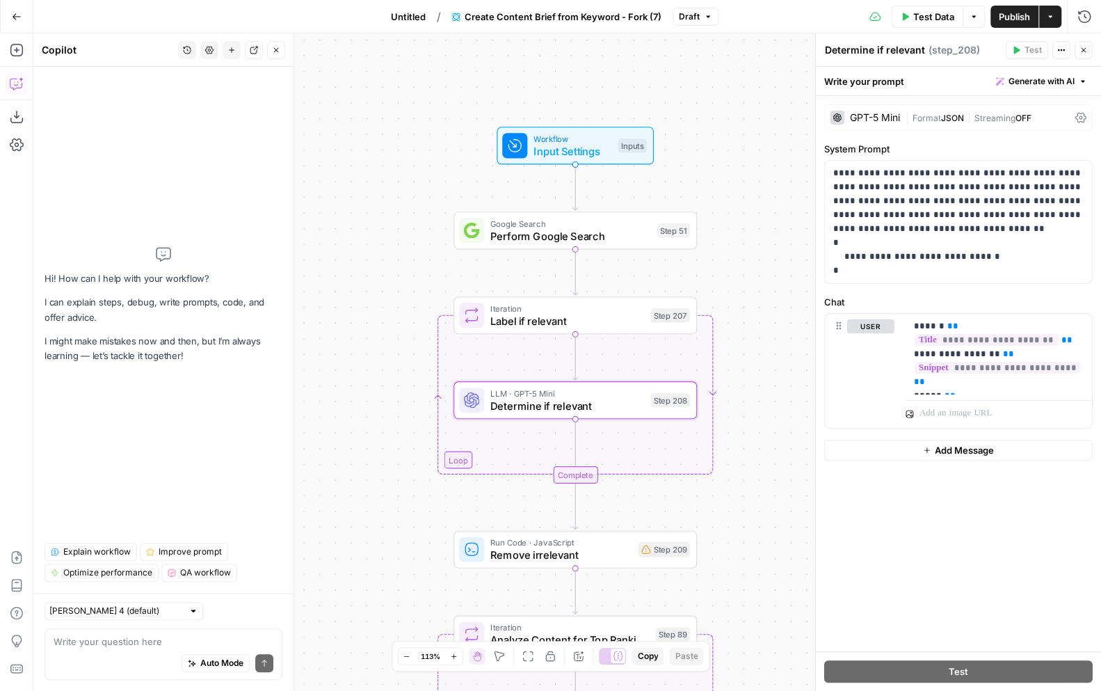
click at [110, 546] on button "Explain workflow" at bounding box center [91, 552] width 93 height 18
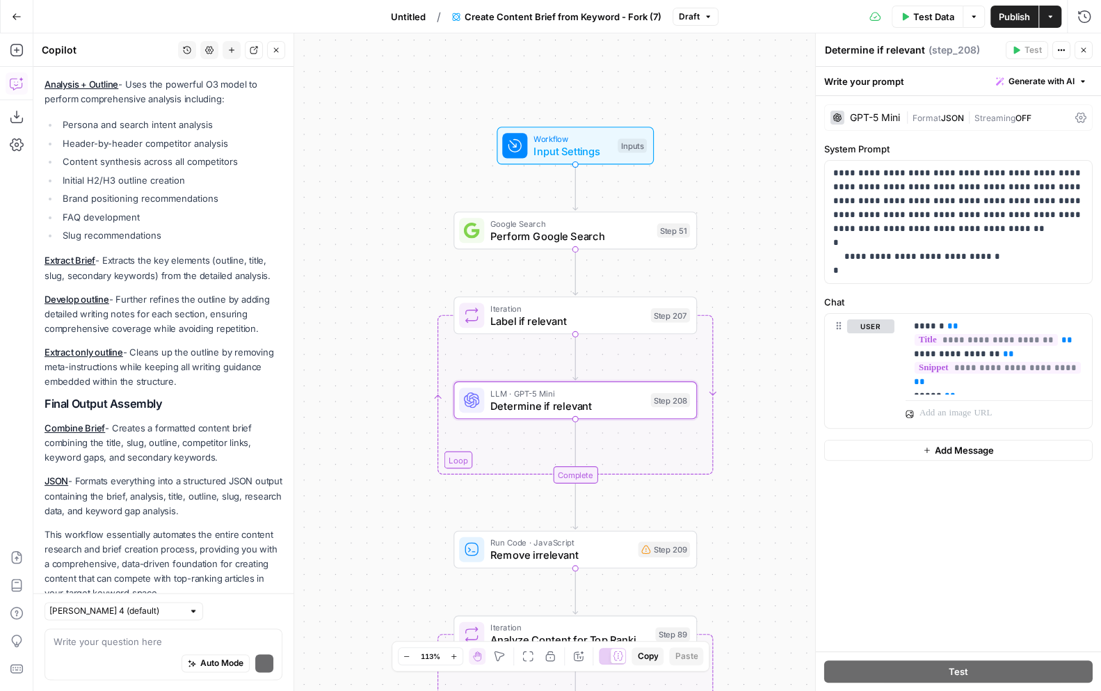
scroll to position [918, 0]
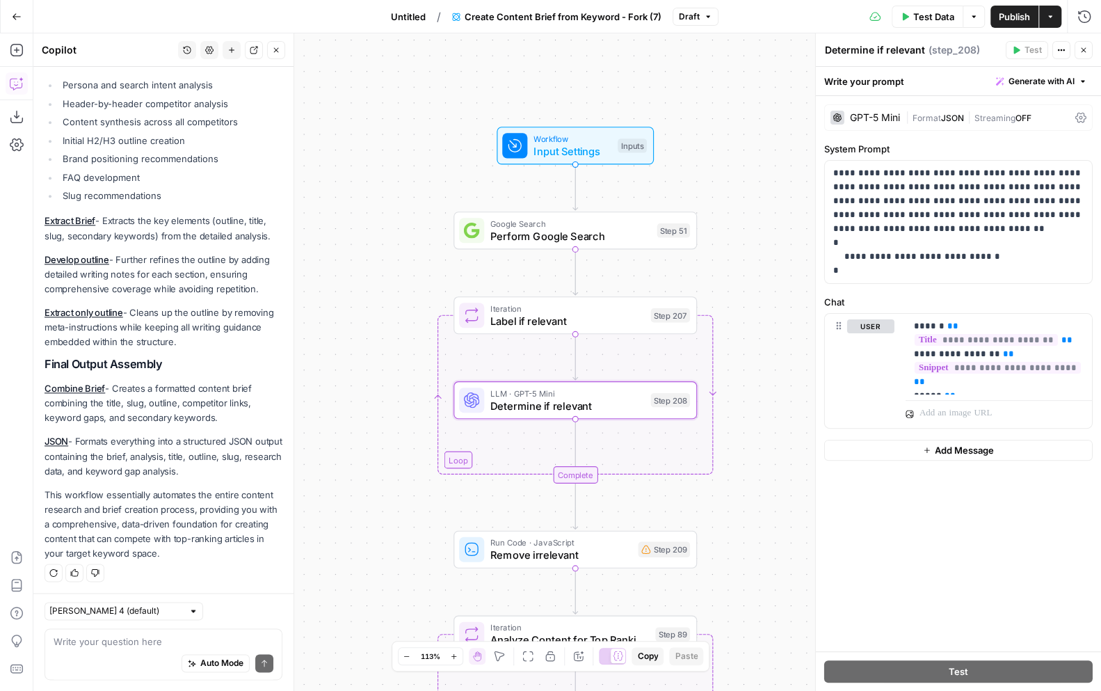
click at [1083, 51] on icon "button" at bounding box center [1083, 50] width 5 height 5
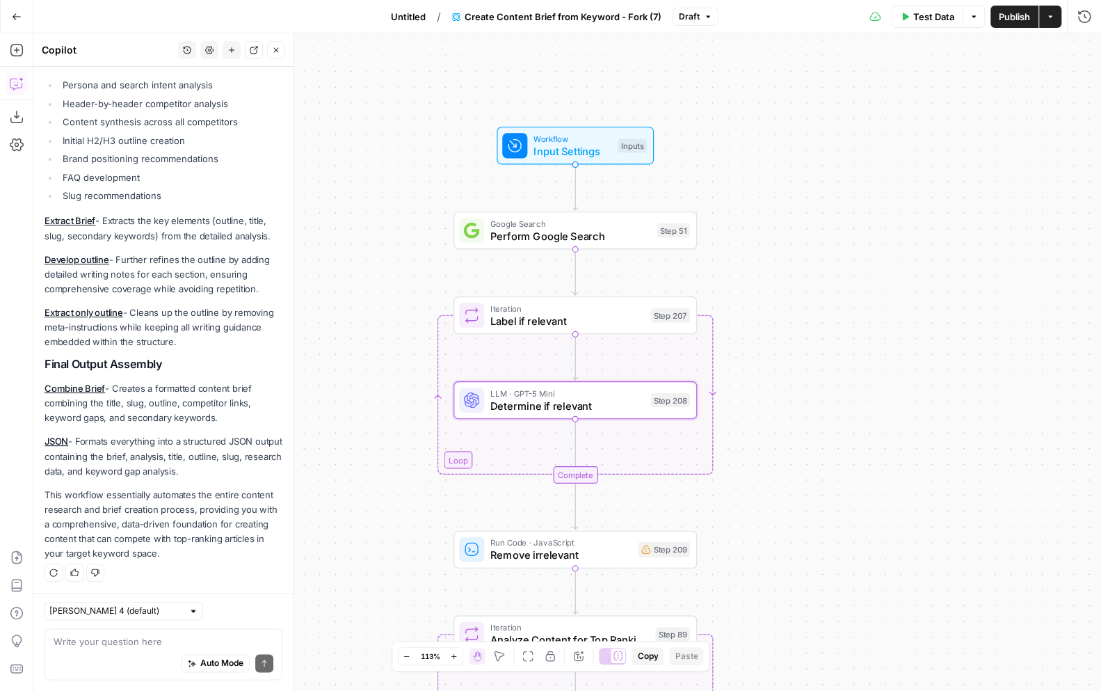
click at [712, 173] on div "Workflow Input Settings Inputs Google Search Perform Google Search Step 51 Loop…" at bounding box center [567, 362] width 1068 height 658
click at [20, 12] on icon "button" at bounding box center [17, 17] width 10 height 10
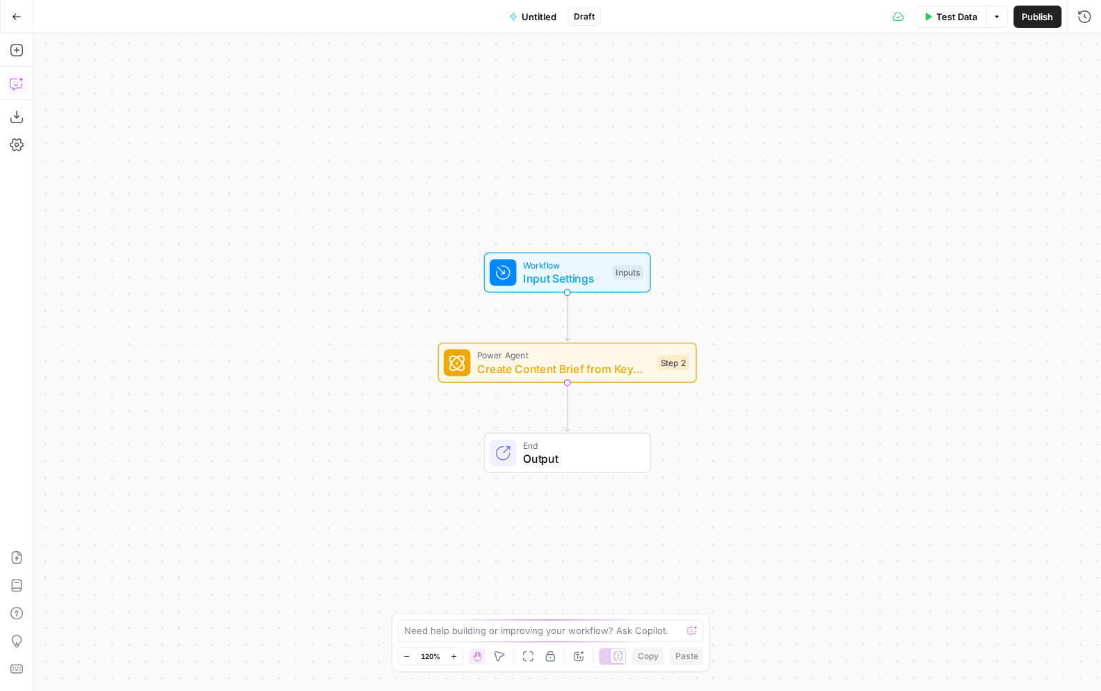
click at [15, 81] on icon "button" at bounding box center [17, 84] width 14 height 14
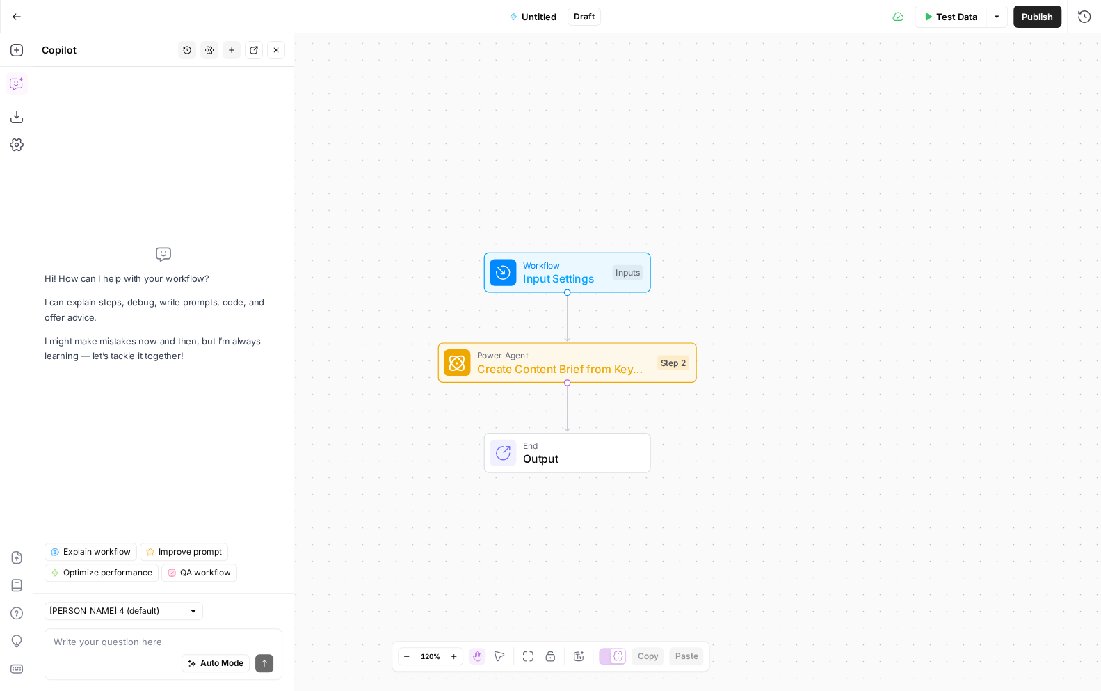
click at [130, 640] on textarea at bounding box center [164, 642] width 220 height 14
click at [566, 336] on icon "button" at bounding box center [563, 331] width 13 height 13
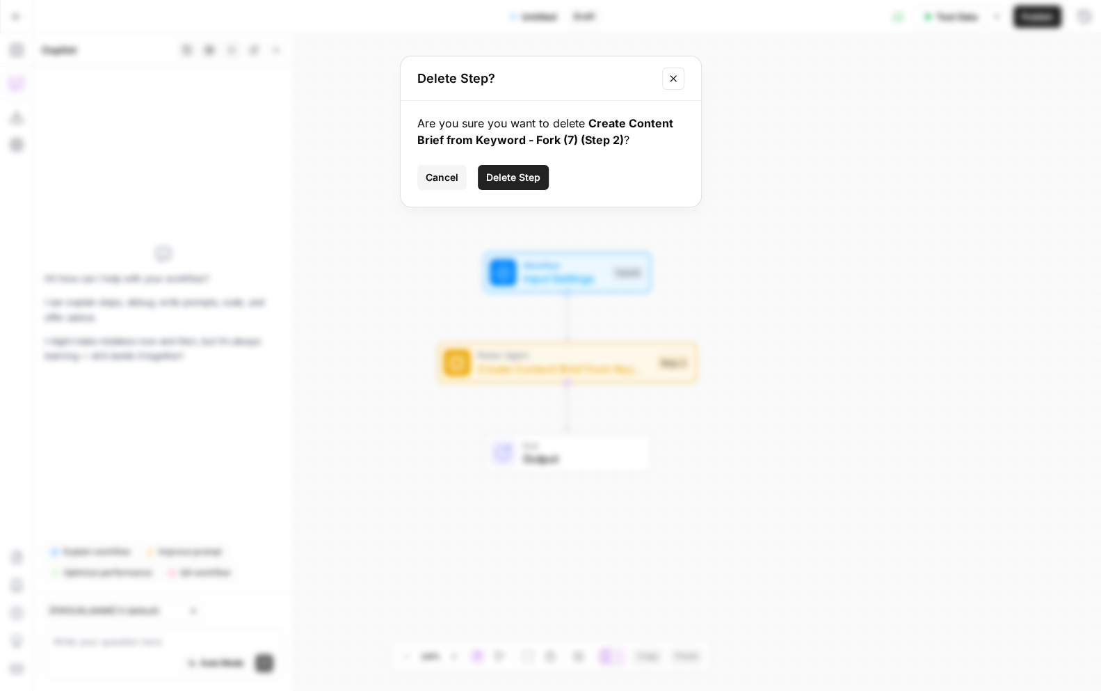
click at [516, 177] on span "Delete Step" at bounding box center [513, 177] width 54 height 14
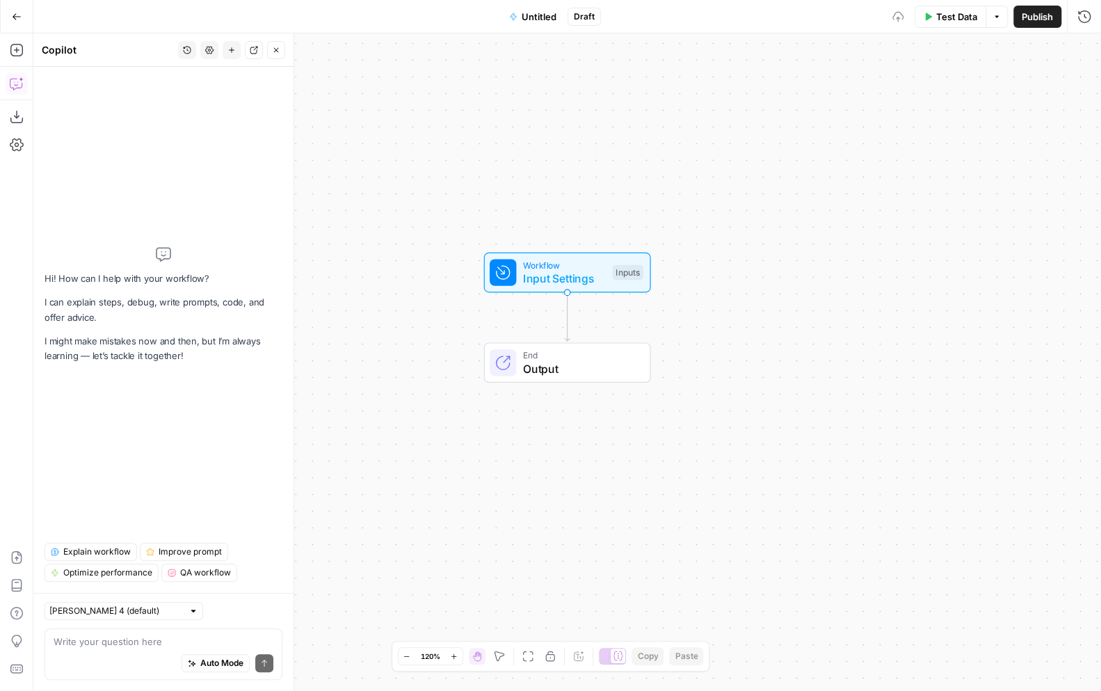
click at [111, 651] on div "Auto Mode Send" at bounding box center [164, 663] width 220 height 31
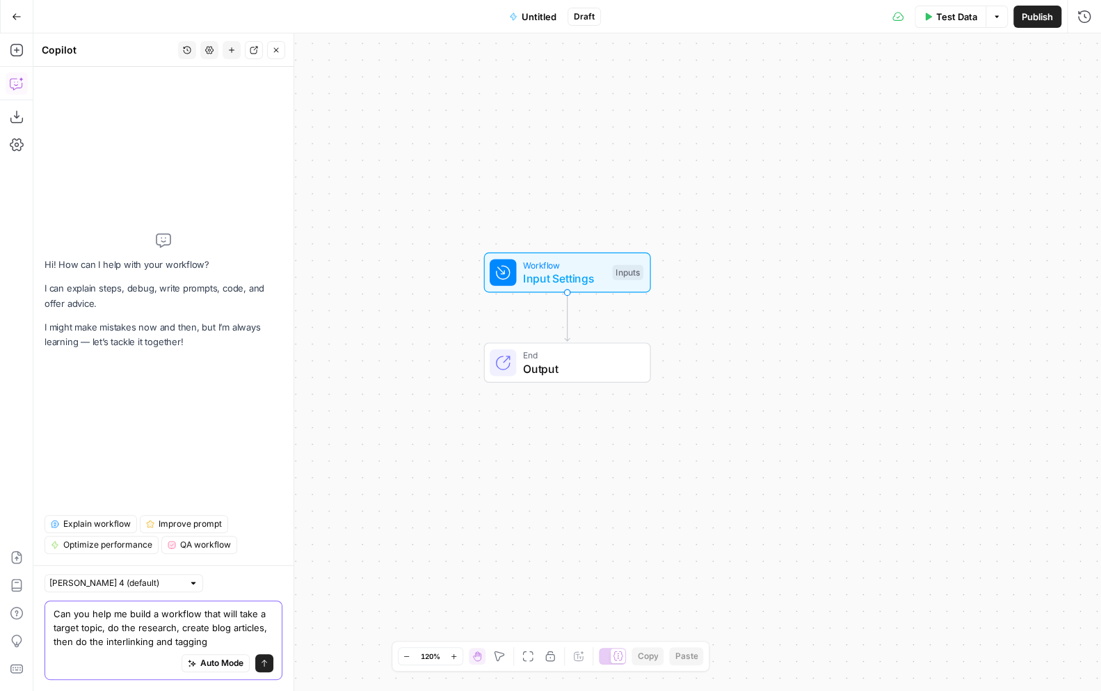
type textarea "Can you help me build a workflow that will take a target topic, do the research…"
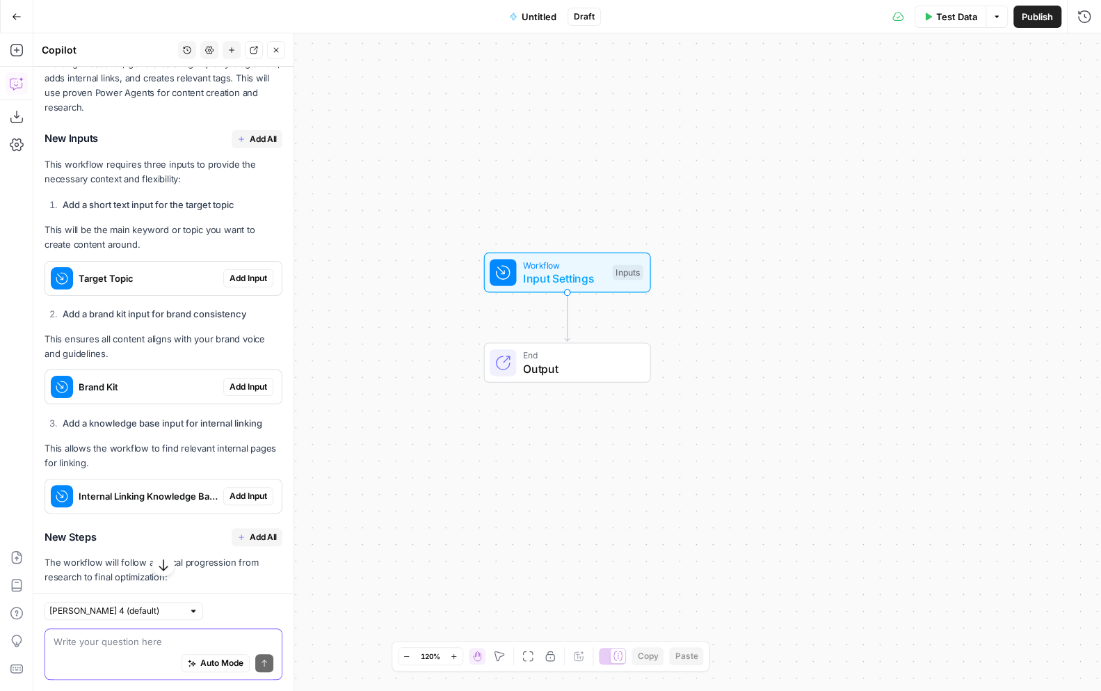
scroll to position [228, 0]
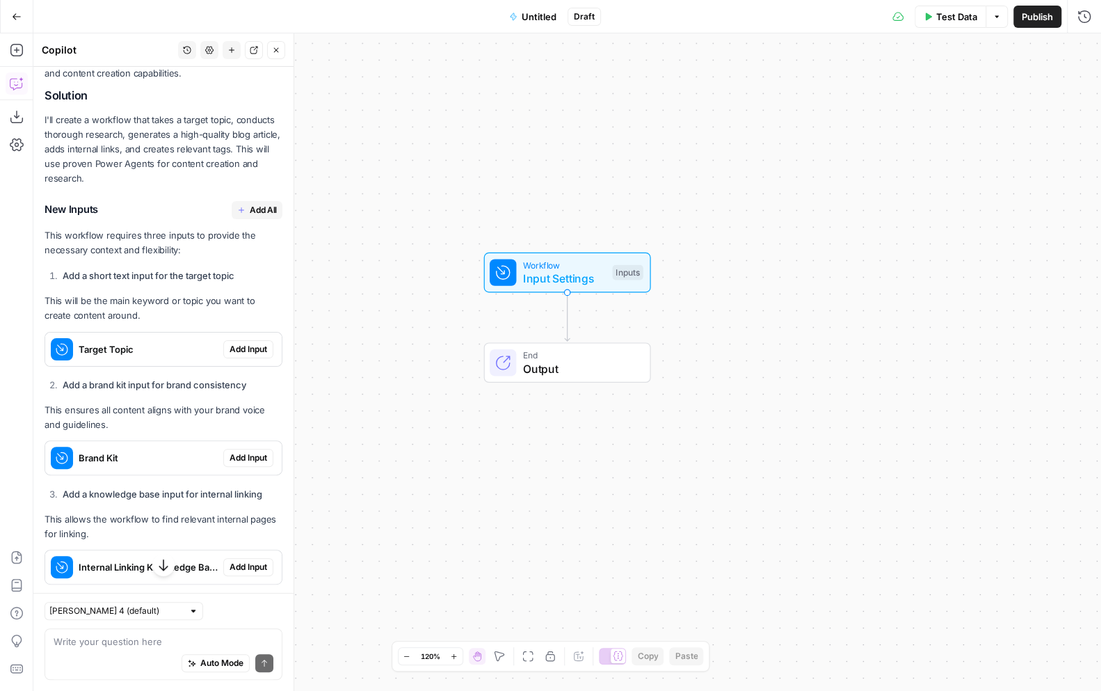
click at [255, 208] on span "Add All" at bounding box center [263, 210] width 27 height 13
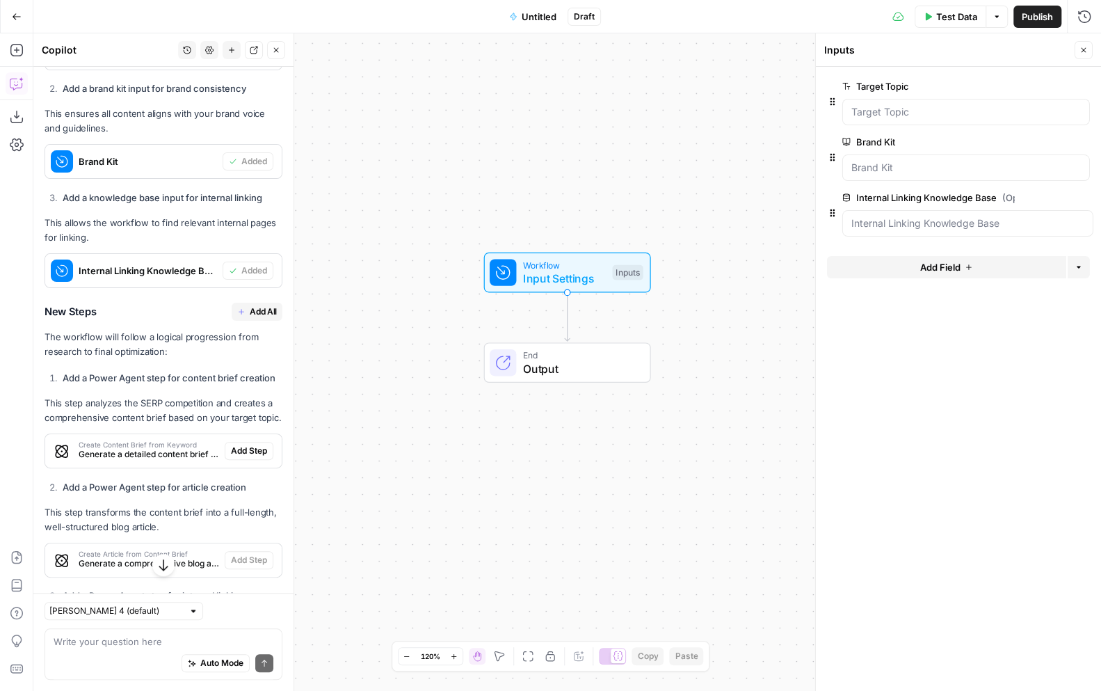
scroll to position [551, 0]
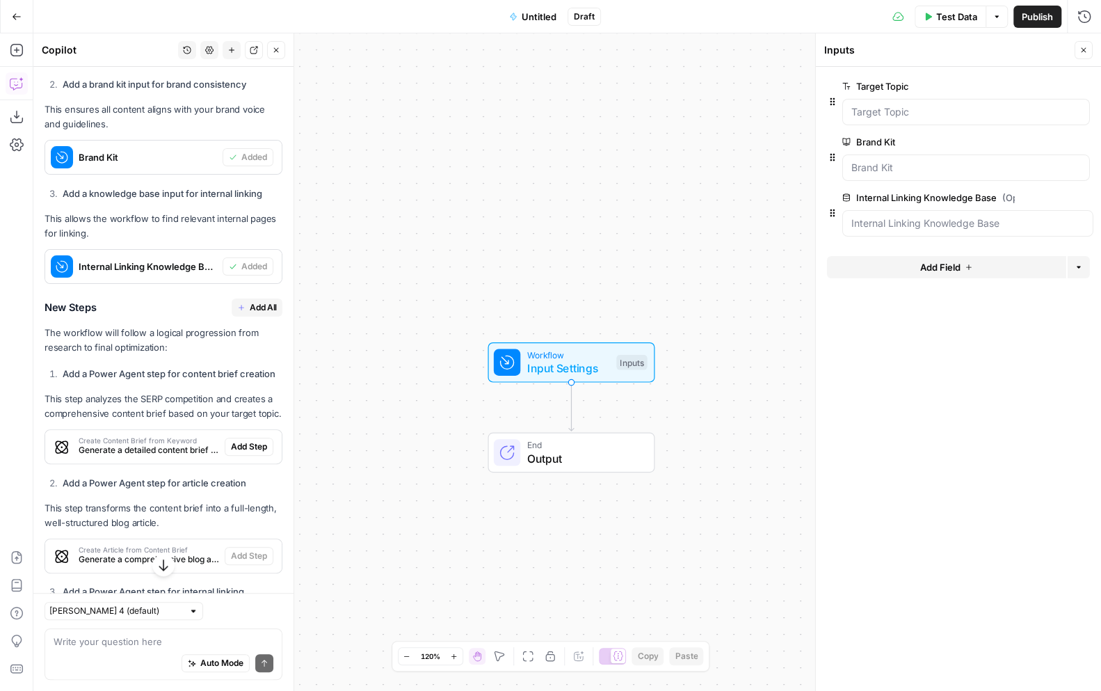
click at [258, 303] on span "Add All" at bounding box center [263, 307] width 27 height 13
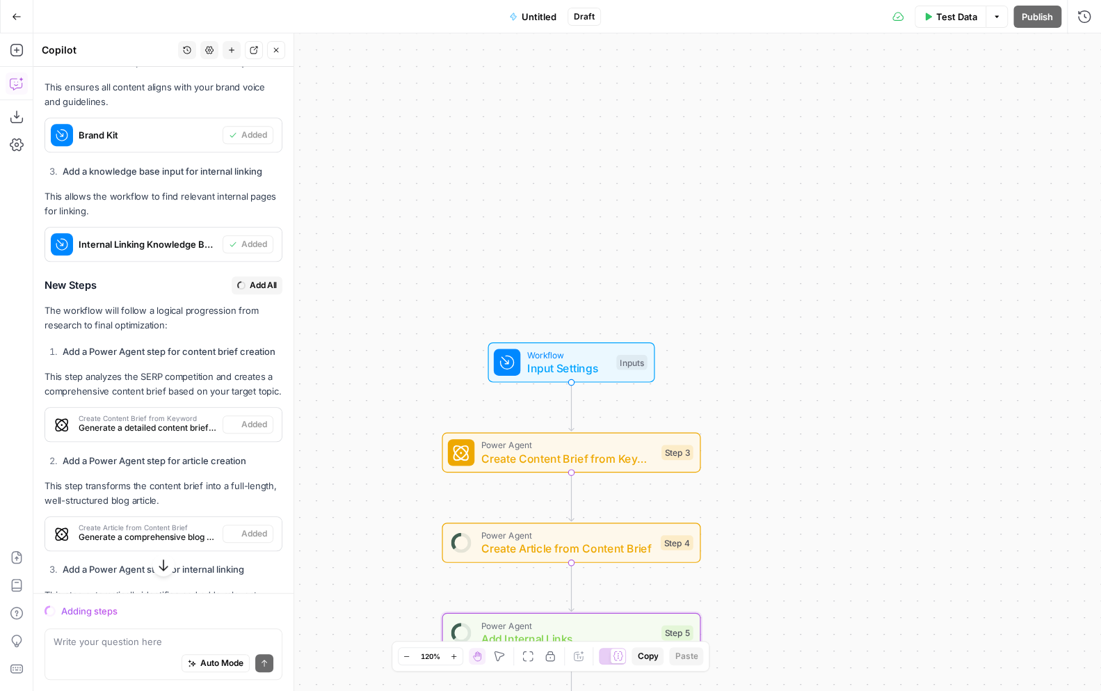
scroll to position [529, 0]
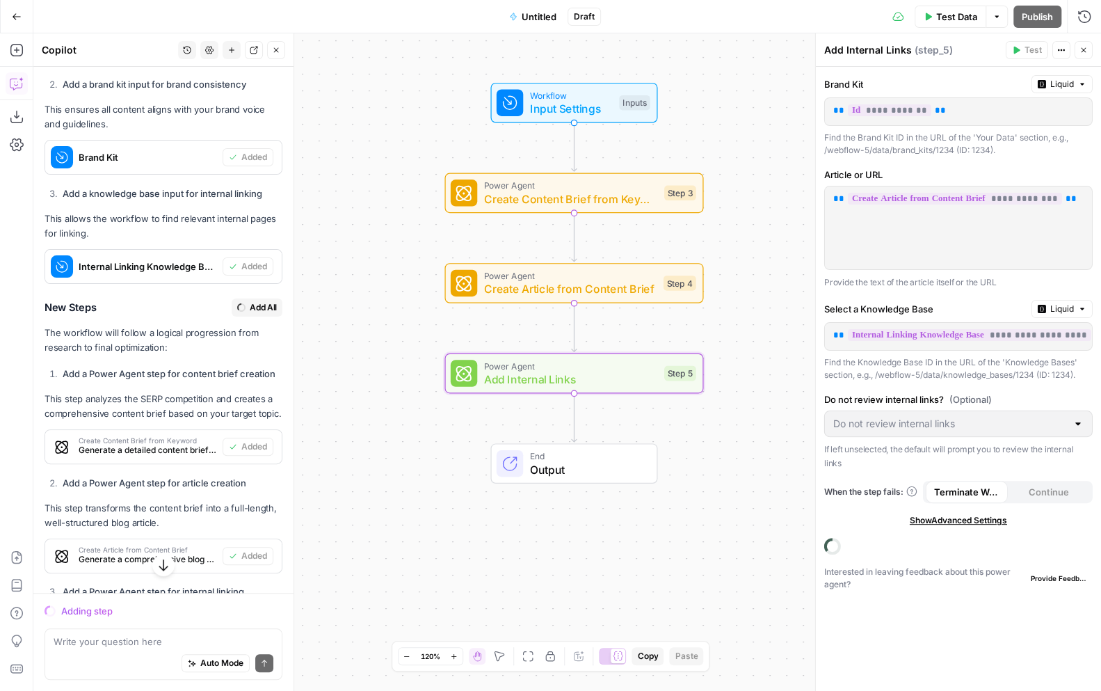
drag, startPoint x: 390, startPoint y: 438, endPoint x: 393, endPoint y: 179, distance: 259.5
click at [393, 179] on div "Workflow Input Settings Inputs Power Agent Create Content Brief from Keyword St…" at bounding box center [567, 362] width 1068 height 658
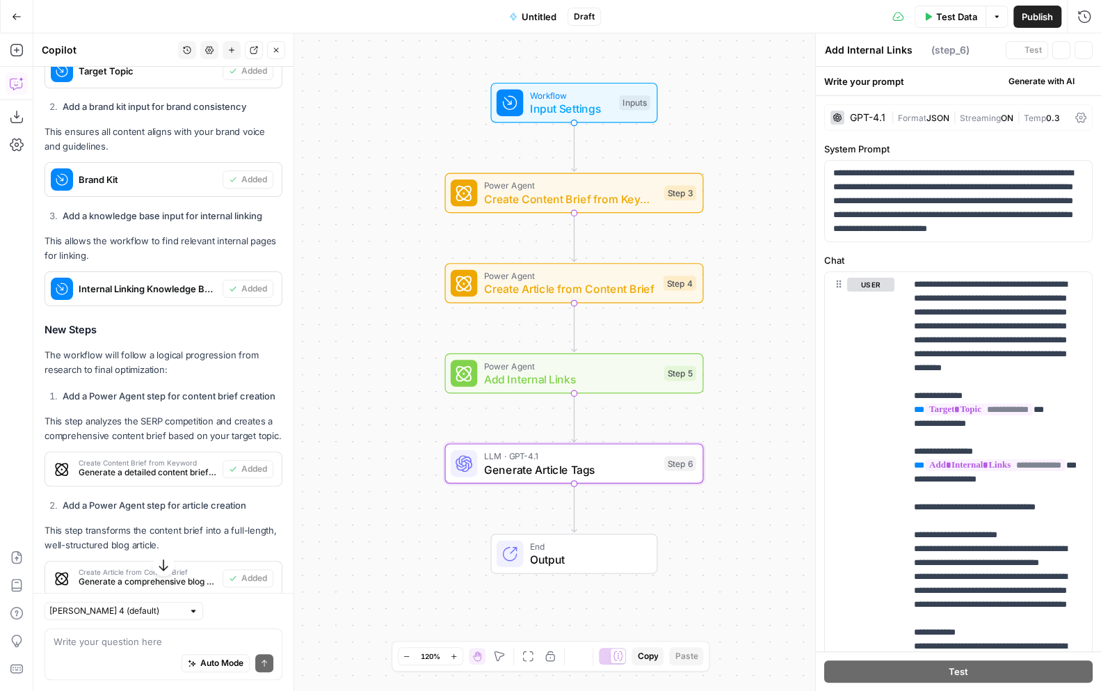
type textarea "Generate Article Tags"
